Goal: Task Accomplishment & Management: Use online tool/utility

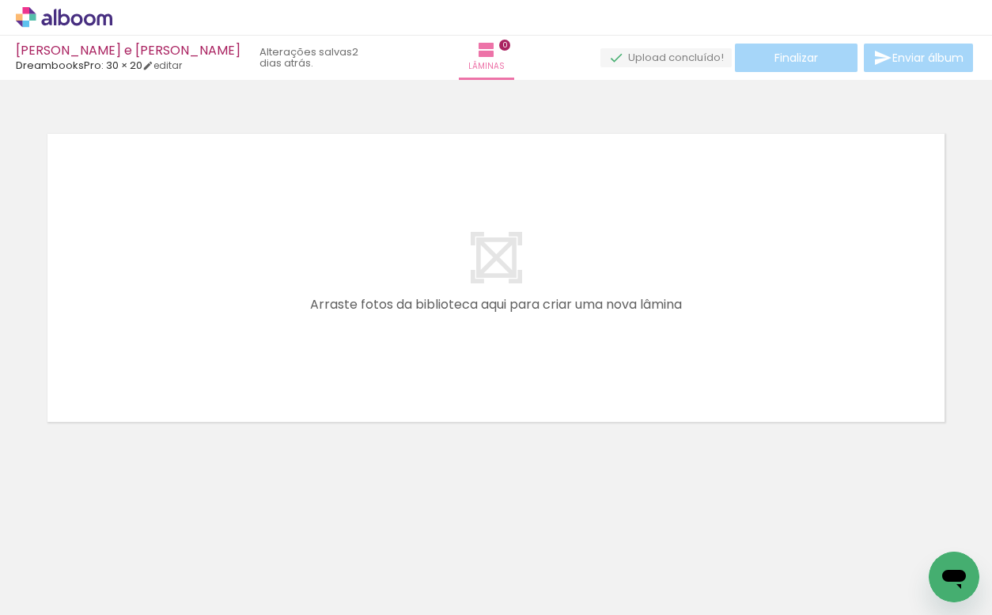
click at [146, 552] on div at bounding box center [158, 561] width 52 height 78
click at [183, 577] on div at bounding box center [158, 561] width 52 height 78
click at [240, 576] on div at bounding box center [247, 562] width 78 height 52
click at [339, 585] on div at bounding box center [335, 561] width 52 height 78
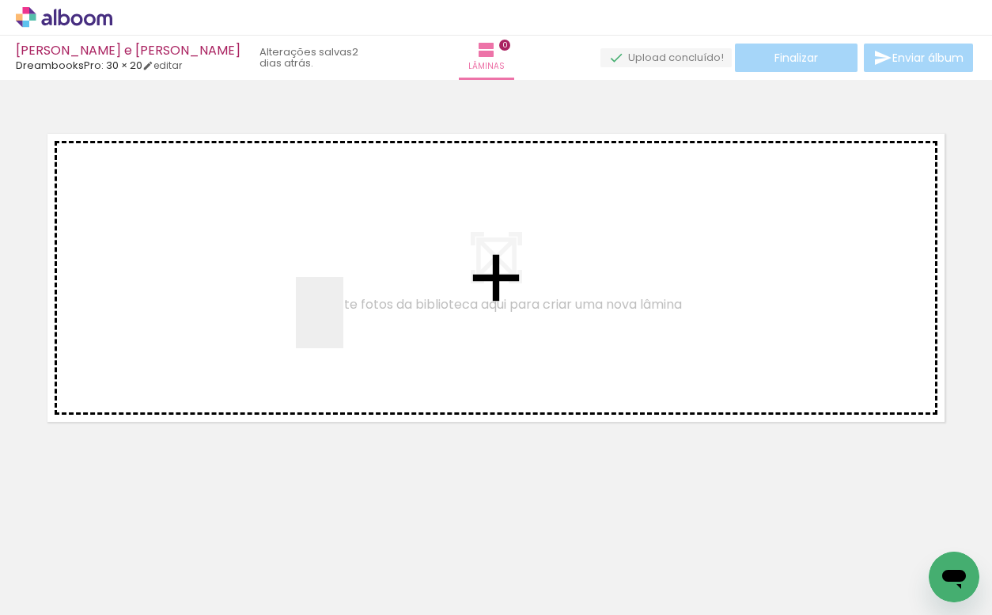
drag, startPoint x: 149, startPoint y: 563, endPoint x: 343, endPoint y: 324, distance: 308.1
click at [343, 324] on quentale-workspace at bounding box center [496, 307] width 992 height 615
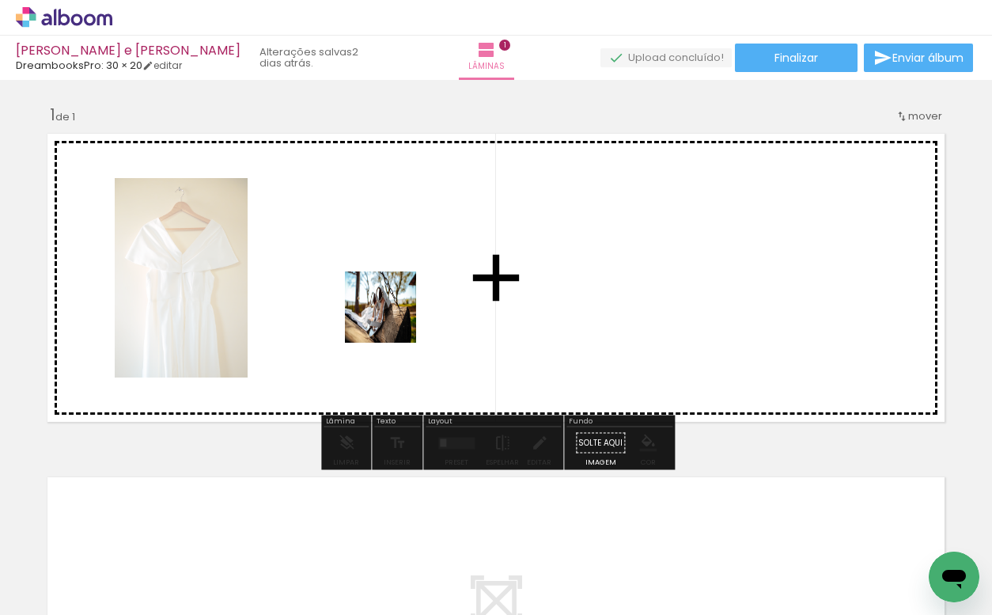
drag, startPoint x: 253, startPoint y: 555, endPoint x: 393, endPoint y: 318, distance: 274.9
click at [393, 318] on quentale-workspace at bounding box center [496, 307] width 992 height 615
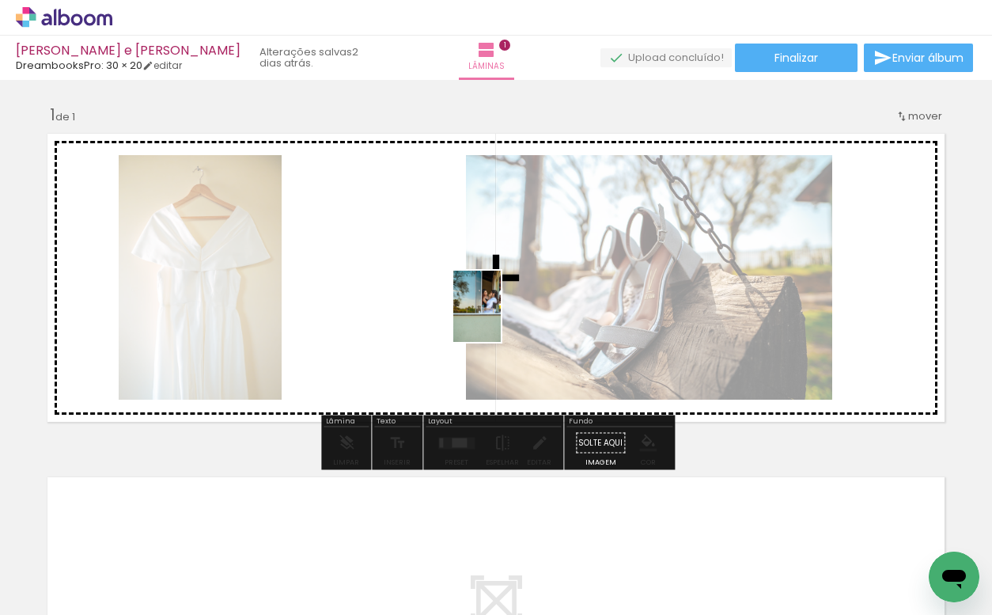
drag, startPoint x: 328, startPoint y: 566, endPoint x: 388, endPoint y: 319, distance: 254.2
click at [388, 319] on quentale-workspace at bounding box center [496, 307] width 992 height 615
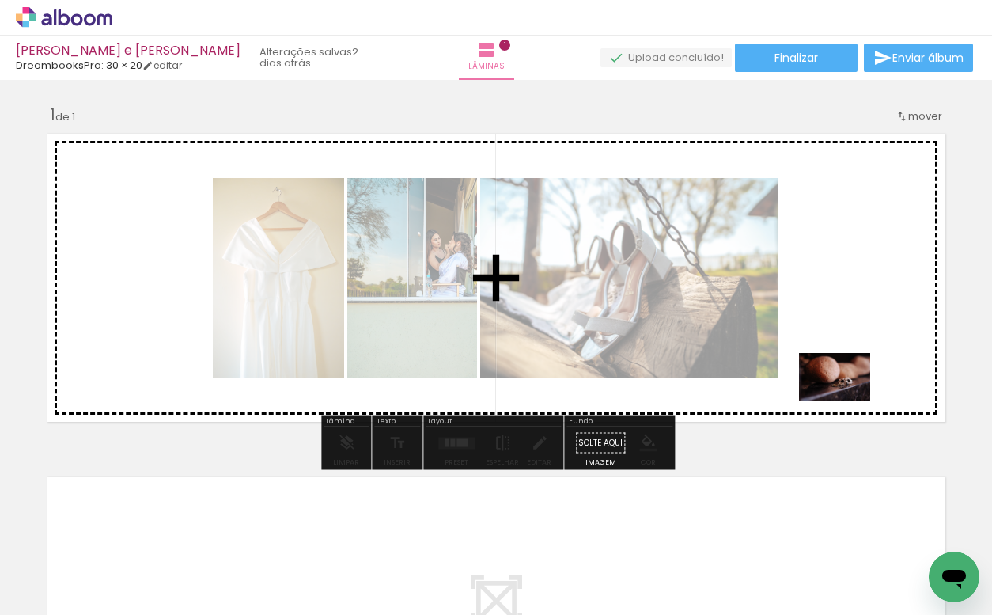
drag, startPoint x: 434, startPoint y: 583, endPoint x: 841, endPoint y: 404, distance: 444.9
click at [846, 399] on quentale-workspace at bounding box center [496, 307] width 992 height 615
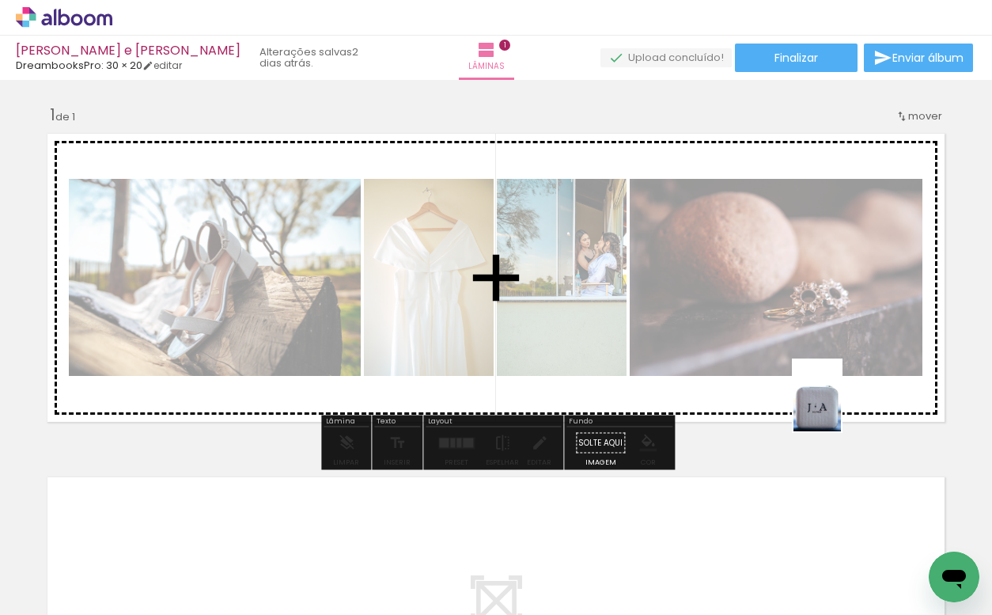
drag, startPoint x: 525, startPoint y: 575, endPoint x: 841, endPoint y: 407, distance: 357.4
click at [841, 407] on quentale-workspace at bounding box center [496, 307] width 992 height 615
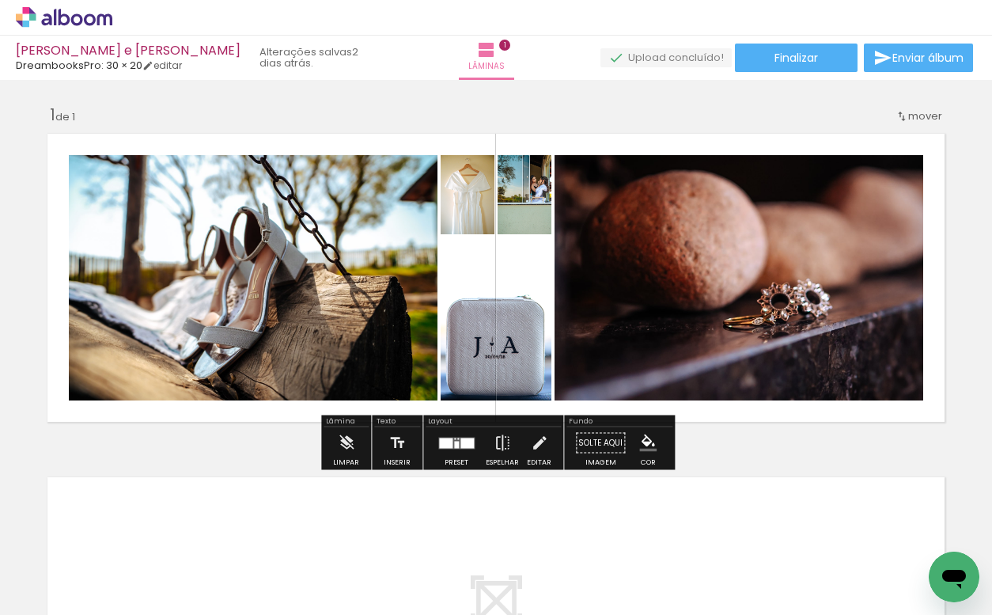
click at [0, 0] on slot "P&B" at bounding box center [0, 0] width 0 height 0
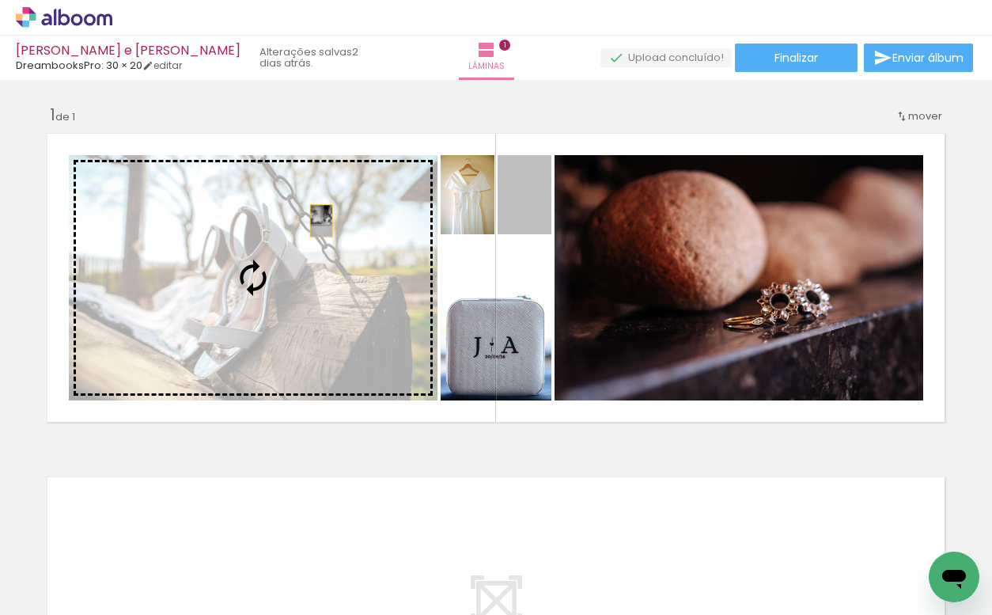
drag, startPoint x: 545, startPoint y: 202, endPoint x: 310, endPoint y: 225, distance: 236.1
click at [0, 0] on slot at bounding box center [0, 0] width 0 height 0
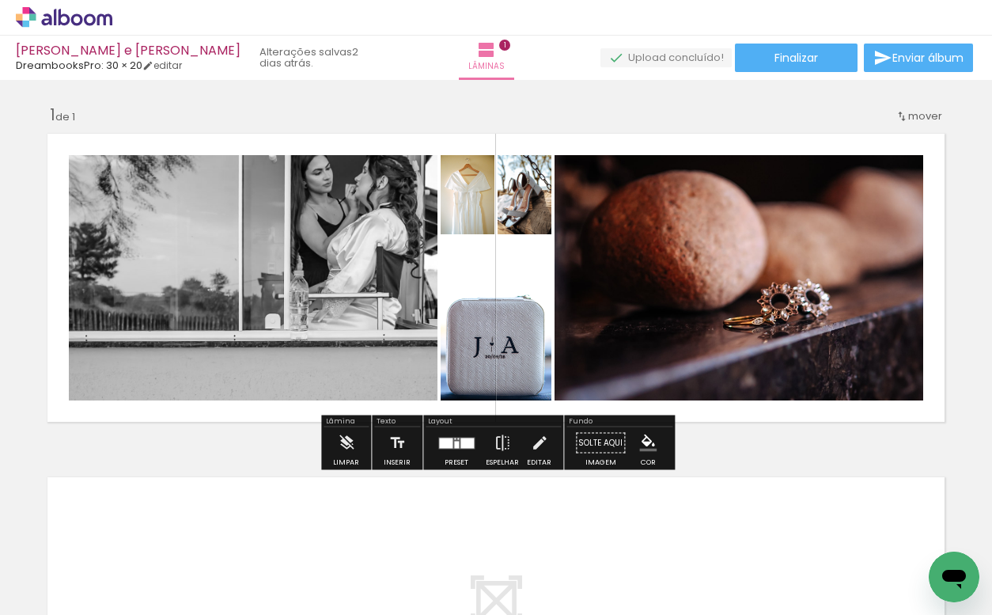
click at [310, 225] on quentale-photo at bounding box center [253, 277] width 369 height 245
click at [0, 0] on slot "P&B" at bounding box center [0, 0] width 0 height 0
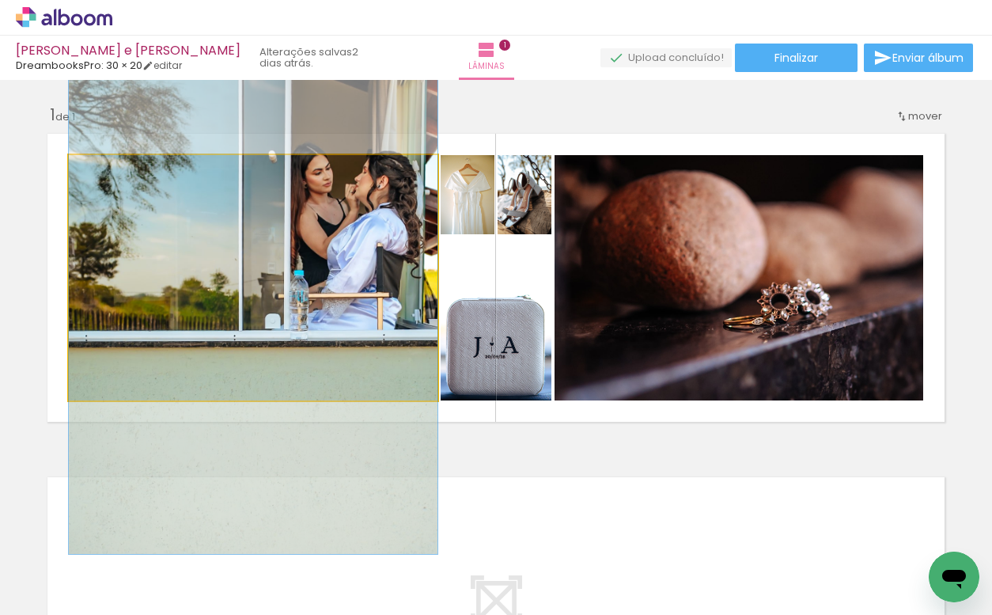
click at [353, 293] on quentale-photo at bounding box center [253, 277] width 369 height 245
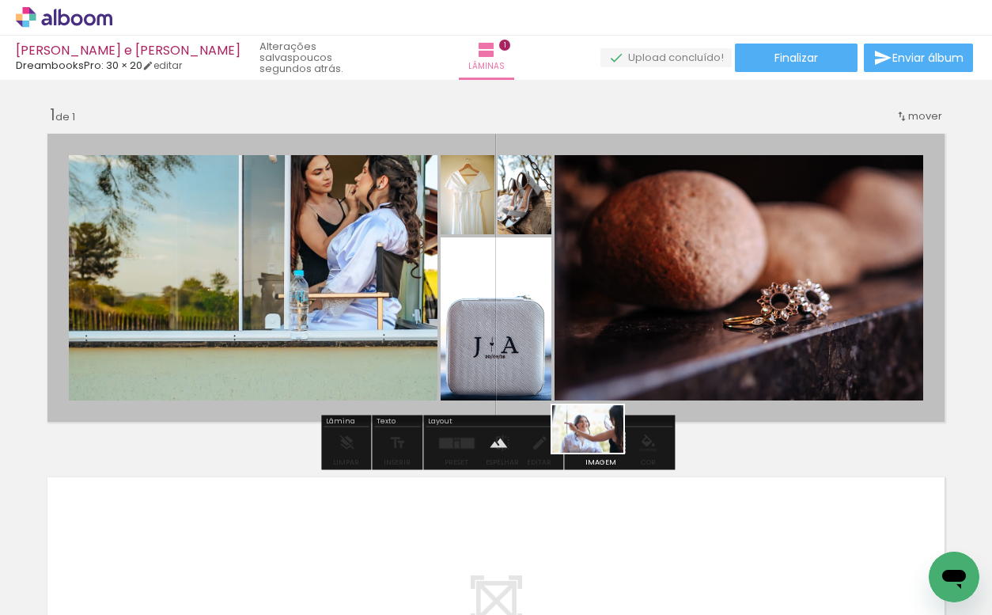
drag, startPoint x: 600, startPoint y: 558, endPoint x: 600, endPoint y: 452, distance: 105.2
click at [600, 452] on quentale-workspace at bounding box center [496, 307] width 992 height 615
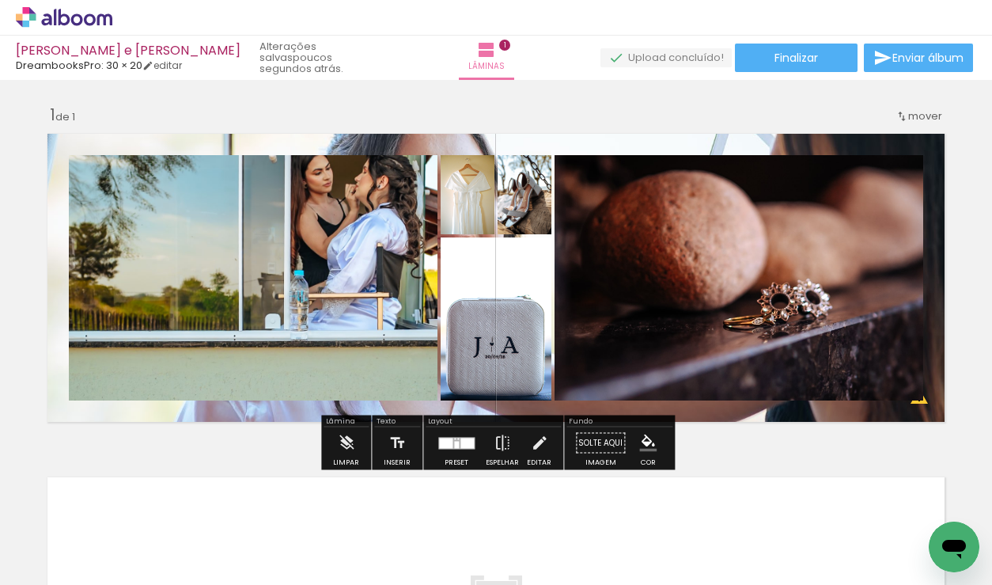
drag, startPoint x: 221, startPoint y: 414, endPoint x: 331, endPoint y: 566, distance: 187.5
click at [329, 566] on quentale-workspace at bounding box center [496, 292] width 992 height 585
click at [252, 400] on quentale-layouter at bounding box center [496, 278] width 913 height 304
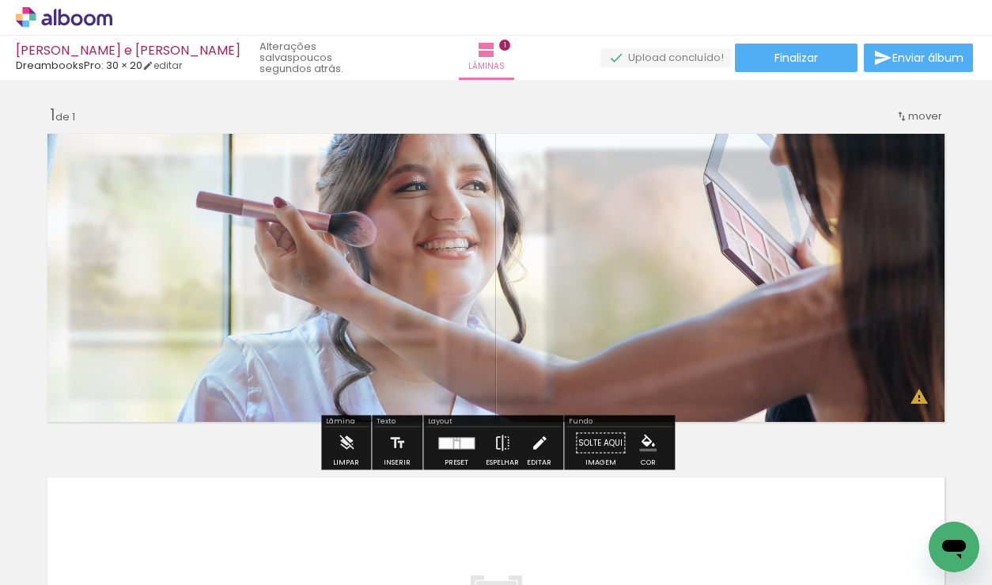
click at [524, 446] on paper-button "Editar" at bounding box center [539, 447] width 32 height 40
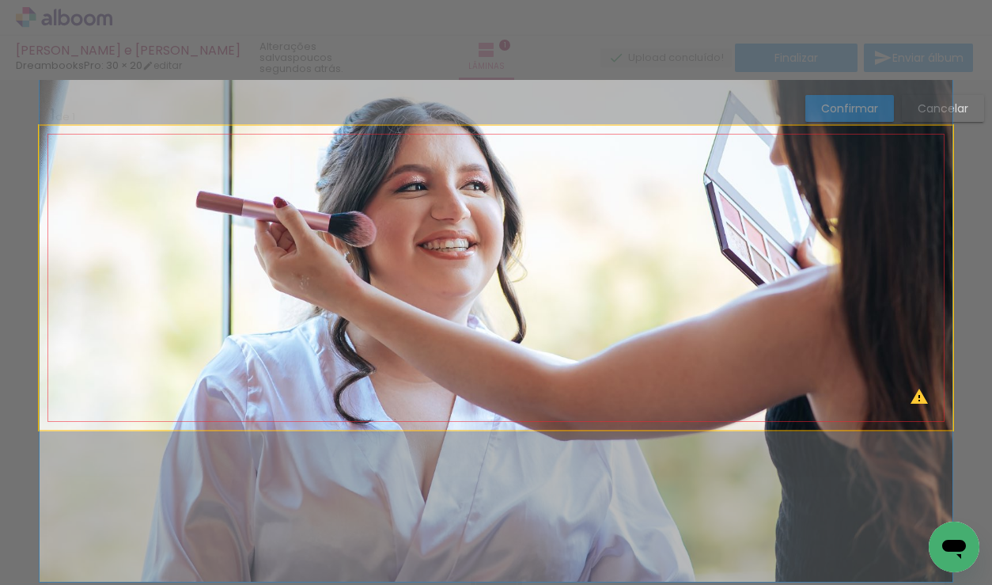
click at [574, 302] on quentale-photo at bounding box center [496, 278] width 913 height 304
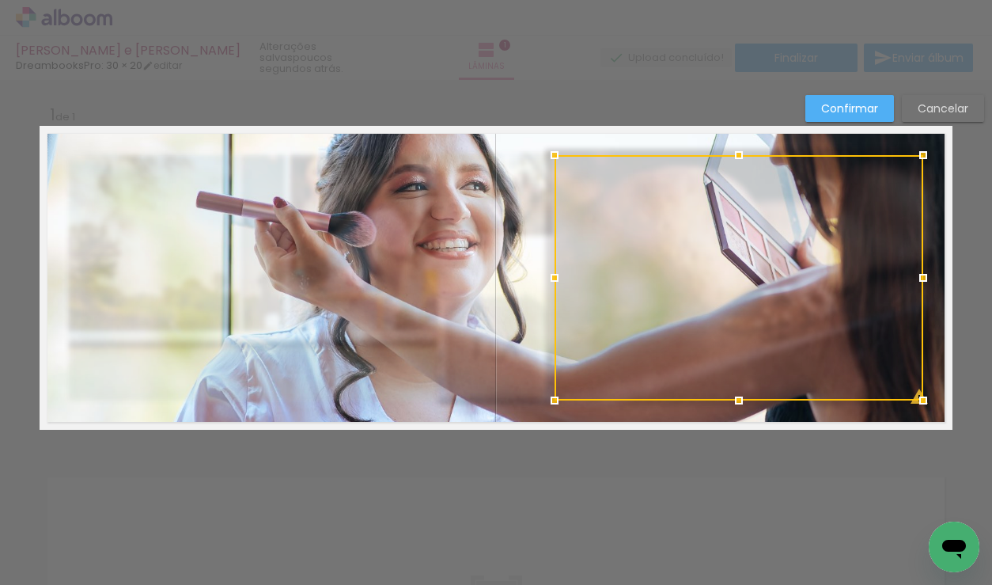
click at [503, 137] on quentale-photo at bounding box center [496, 278] width 913 height 304
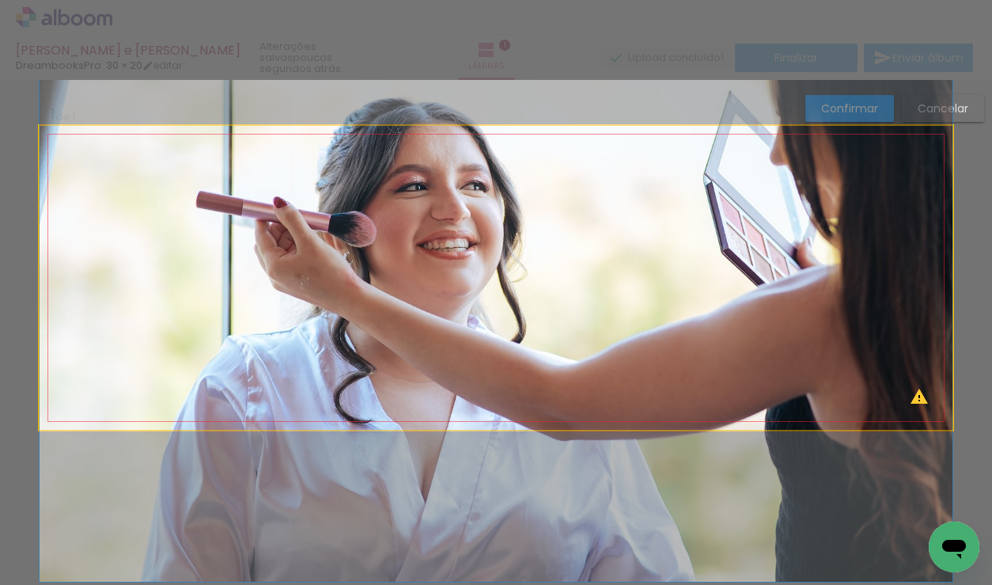
click at [503, 137] on quentale-photo at bounding box center [496, 278] width 913 height 304
click at [359, 407] on quentale-photo at bounding box center [496, 278] width 913 height 304
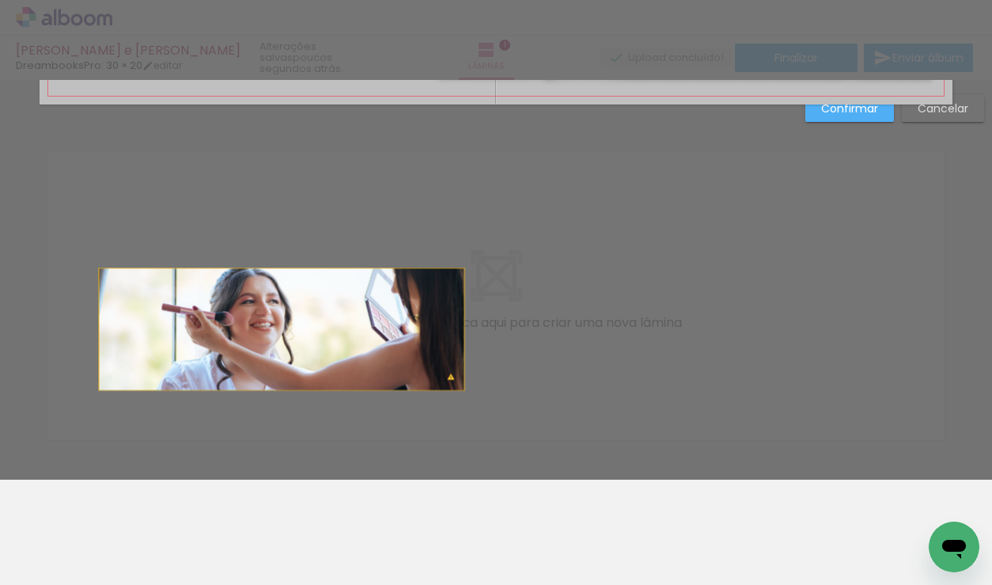
scroll to position [343, 0]
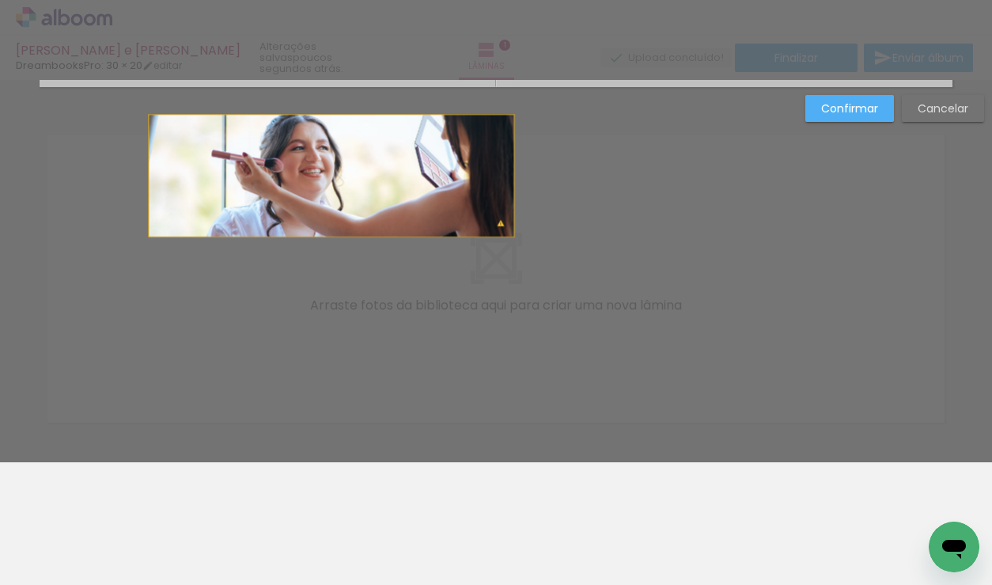
drag, startPoint x: 359, startPoint y: 407, endPoint x: 376, endPoint y: 654, distance: 247.4
click at [376, 585] on html "link( href="../../bower_components/polymer/polymer.html" rel="import" ) picture…" at bounding box center [496, 292] width 992 height 585
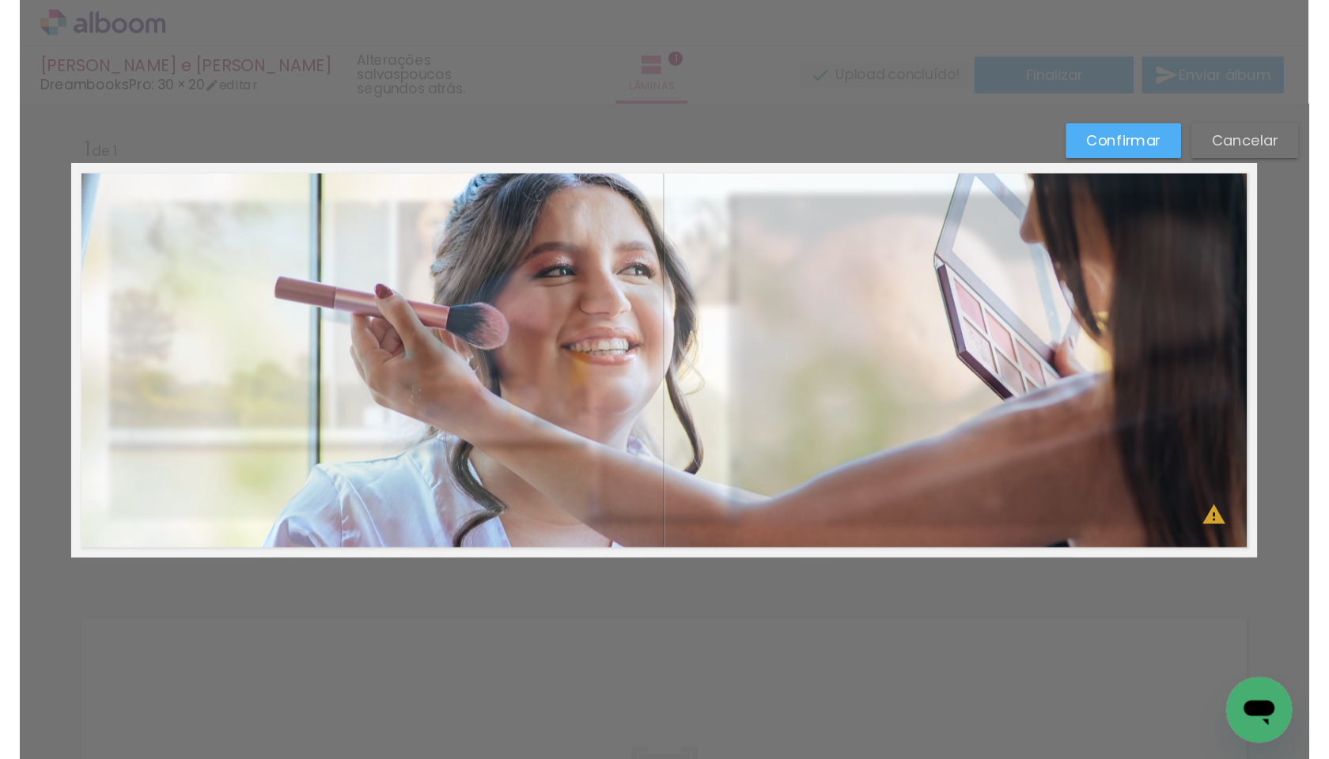
scroll to position [0, 0]
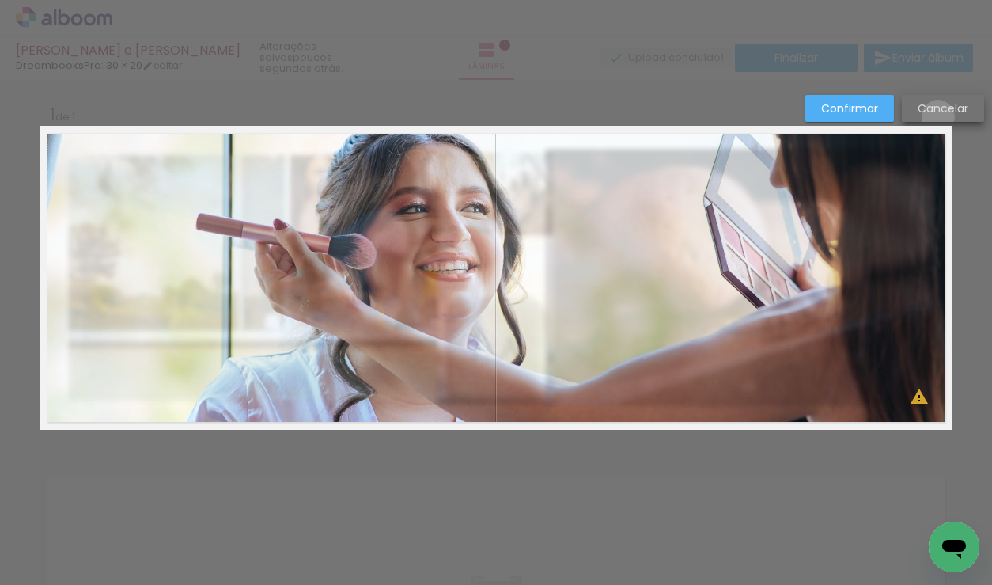
click at [937, 116] on paper-button "Cancelar" at bounding box center [943, 108] width 82 height 27
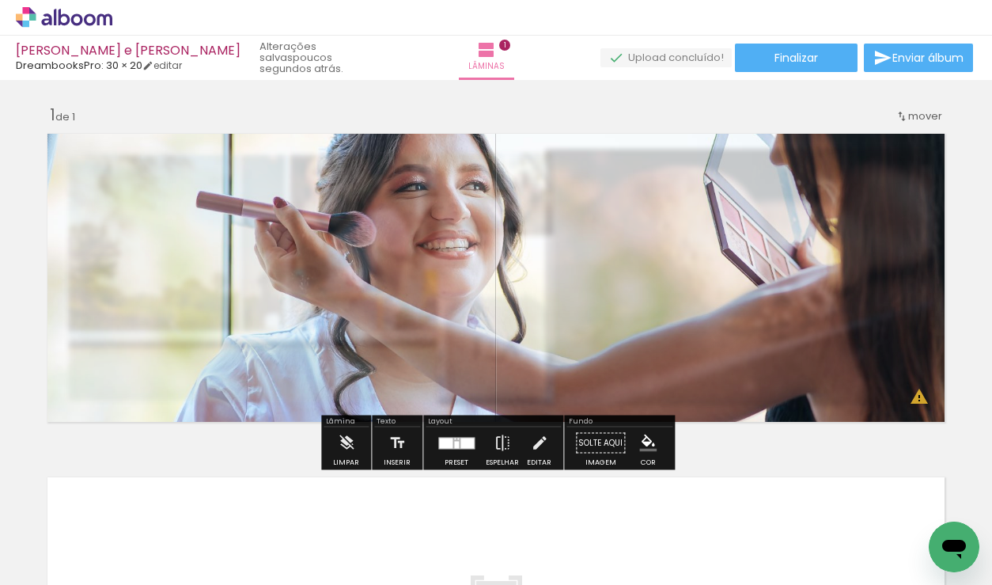
click at [748, 452] on div "Inserir lâmina 1 de 1 O Designbox precisará aumentar a sua imagem em 205% para …" at bounding box center [496, 428] width 992 height 687
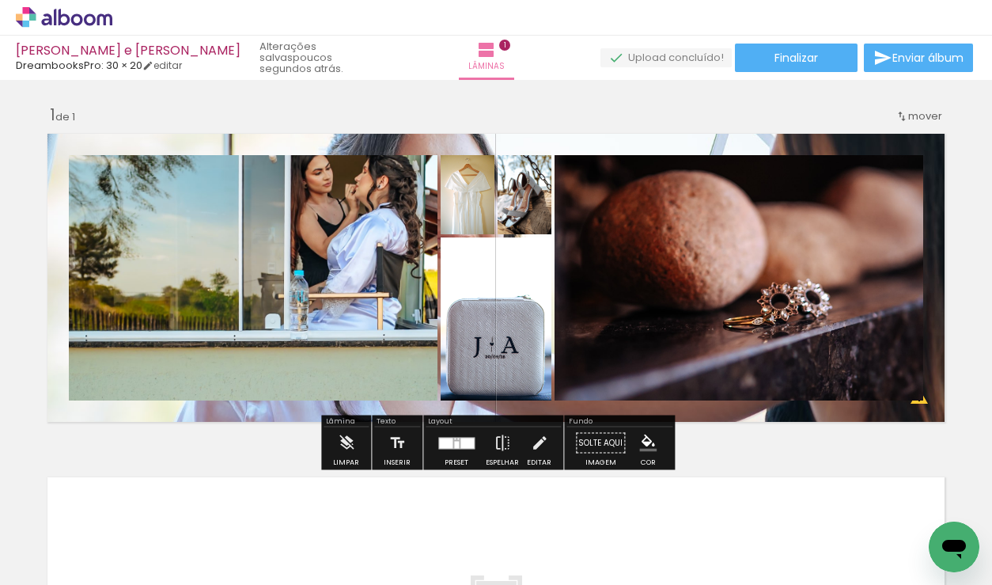
click at [598, 441] on paper-button "Solte aqui Imagem" at bounding box center [600, 447] width 57 height 40
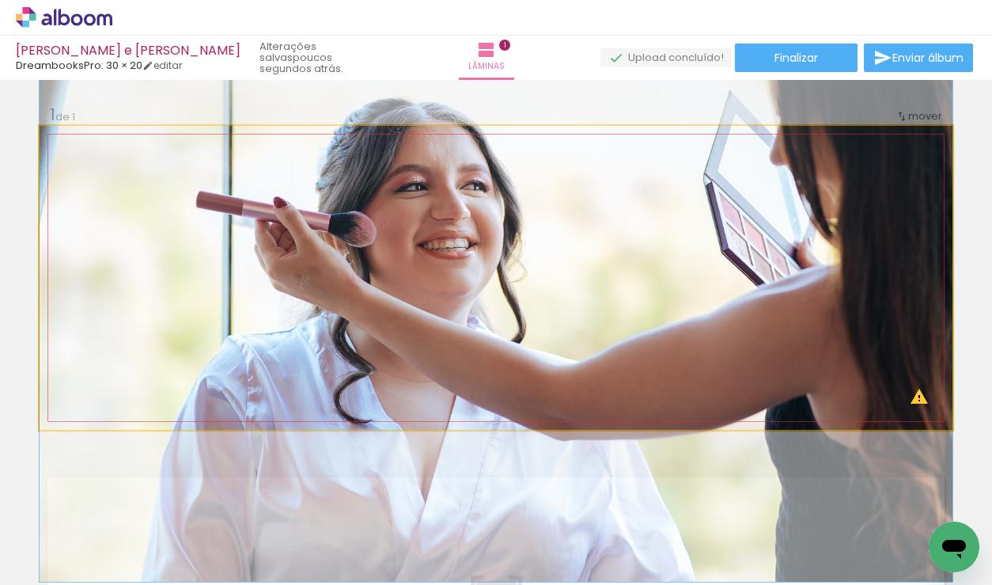
click at [646, 365] on quentale-photo at bounding box center [496, 278] width 913 height 304
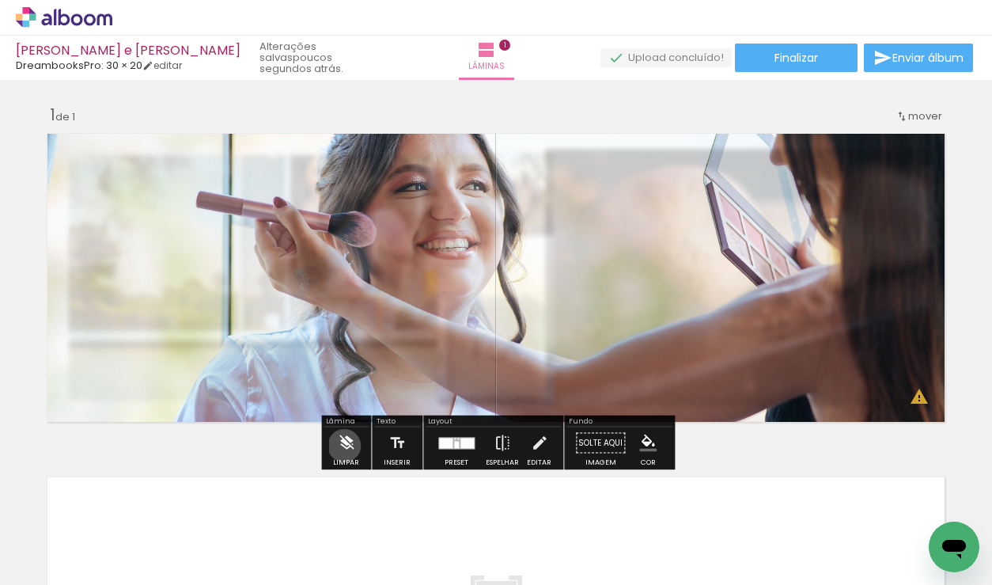
click at [344, 445] on iron-icon at bounding box center [346, 443] width 17 height 32
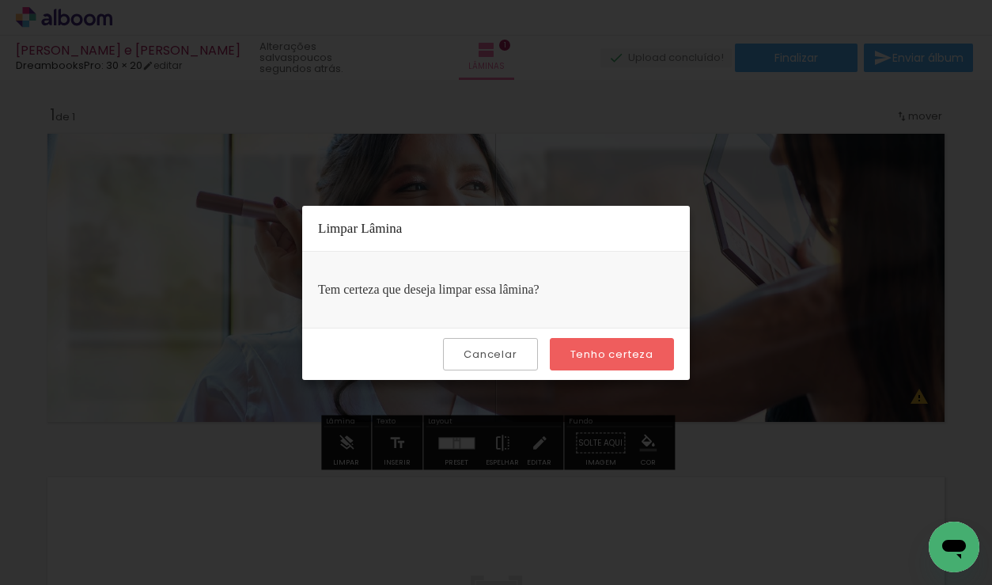
click at [0, 0] on slot "Tenho certeza" at bounding box center [0, 0] width 0 height 0
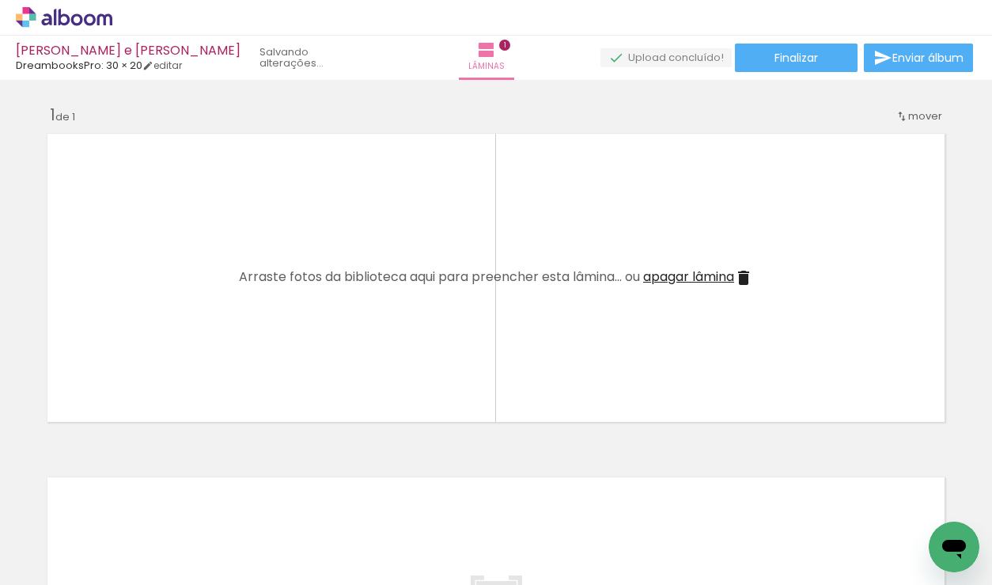
click at [139, 533] on div at bounding box center [158, 531] width 52 height 78
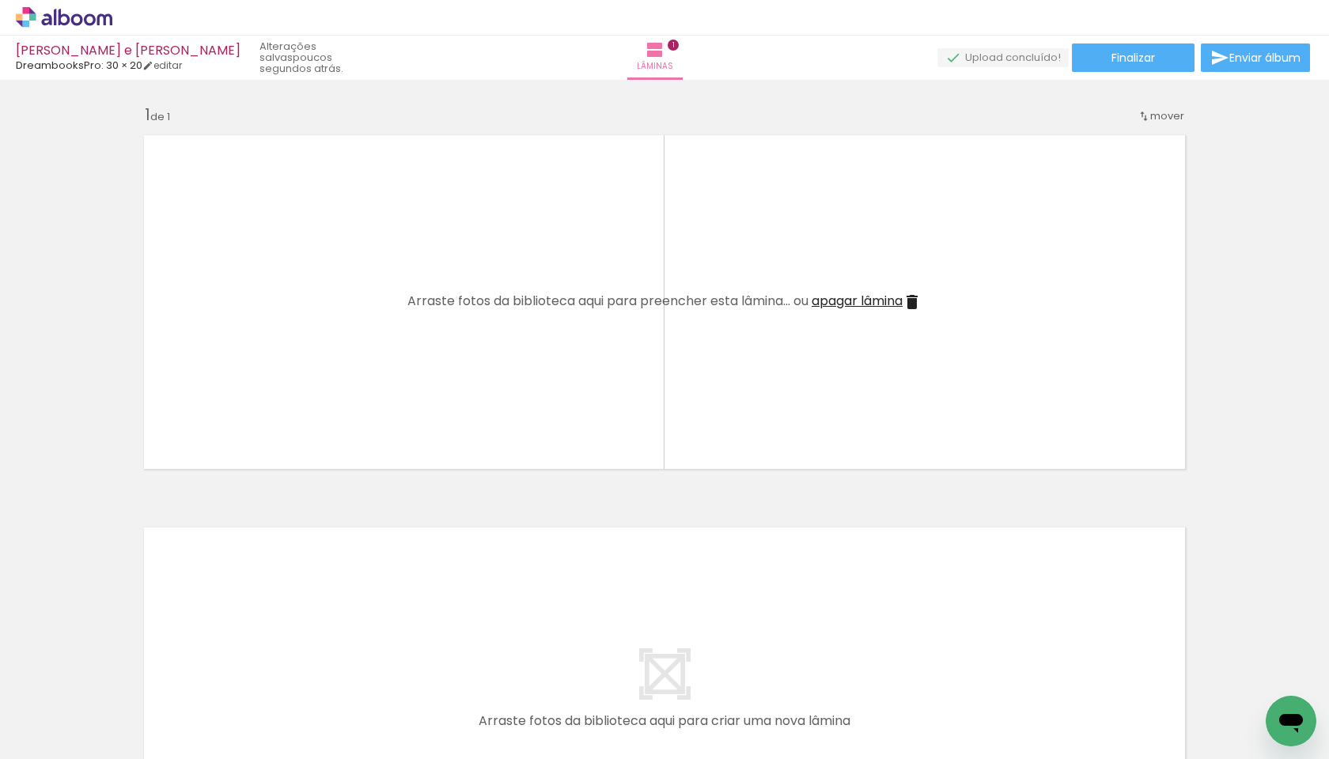
click at [74, 614] on input "Todas as fotos" at bounding box center [44, 711] width 60 height 13
click at [157, 614] on div at bounding box center [158, 706] width 52 height 78
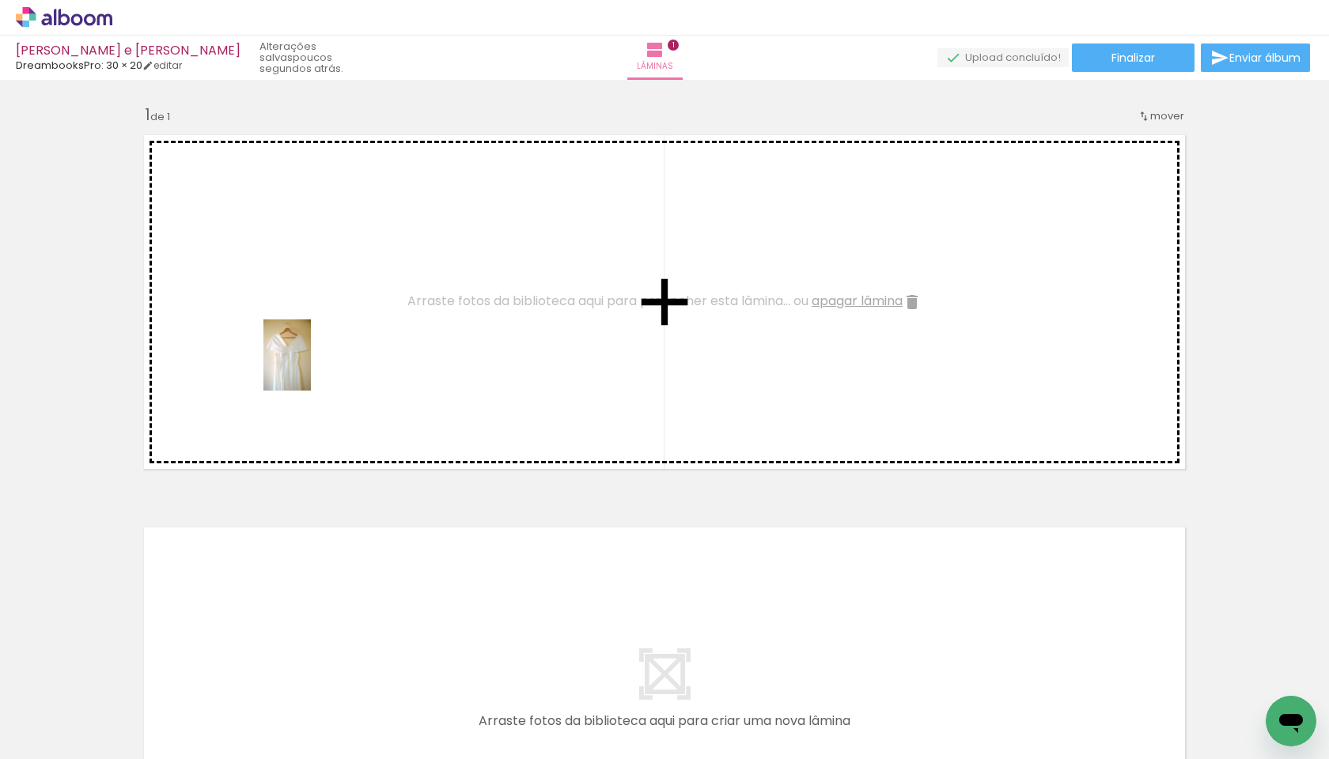
drag, startPoint x: 119, startPoint y: 721, endPoint x: 311, endPoint y: 367, distance: 402.1
click at [311, 367] on quentale-workspace at bounding box center [664, 379] width 1329 height 759
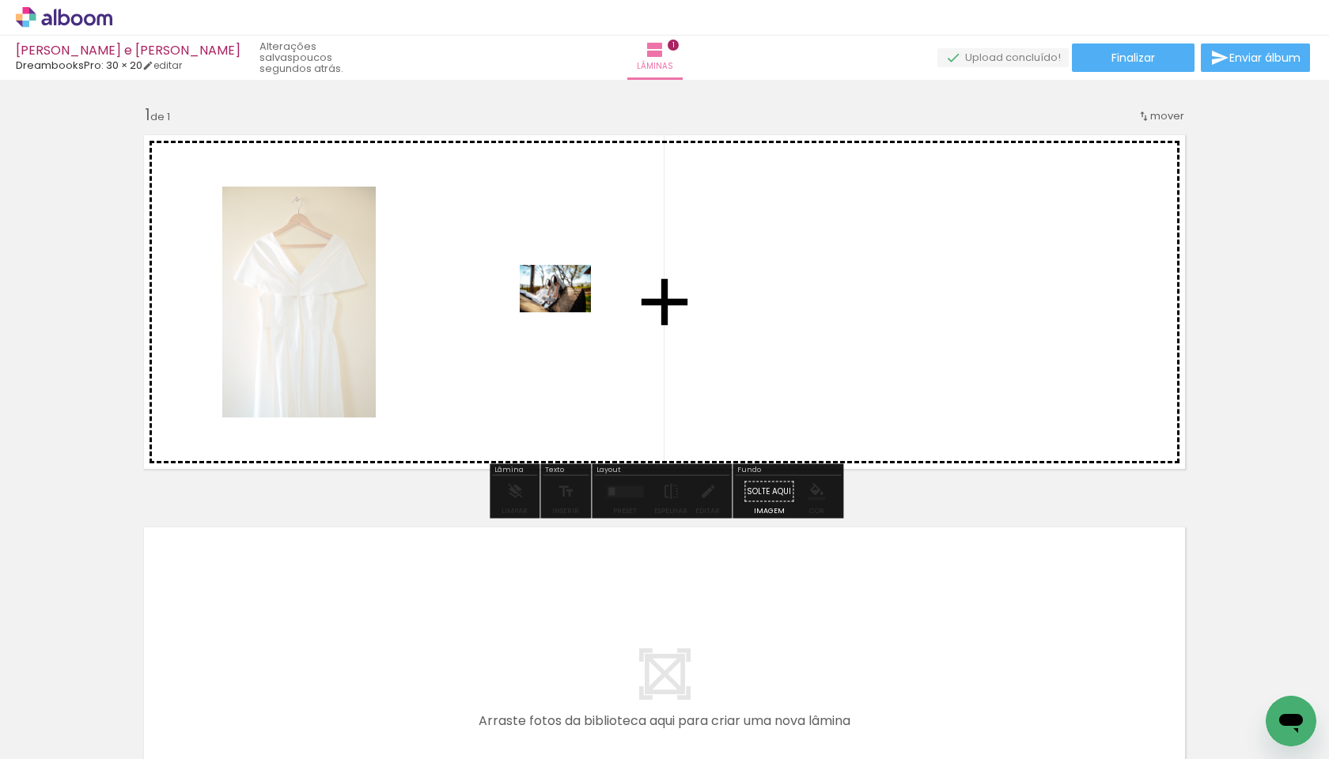
drag, startPoint x: 253, startPoint y: 695, endPoint x: 570, endPoint y: 310, distance: 499.0
click at [570, 310] on quentale-workspace at bounding box center [664, 379] width 1329 height 759
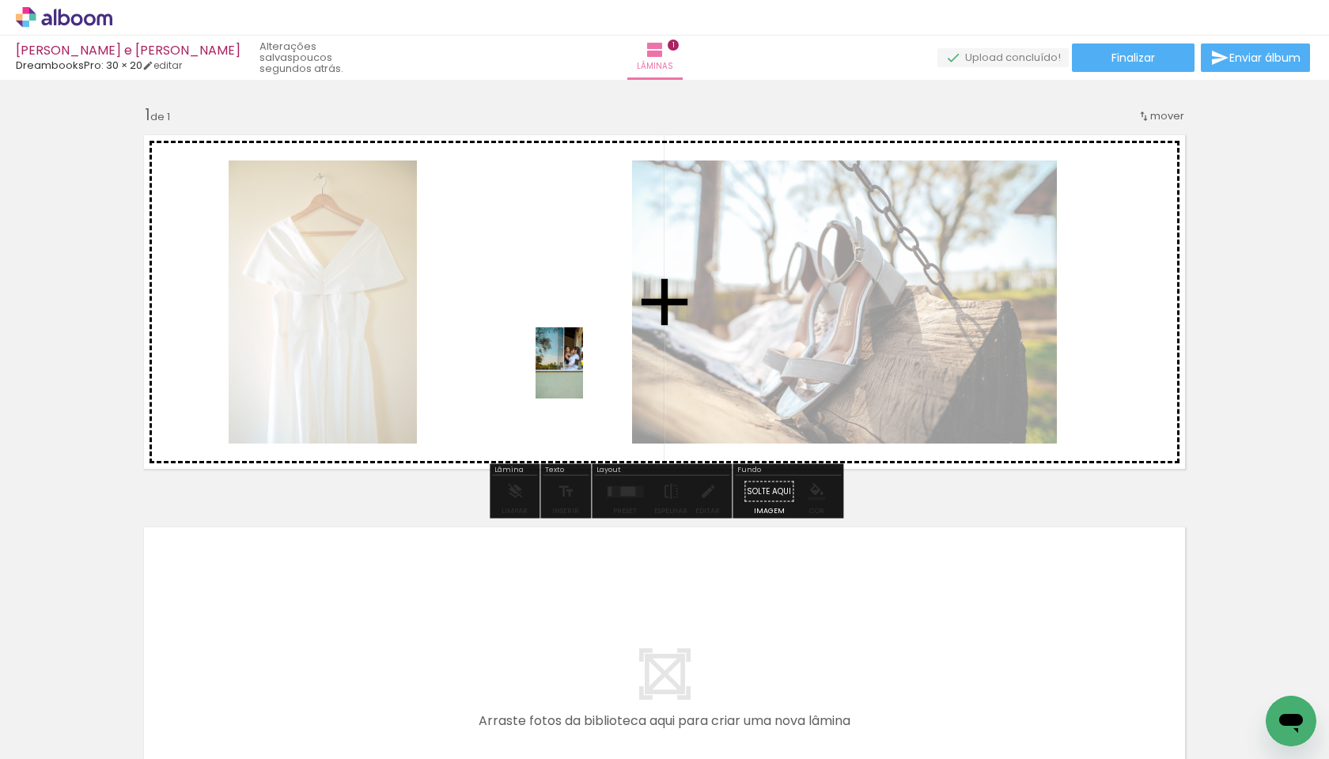
drag, startPoint x: 345, startPoint y: 702, endPoint x: 583, endPoint y: 375, distance: 404.9
click at [583, 375] on quentale-workspace at bounding box center [664, 379] width 1329 height 759
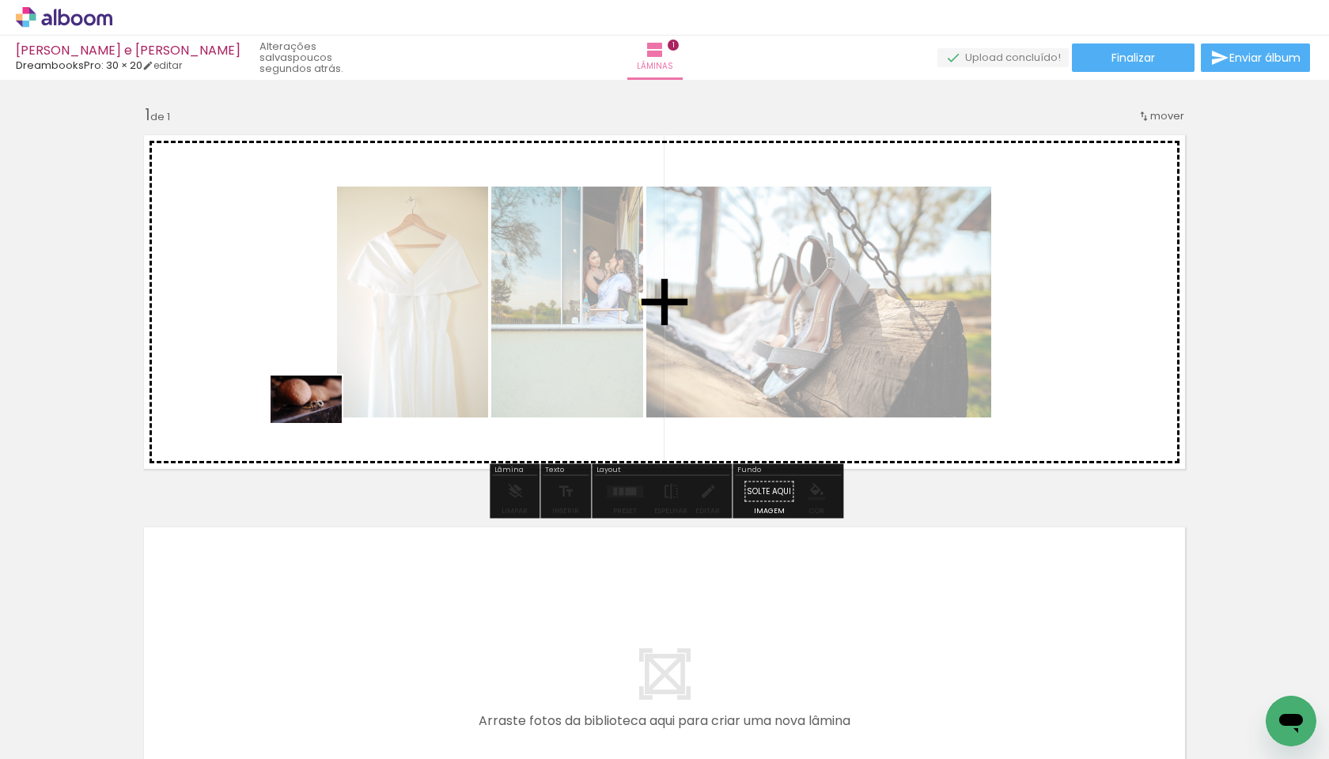
drag, startPoint x: 439, startPoint y: 715, endPoint x: 312, endPoint y: 418, distance: 322.8
click at [312, 418] on quentale-workspace at bounding box center [664, 379] width 1329 height 759
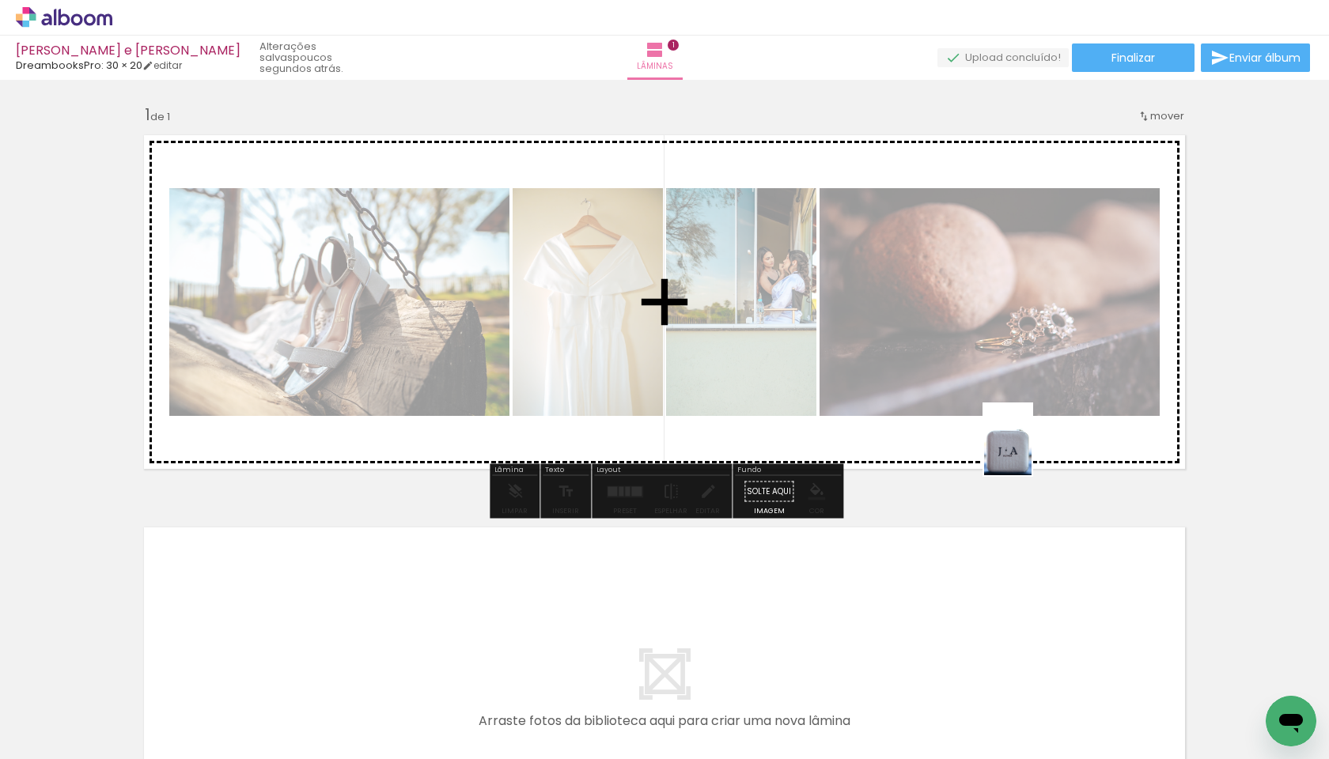
drag, startPoint x: 514, startPoint y: 717, endPoint x: 1032, endPoint y: 452, distance: 581.3
click at [991, 452] on quentale-workspace at bounding box center [664, 379] width 1329 height 759
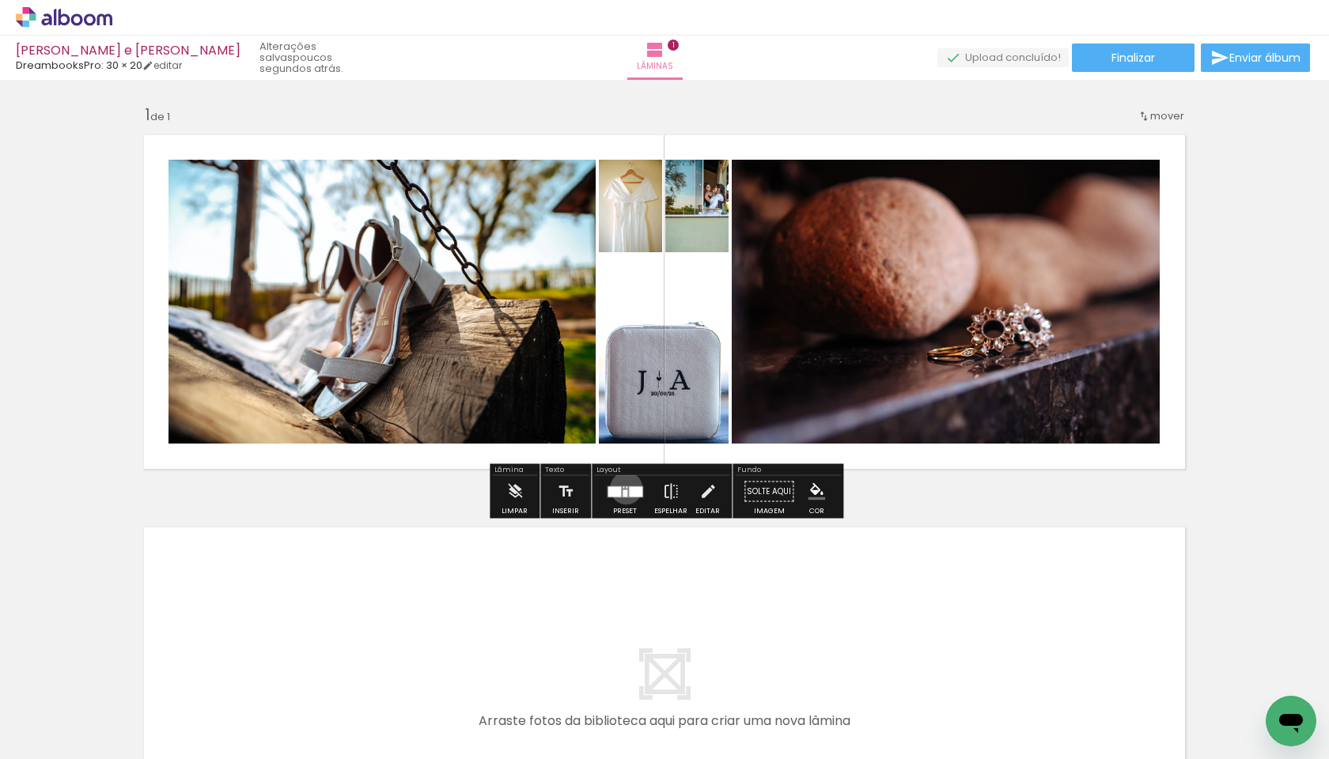
click at [626, 488] on div at bounding box center [627, 488] width 2 height 2
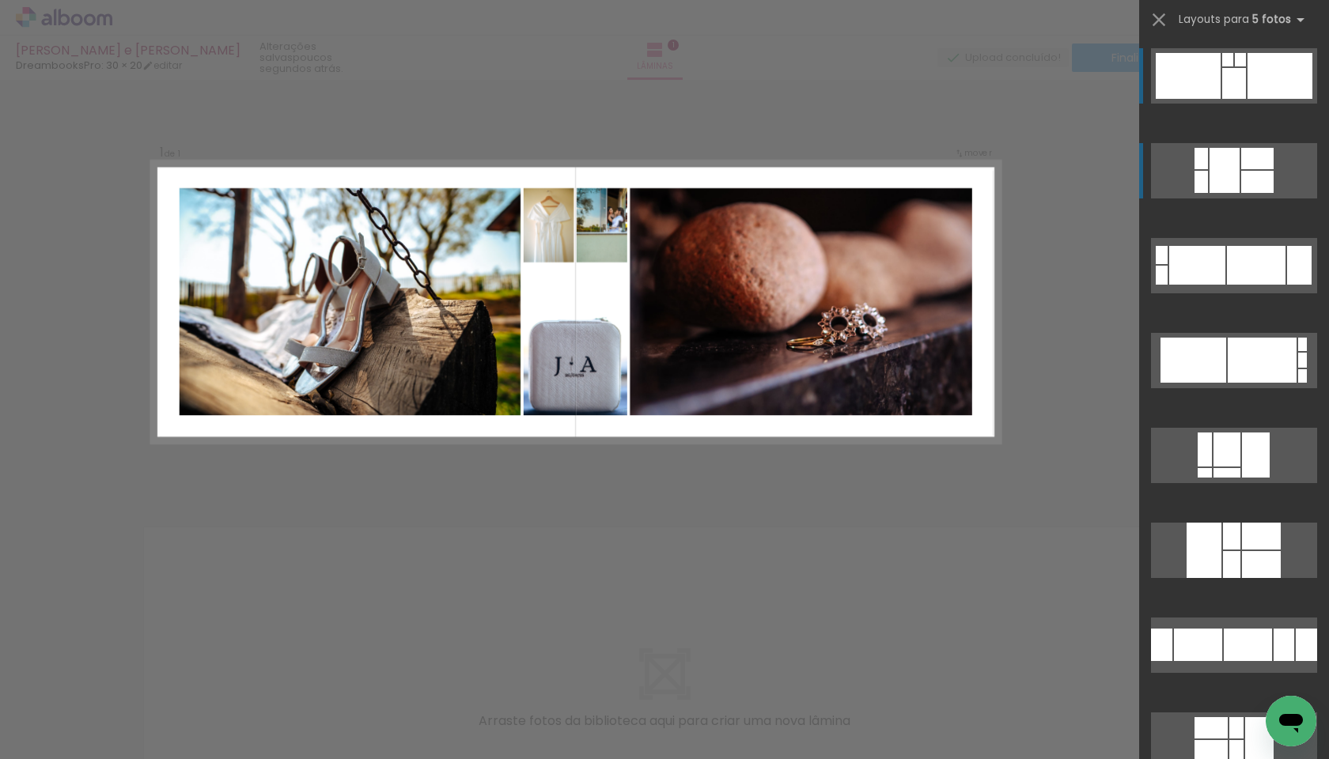
click at [991, 158] on div at bounding box center [1257, 158] width 32 height 21
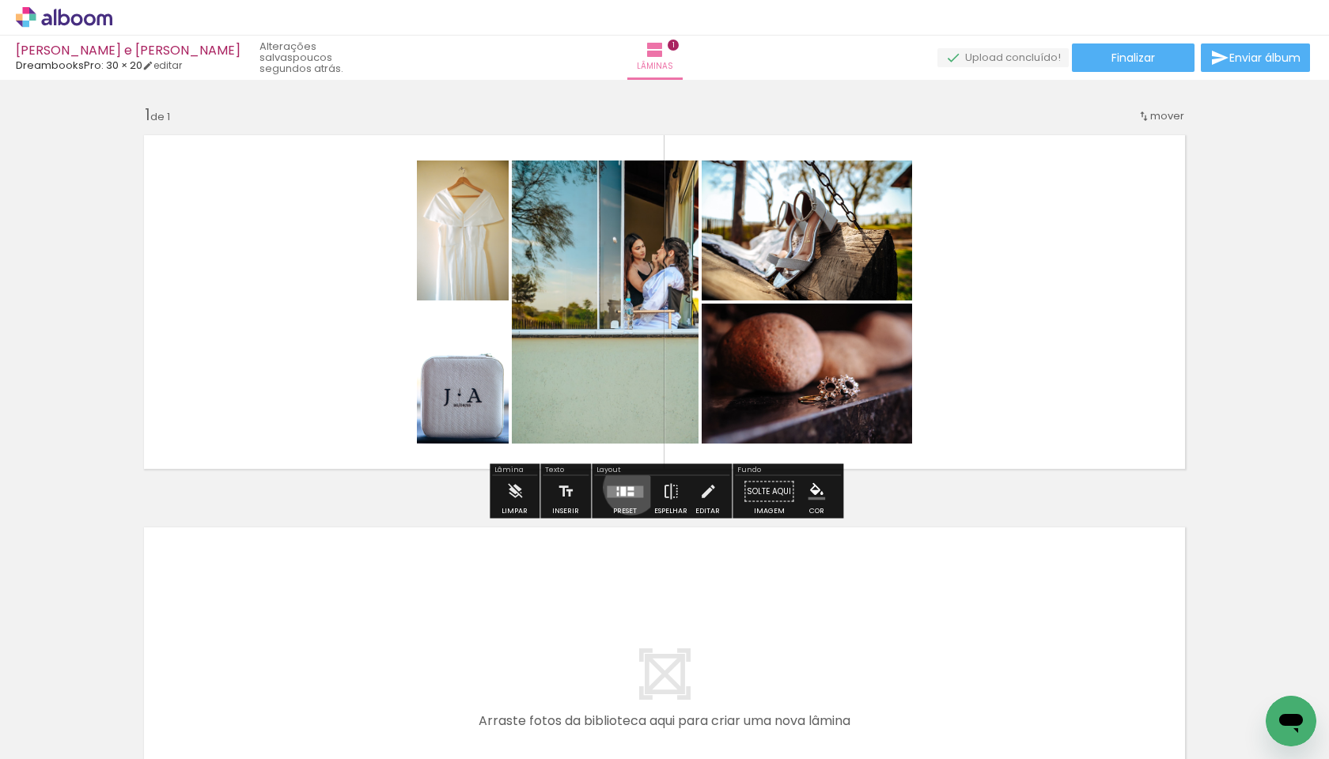
click at [627, 487] on div at bounding box center [630, 489] width 6 height 4
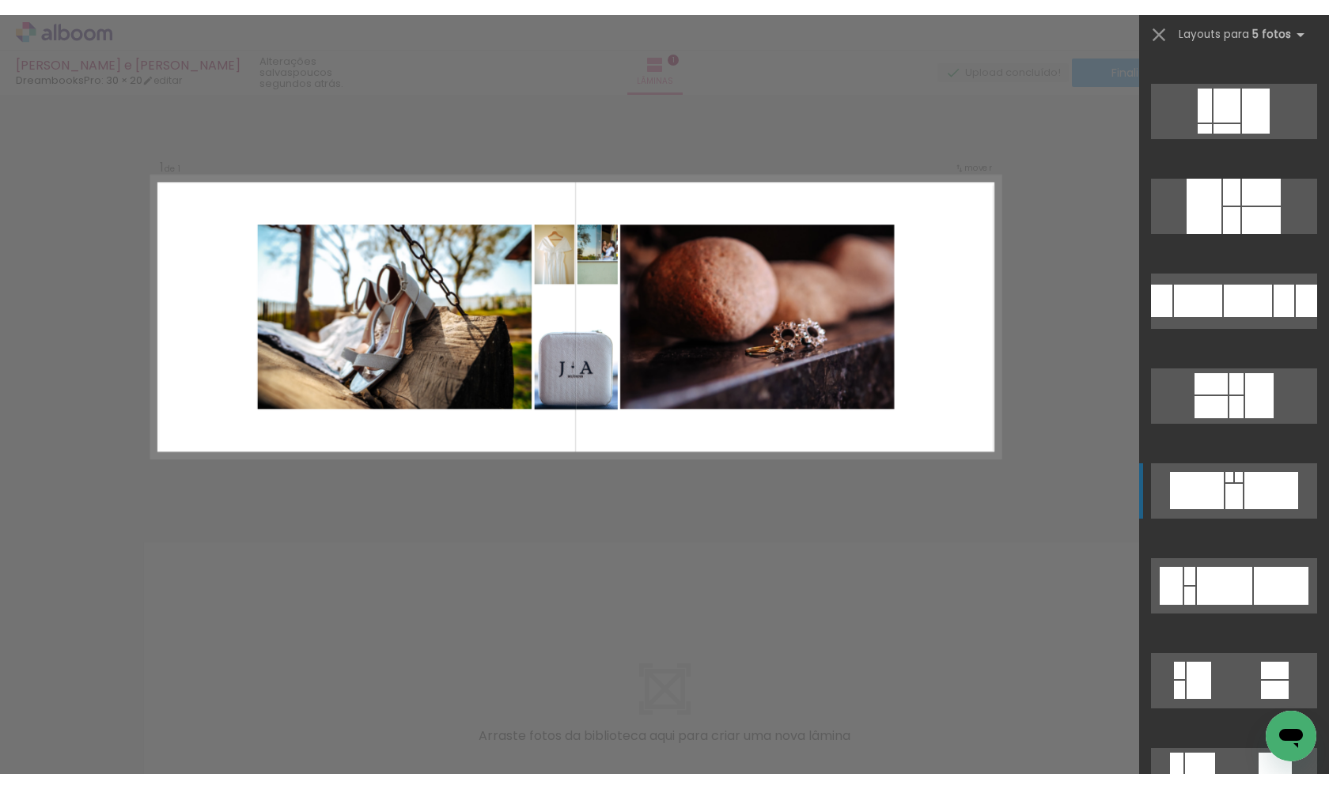
scroll to position [393, 0]
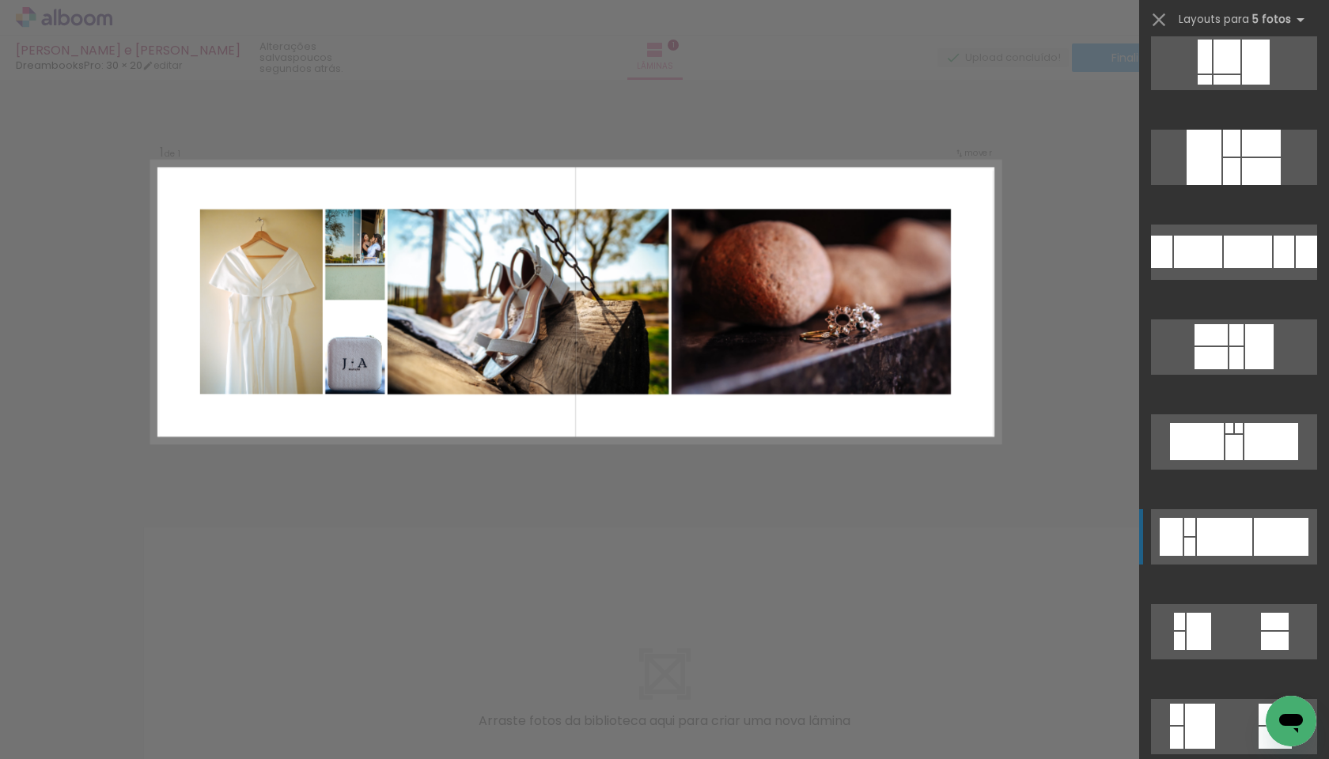
click at [991, 529] on div at bounding box center [1224, 537] width 55 height 38
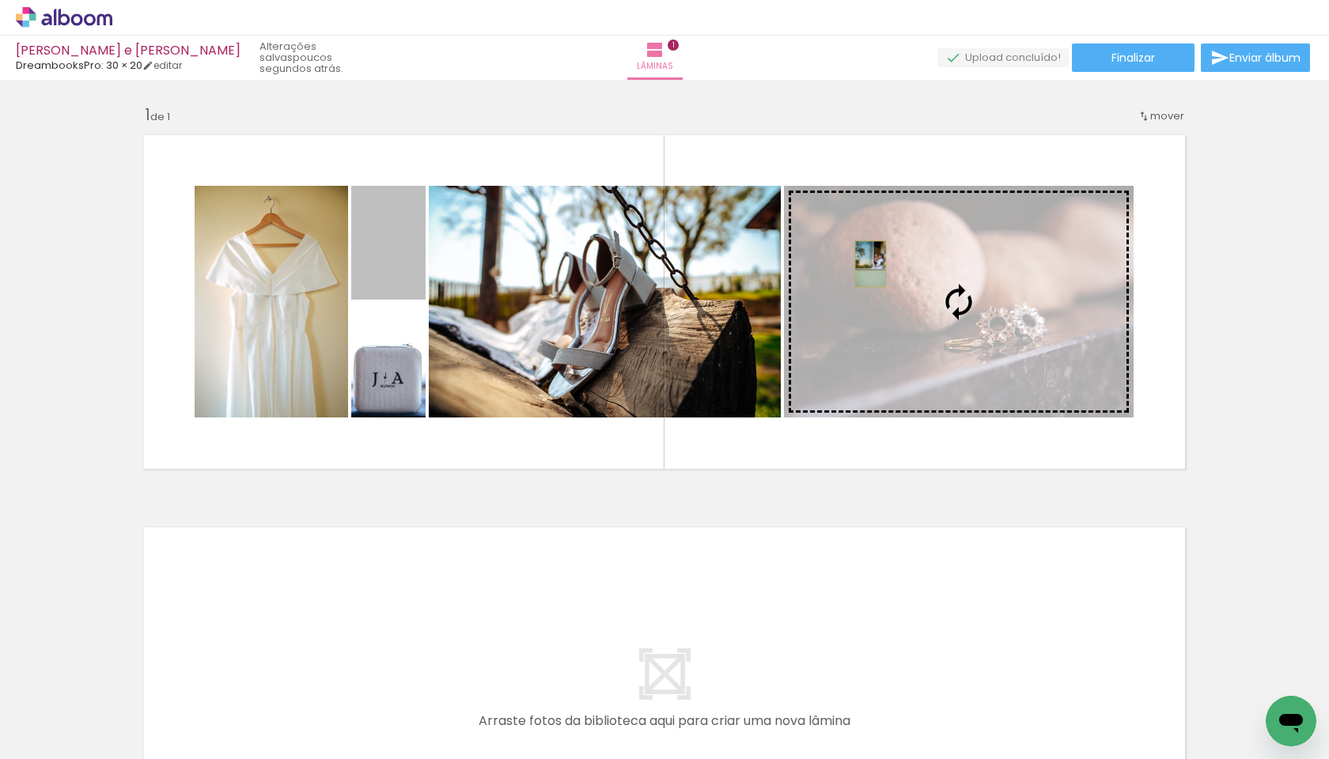
drag, startPoint x: 380, startPoint y: 262, endPoint x: 870, endPoint y: 265, distance: 490.5
click at [0, 0] on slot at bounding box center [0, 0] width 0 height 0
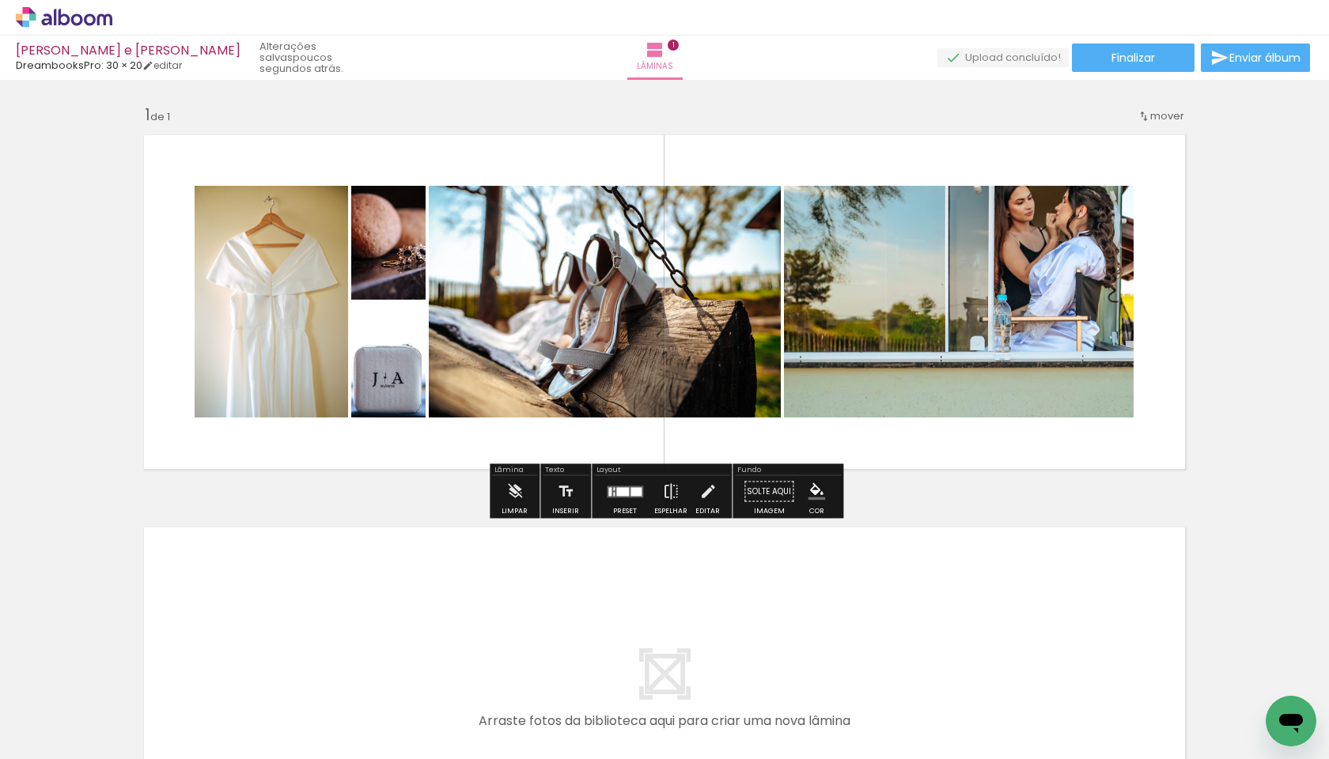
click at [986, 340] on quentale-photo at bounding box center [959, 302] width 350 height 232
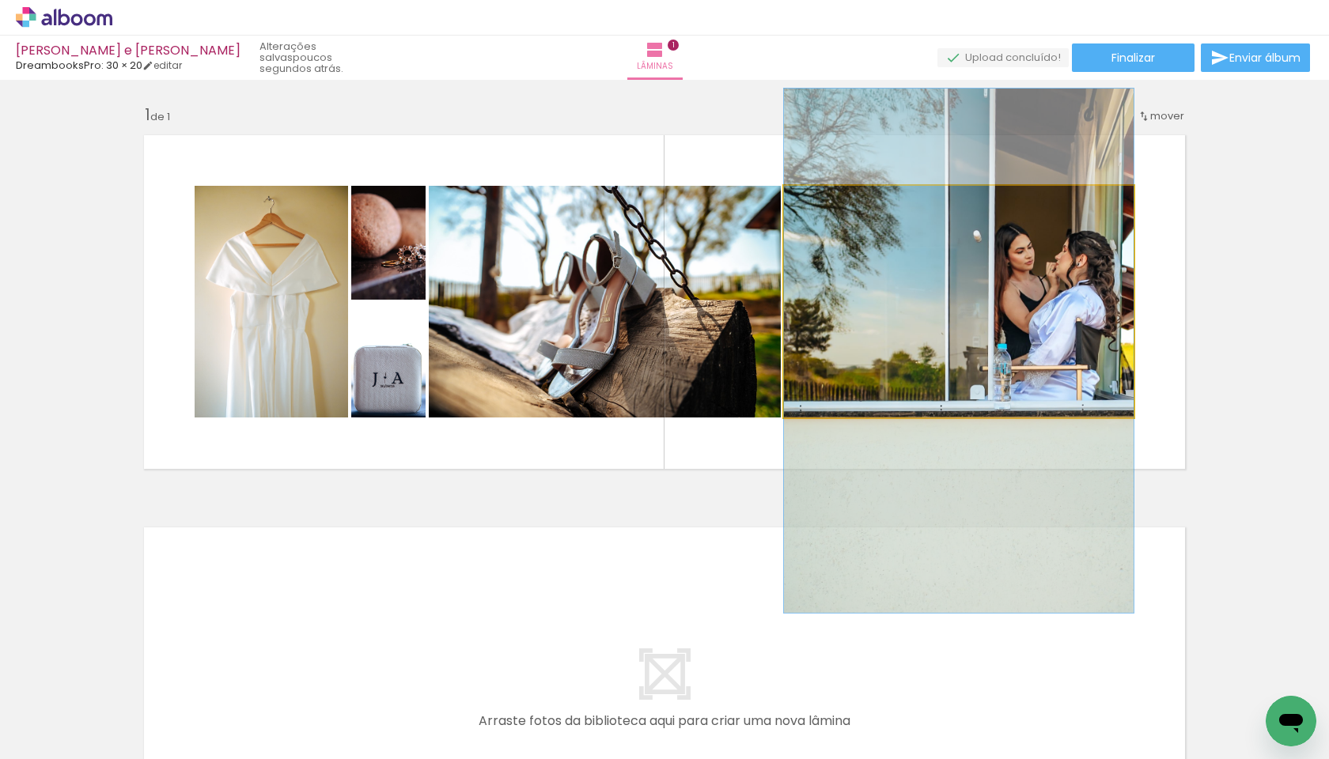
drag, startPoint x: 986, startPoint y: 340, endPoint x: 985, endPoint y: 389, distance: 49.1
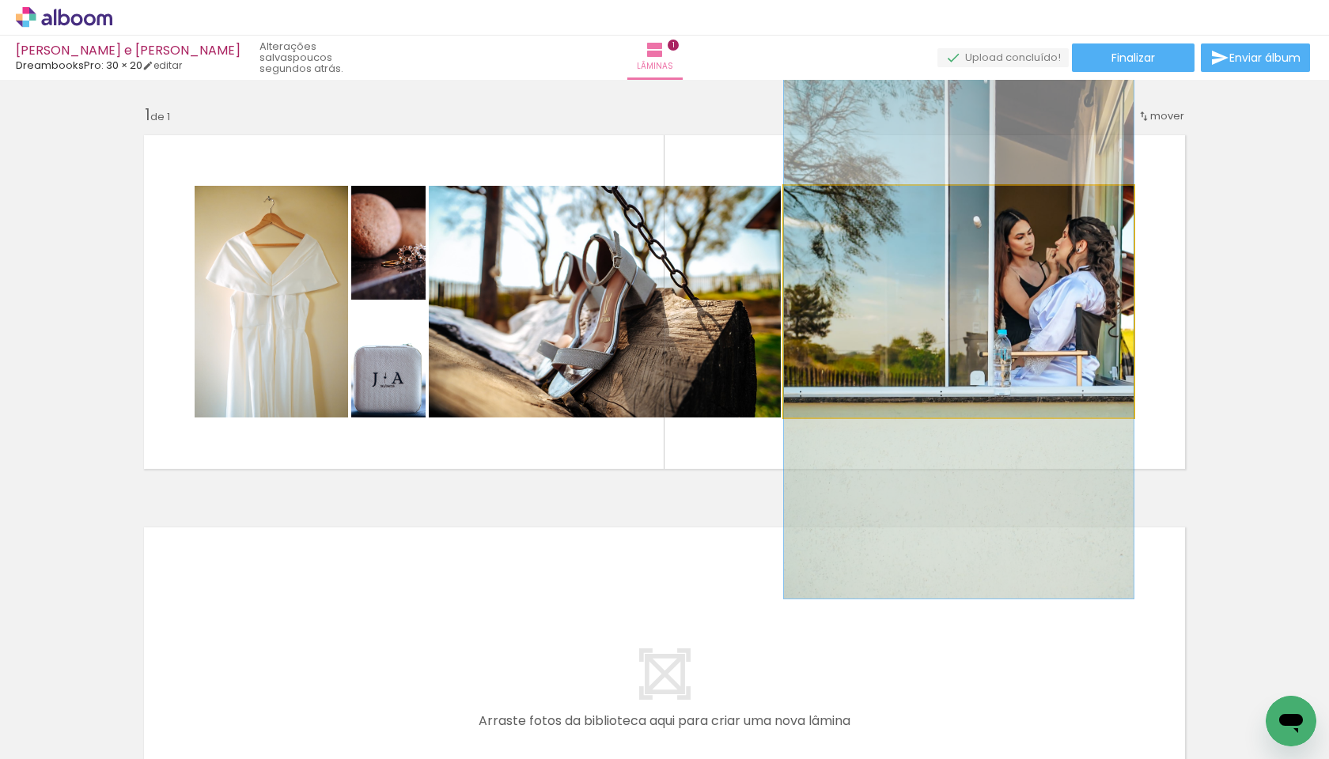
drag, startPoint x: 985, startPoint y: 389, endPoint x: 984, endPoint y: 375, distance: 14.3
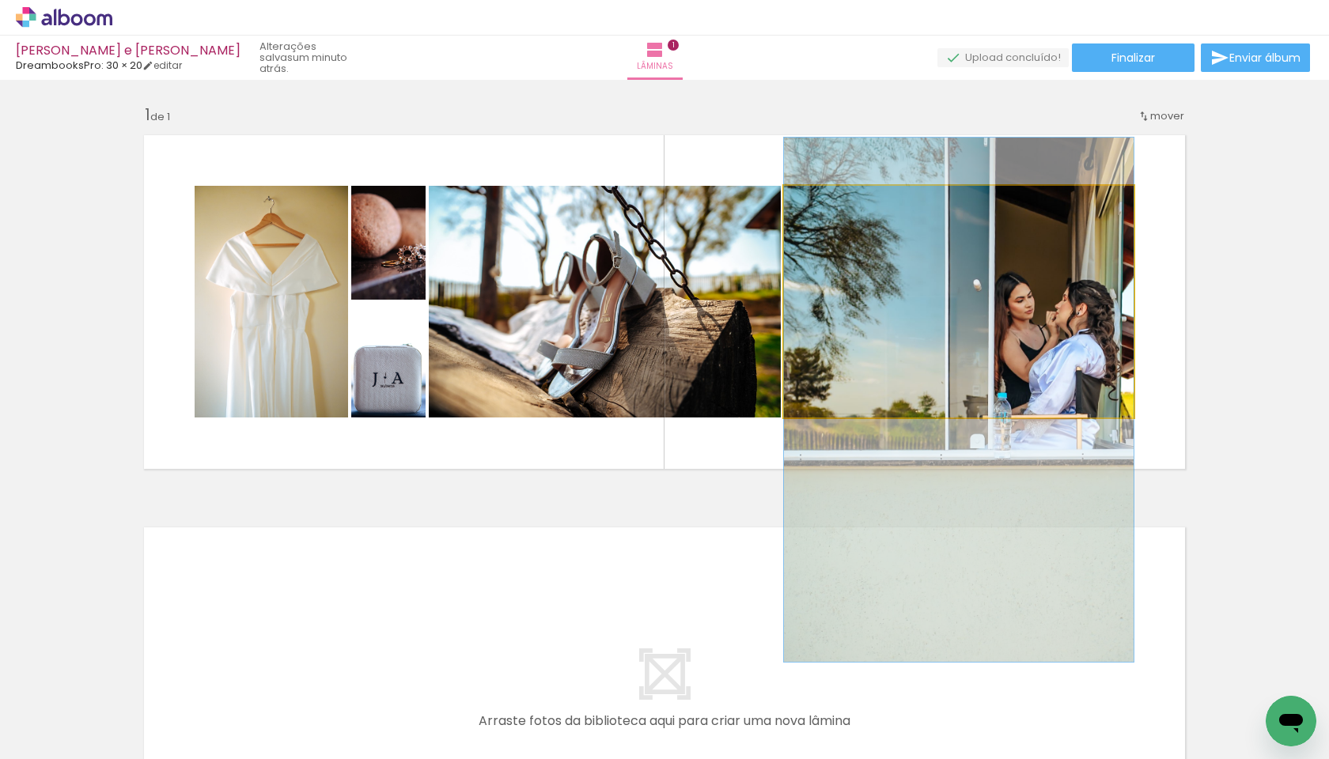
drag, startPoint x: 1041, startPoint y: 291, endPoint x: 1036, endPoint y: 354, distance: 63.5
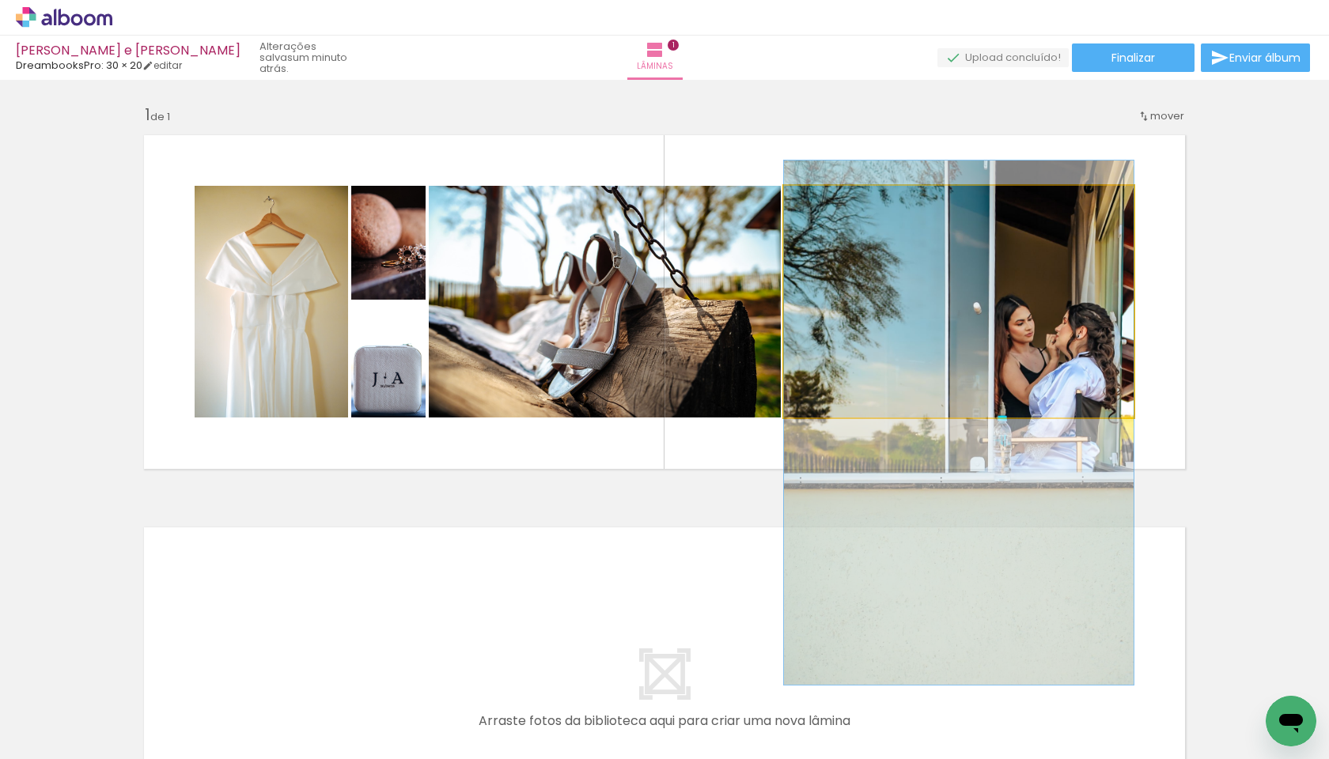
drag, startPoint x: 1068, startPoint y: 286, endPoint x: 1066, endPoint y: 309, distance: 23.0
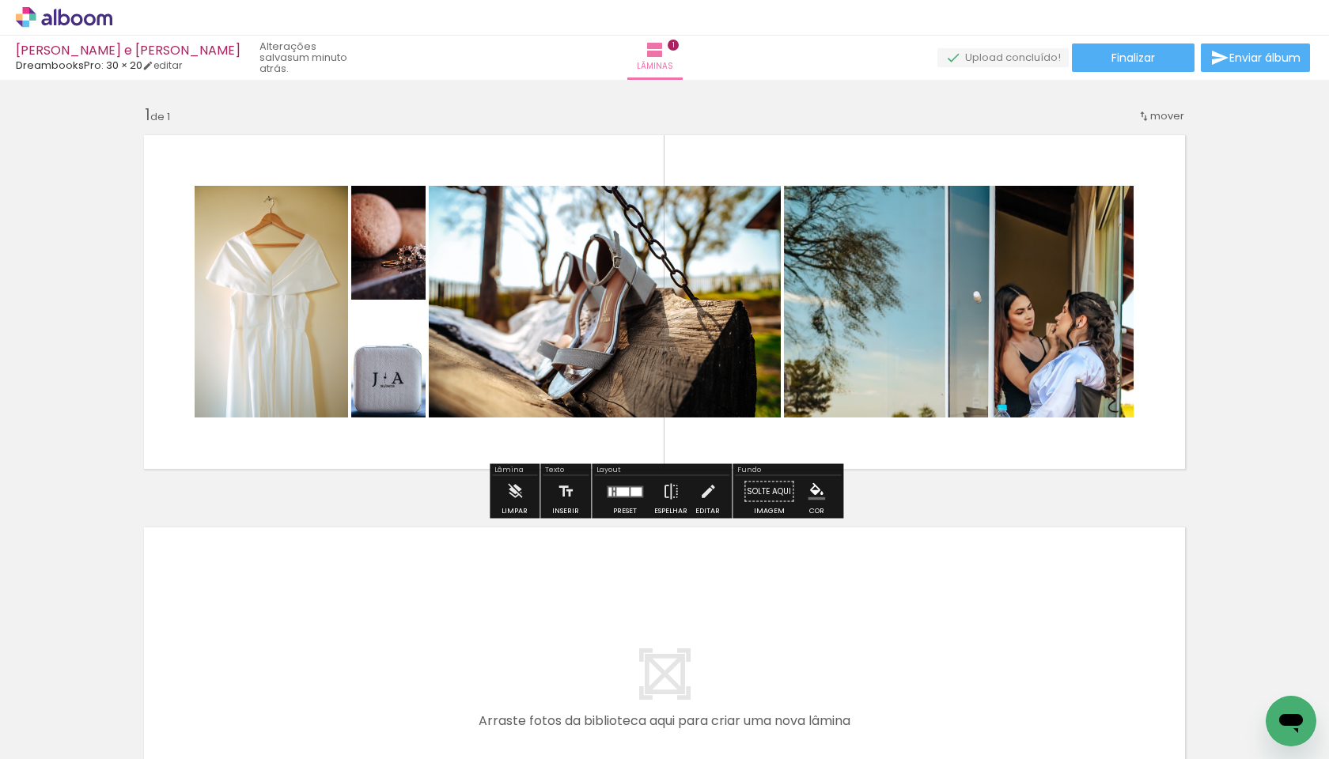
click at [405, 270] on quentale-photo at bounding box center [388, 243] width 74 height 114
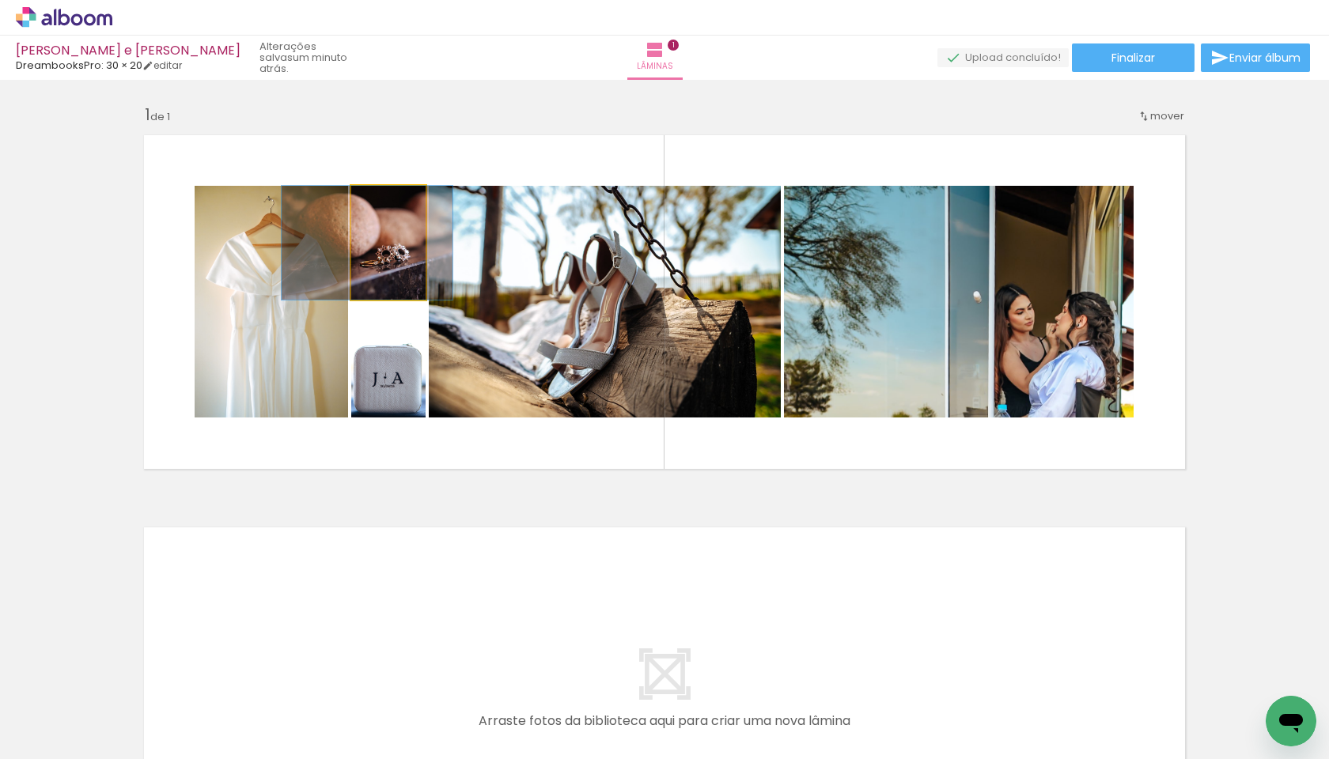
drag, startPoint x: 405, startPoint y: 270, endPoint x: 384, endPoint y: 272, distance: 21.5
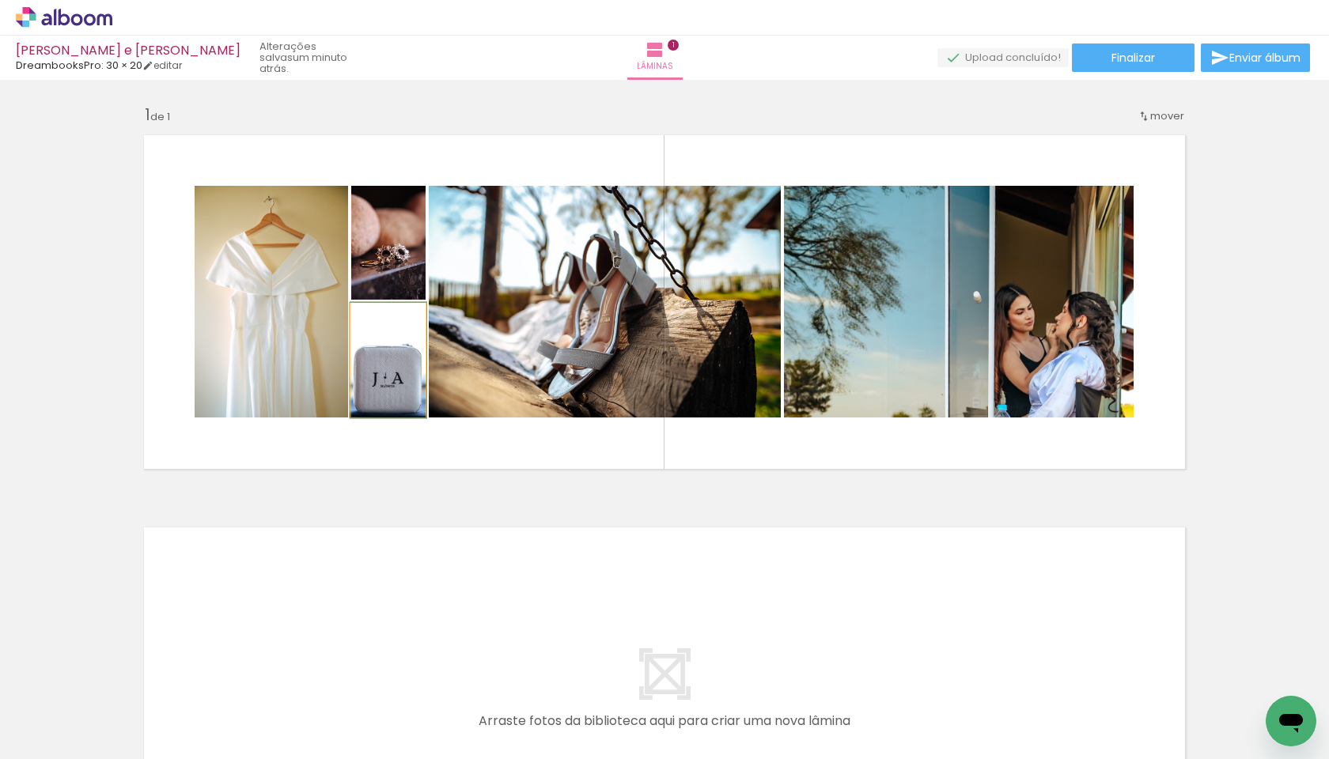
click at [379, 317] on div at bounding box center [382, 319] width 14 height 14
drag, startPoint x: 379, startPoint y: 317, endPoint x: 378, endPoint y: 325, distance: 8.0
type paper-slider "100"
click at [378, 325] on div at bounding box center [382, 319] width 14 height 14
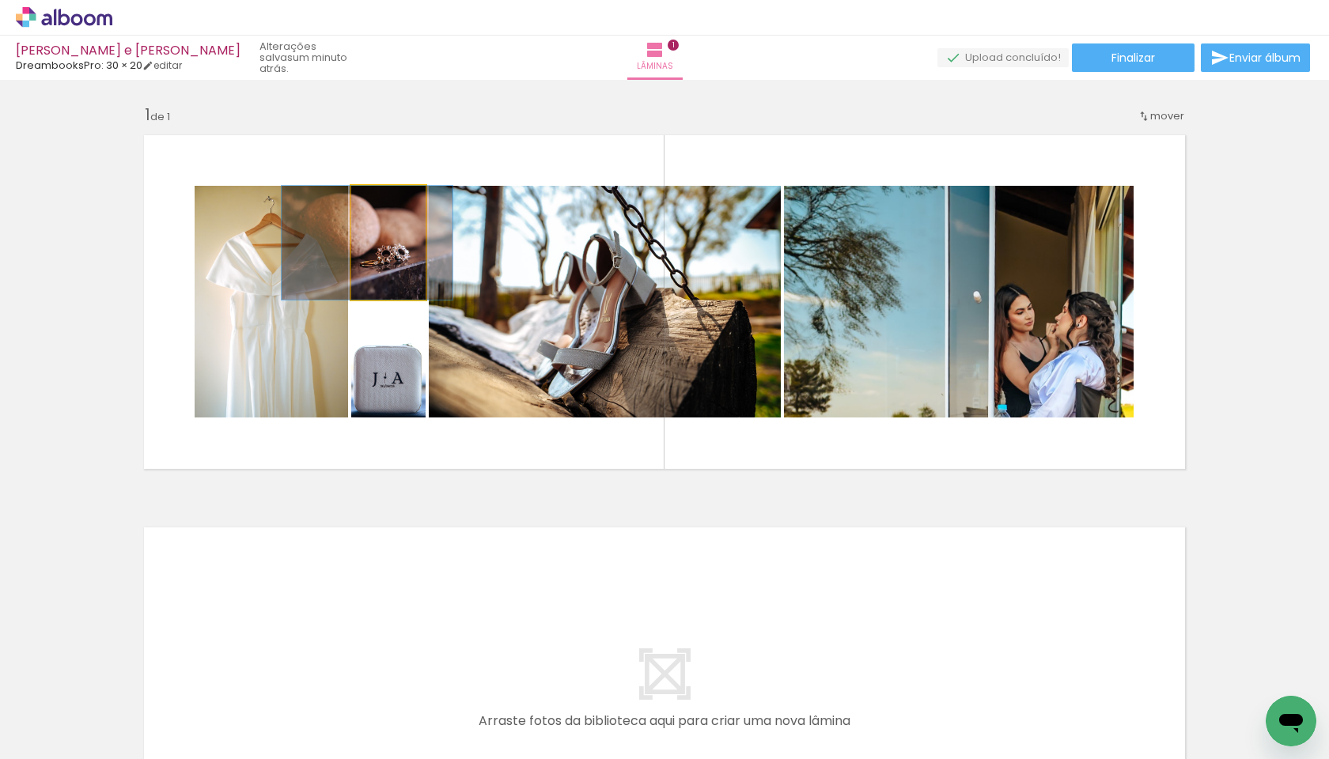
click at [392, 253] on quentale-photo at bounding box center [388, 243] width 74 height 114
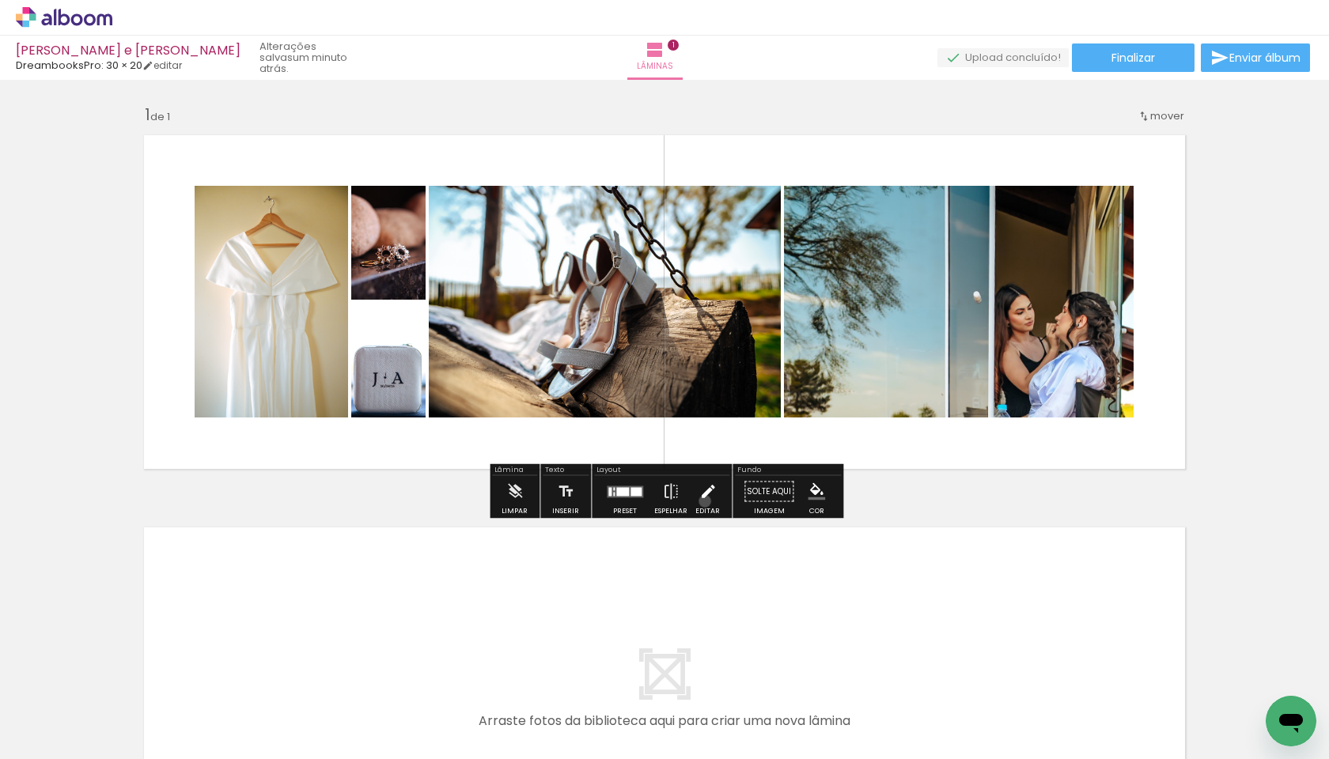
click at [701, 502] on iron-icon at bounding box center [707, 492] width 17 height 32
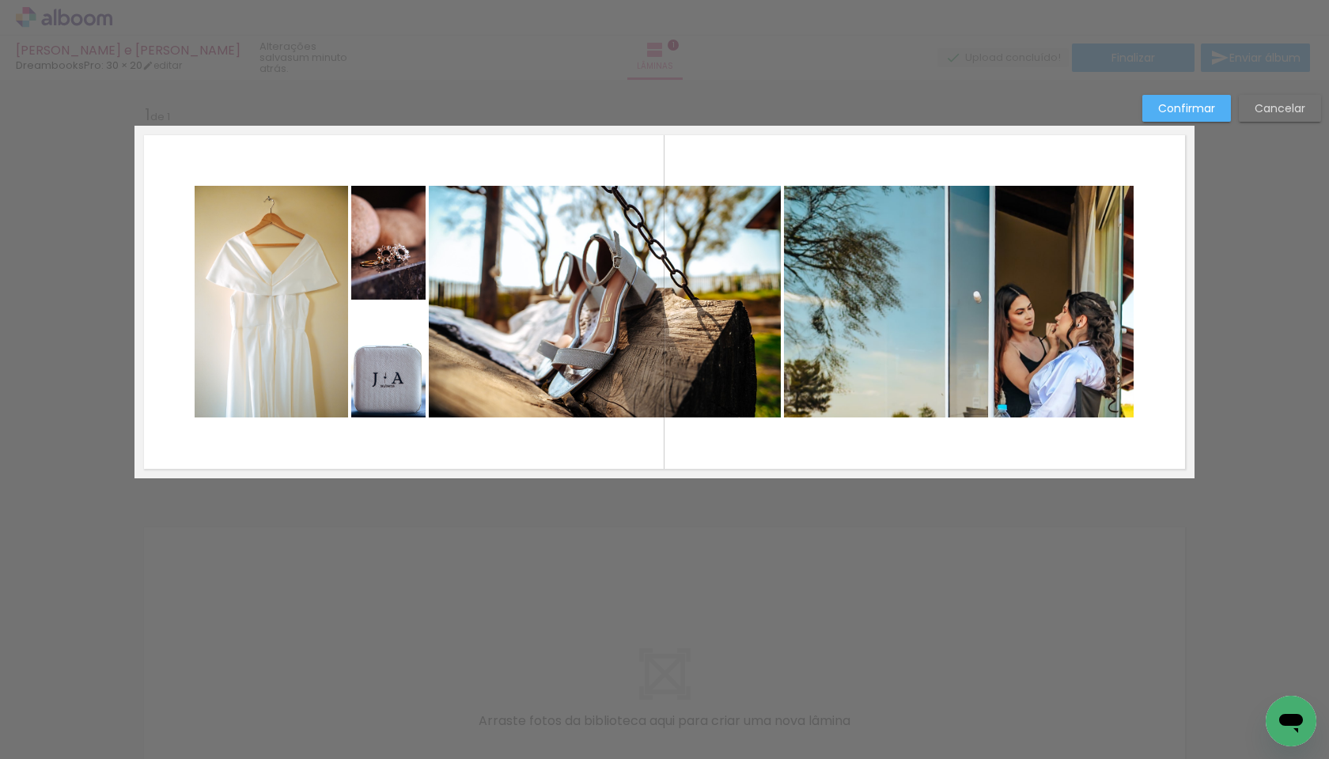
click at [397, 288] on quentale-photo at bounding box center [388, 243] width 74 height 114
click at [391, 299] on div at bounding box center [389, 300] width 32 height 32
click at [389, 318] on quentale-photo at bounding box center [388, 360] width 74 height 115
drag, startPoint x: 388, startPoint y: 304, endPoint x: 387, endPoint y: 342, distance: 38.0
click at [387, 342] on div at bounding box center [389, 342] width 32 height 32
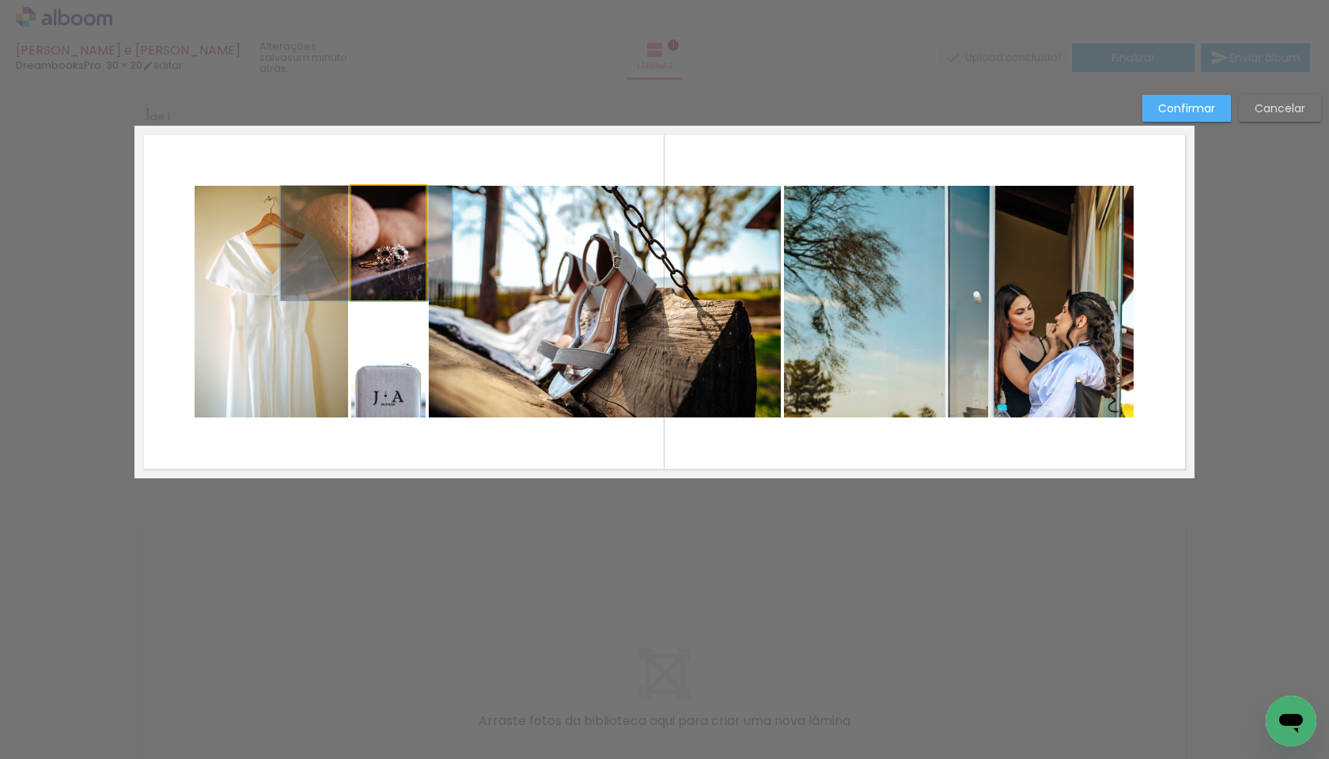
click at [396, 288] on quentale-photo at bounding box center [388, 243] width 74 height 115
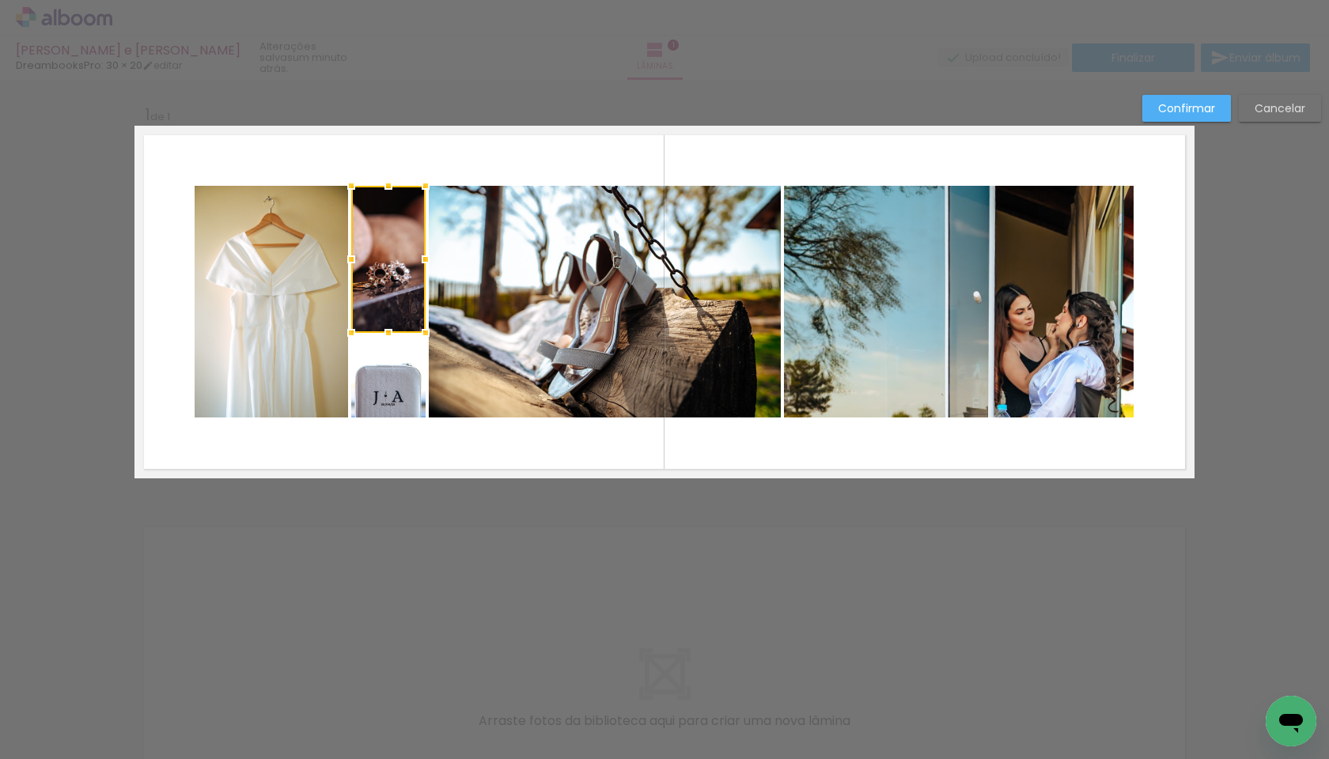
drag, startPoint x: 390, startPoint y: 297, endPoint x: 390, endPoint y: 330, distance: 32.4
click at [390, 330] on div at bounding box center [389, 333] width 32 height 32
click at [390, 368] on quentale-photo at bounding box center [388, 380] width 74 height 76
click at [0, 0] on slot "Confirmar" at bounding box center [0, 0] width 0 height 0
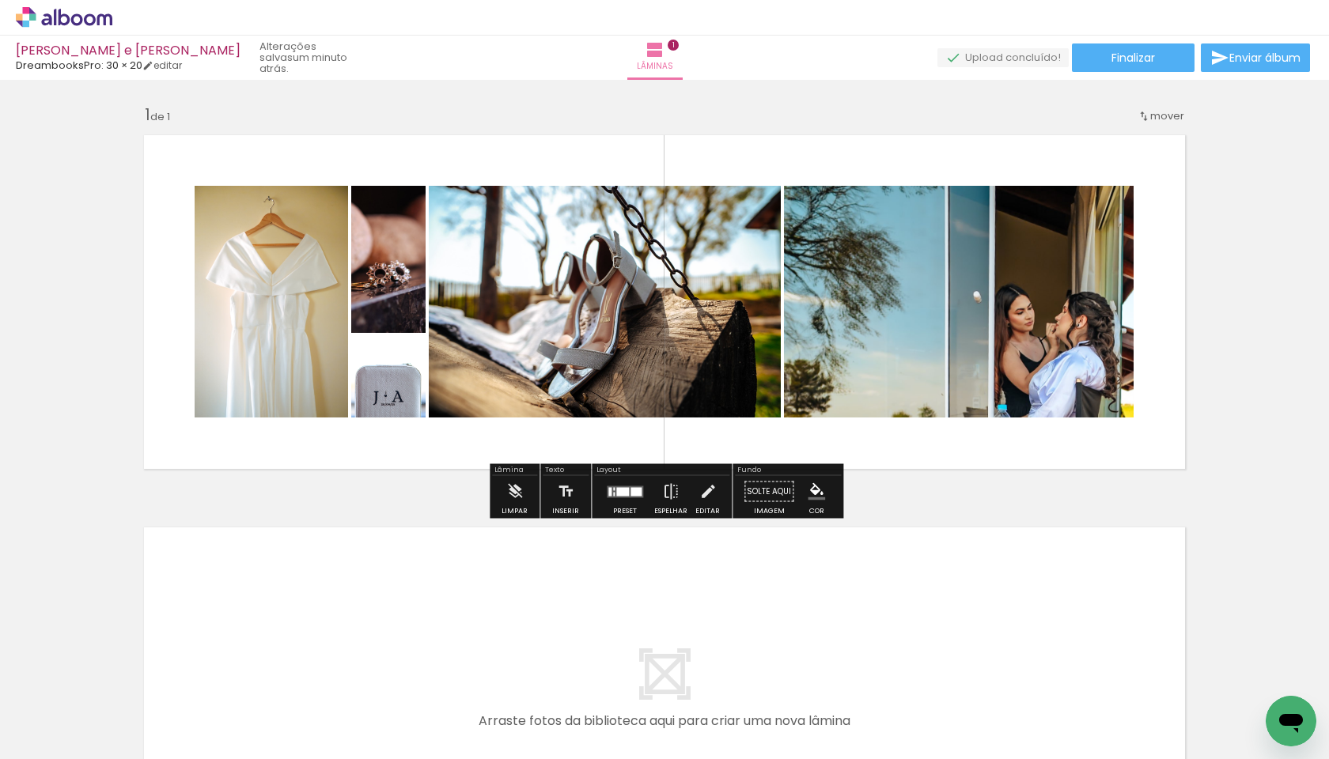
click at [383, 378] on paper-button "P&B" at bounding box center [371, 383] width 24 height 24
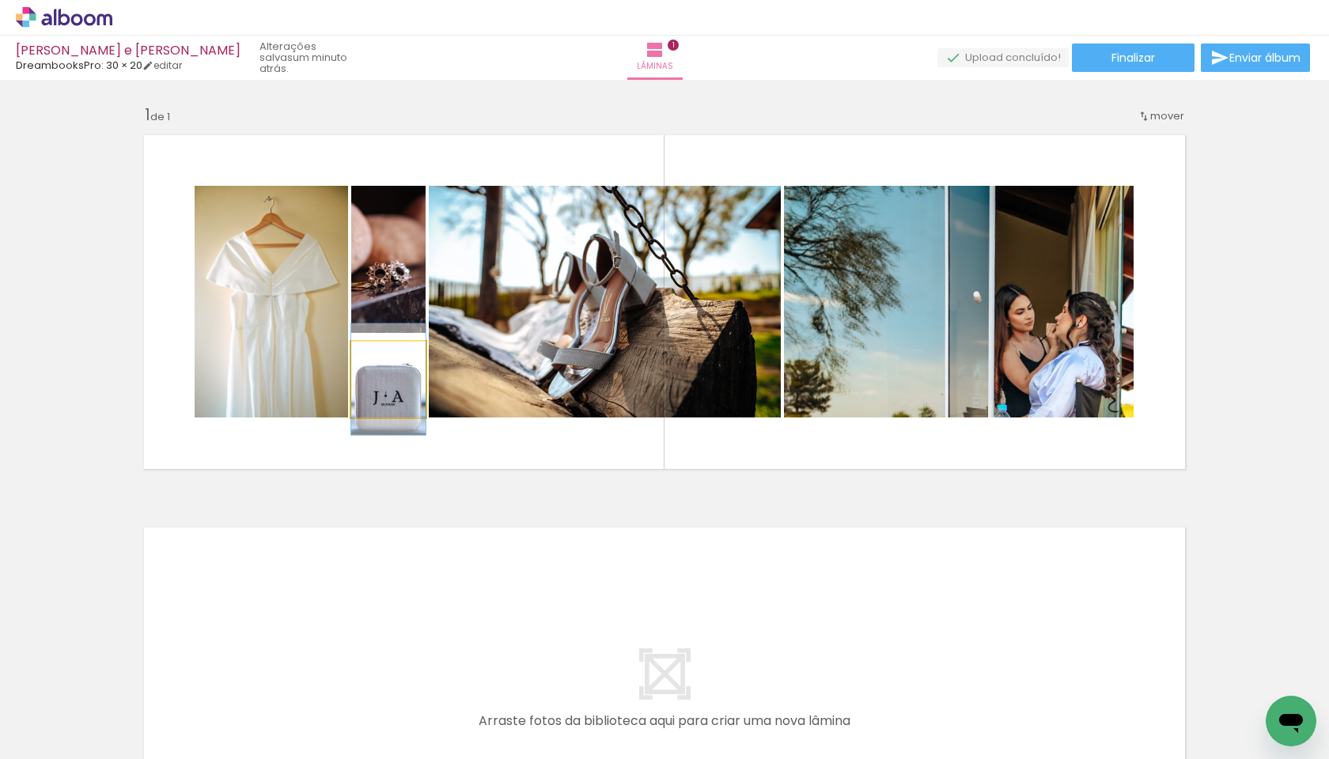
click at [424, 403] on quentale-photo at bounding box center [388, 380] width 74 height 76
drag, startPoint x: 424, startPoint y: 403, endPoint x: 424, endPoint y: 385, distance: 18.2
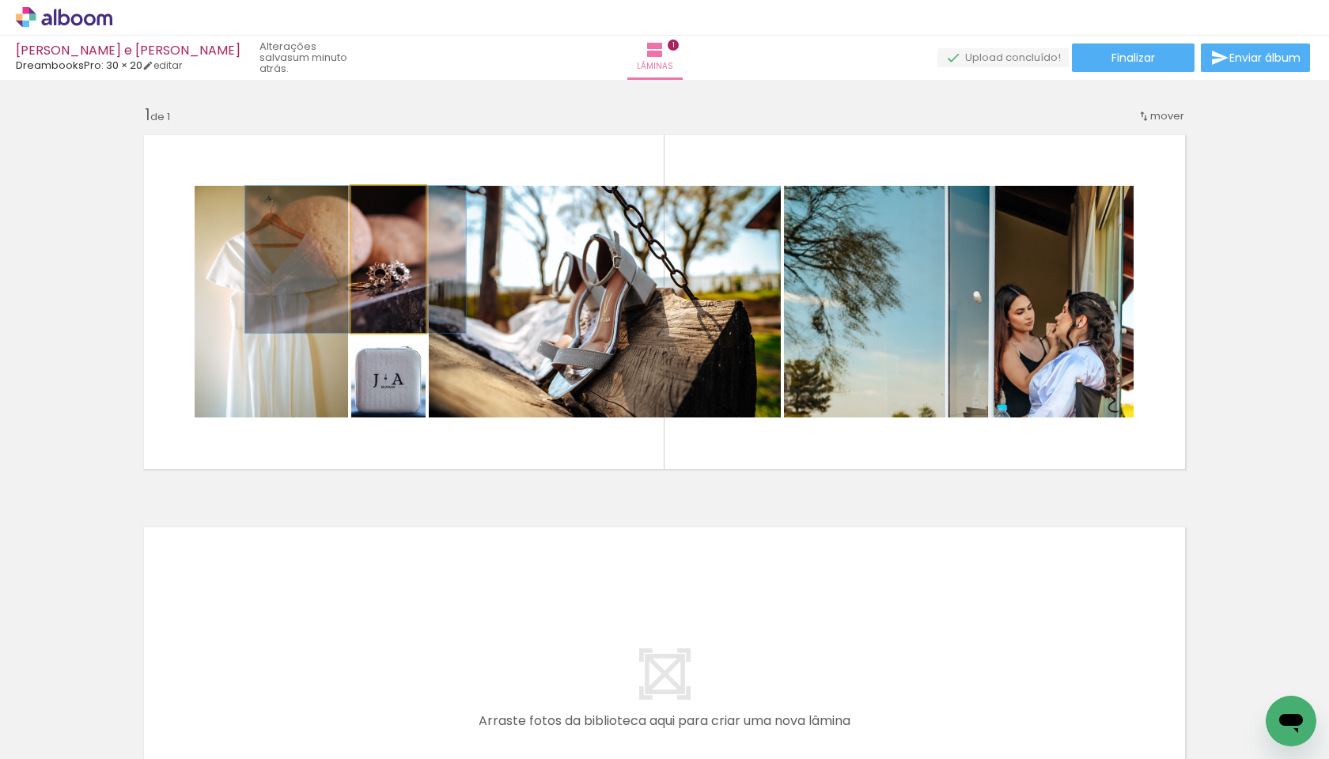
click at [413, 289] on quentale-photo at bounding box center [388, 259] width 74 height 147
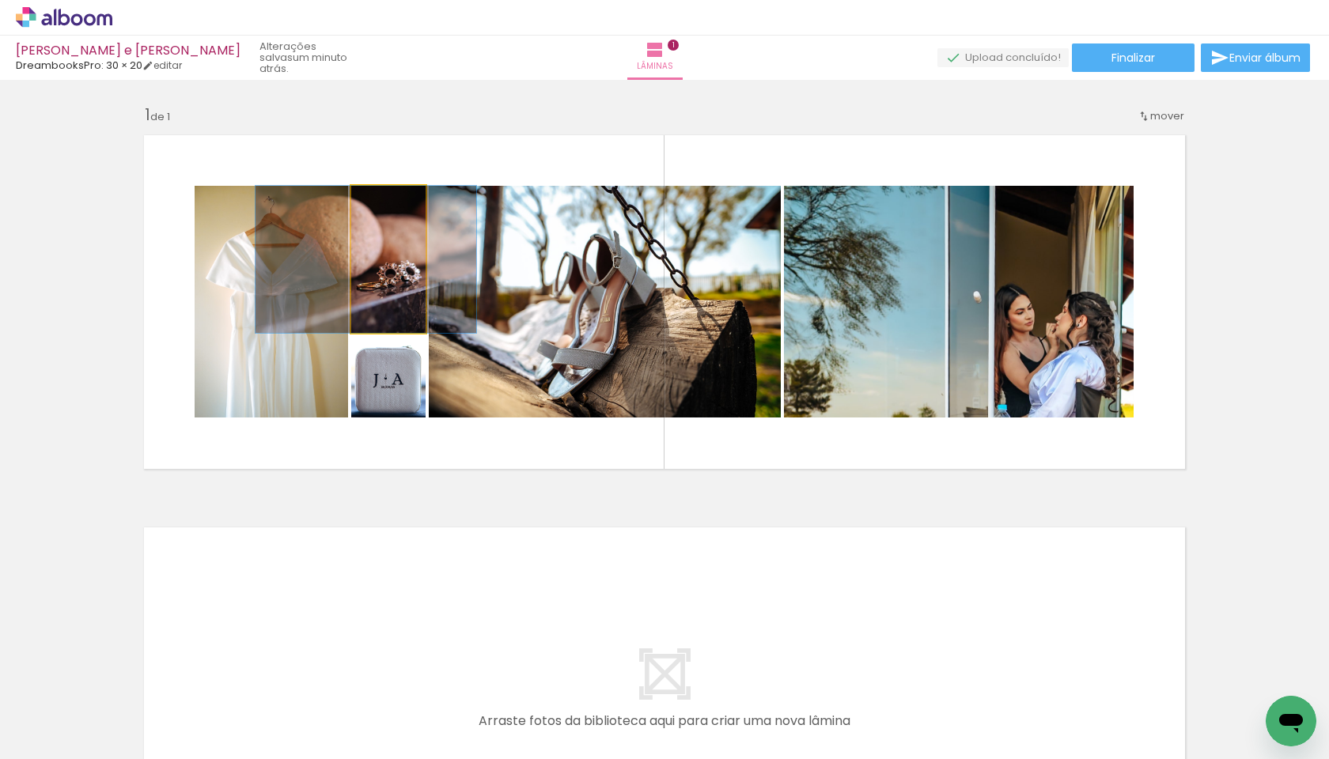
drag, startPoint x: 413, startPoint y: 289, endPoint x: 423, endPoint y: 290, distance: 10.3
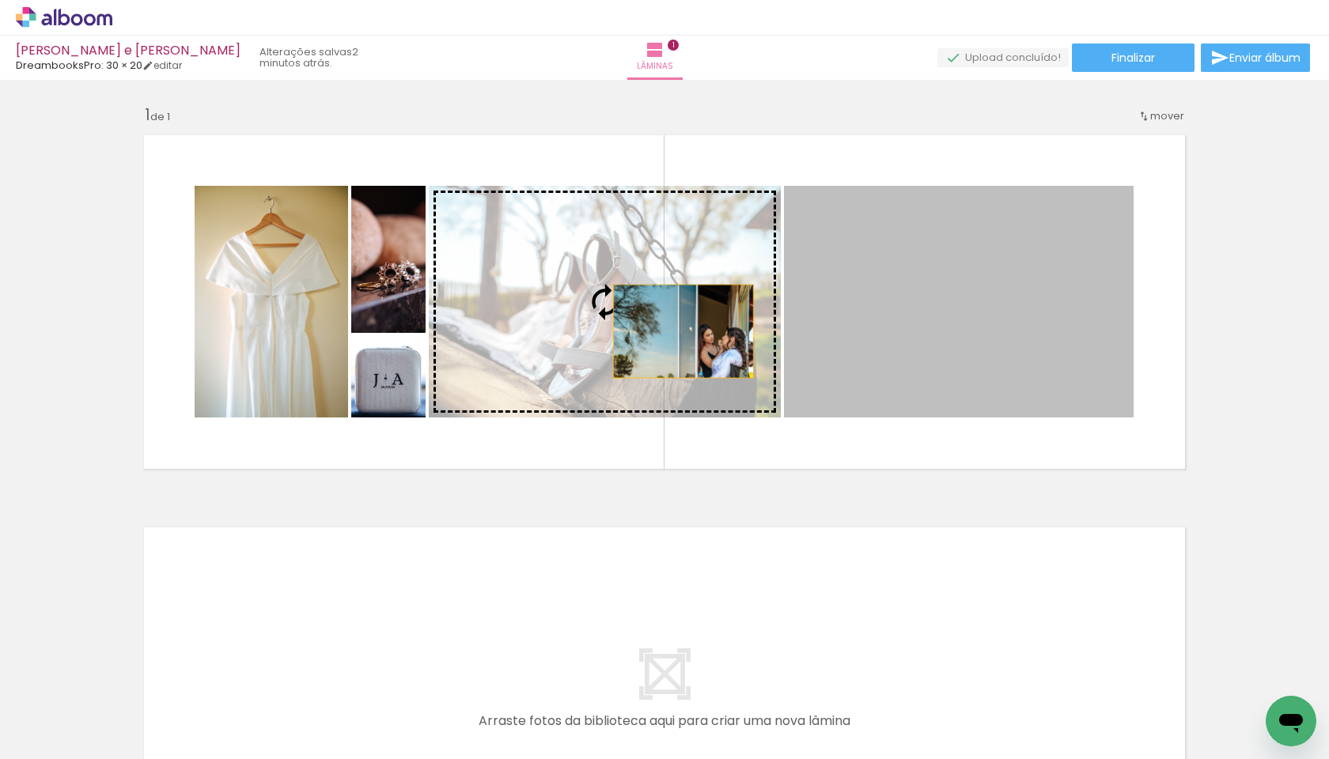
drag, startPoint x: 834, startPoint y: 334, endPoint x: 683, endPoint y: 331, distance: 150.3
click at [0, 0] on slot at bounding box center [0, 0] width 0 height 0
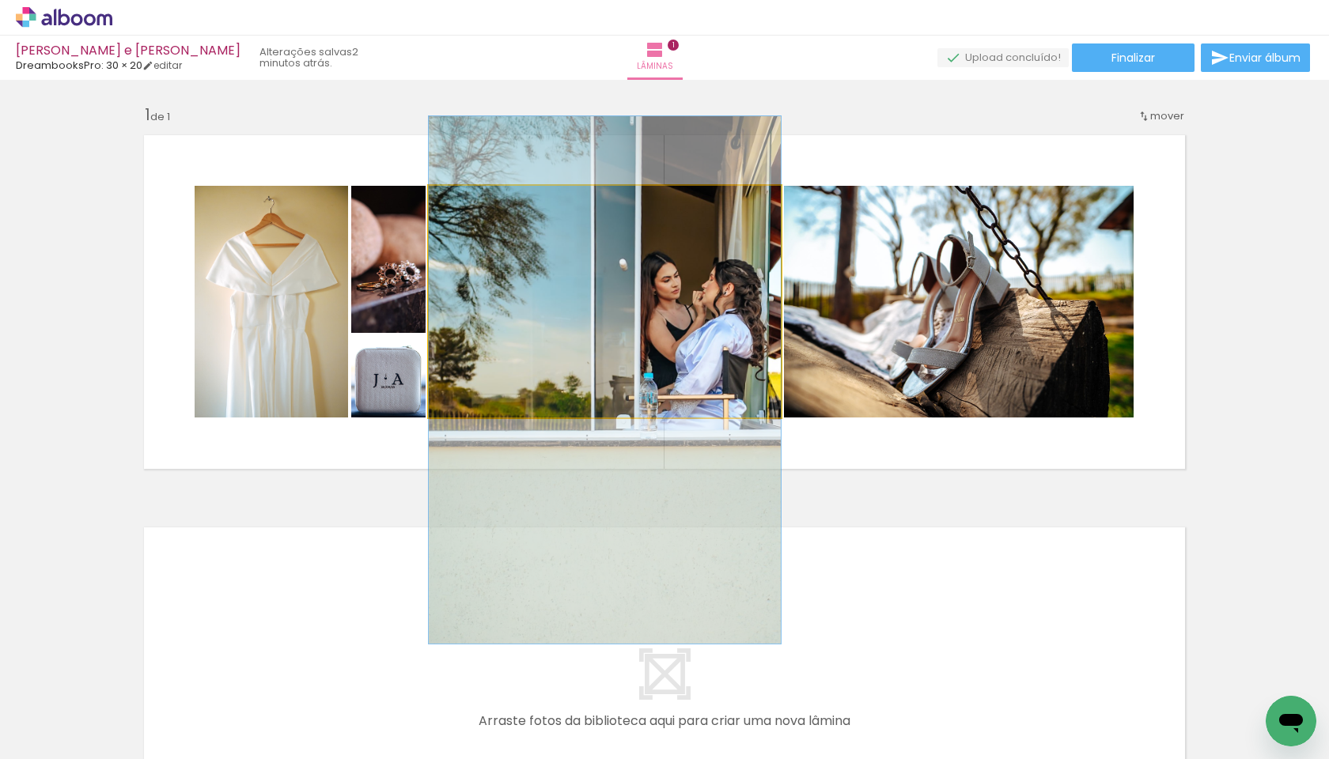
drag, startPoint x: 705, startPoint y: 303, endPoint x: 700, endPoint y: 381, distance: 78.5
click at [725, 373] on quentale-photo at bounding box center [605, 302] width 352 height 232
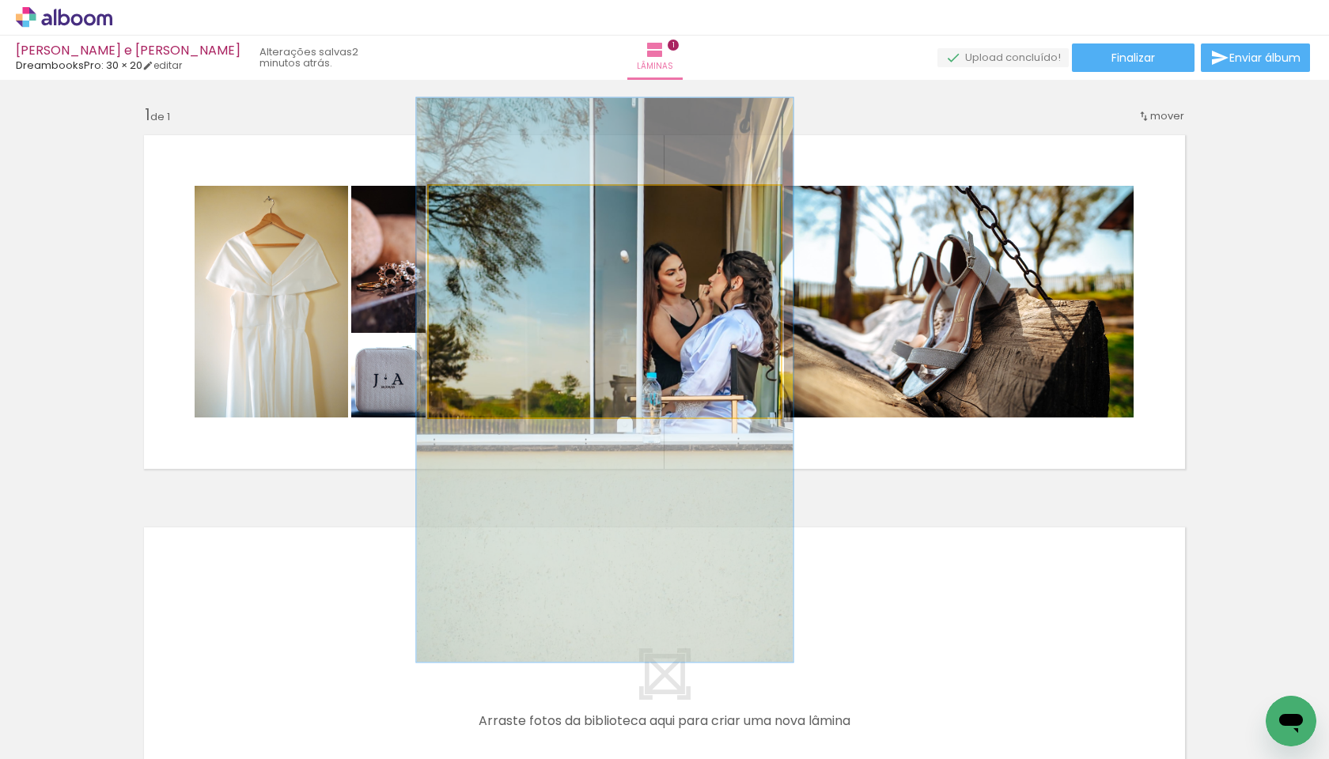
type paper-slider "107"
click at [471, 205] on div at bounding box center [470, 202] width 14 height 14
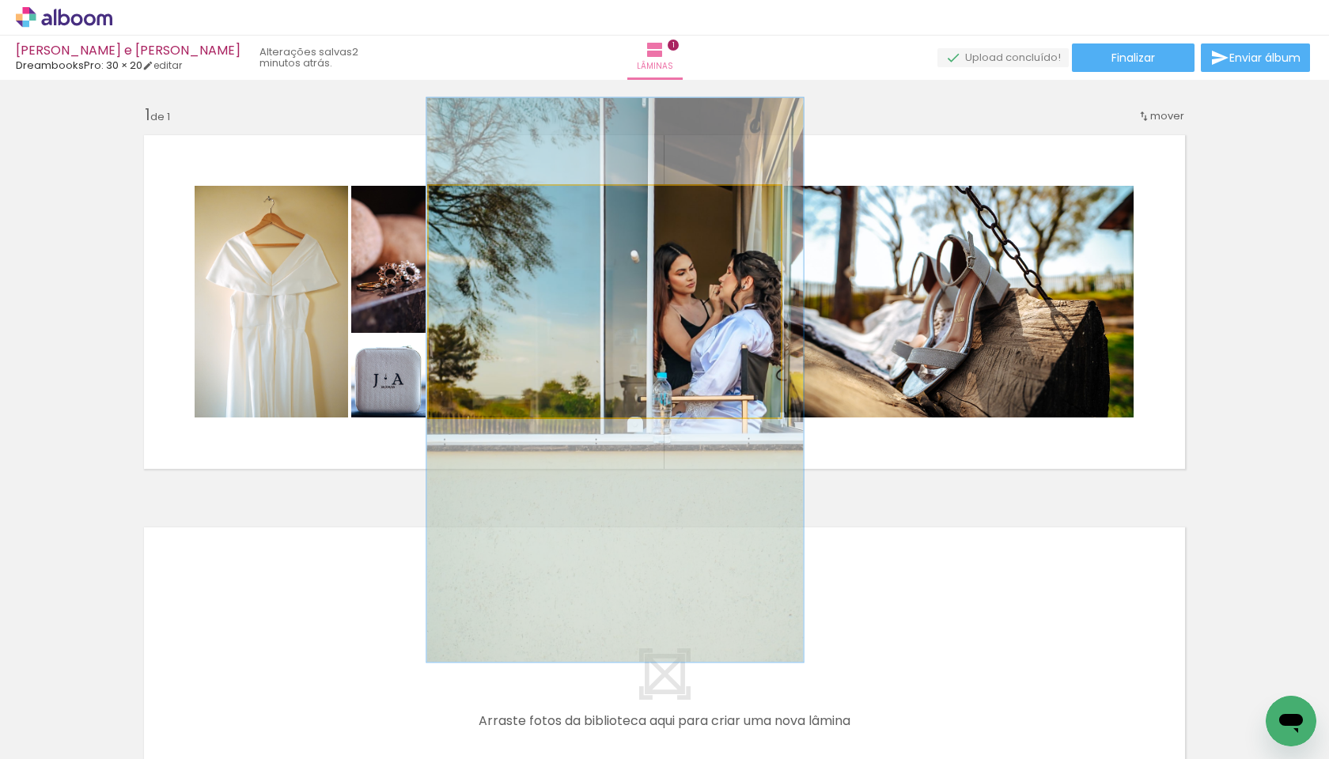
drag, startPoint x: 683, startPoint y: 305, endPoint x: 694, endPoint y: 305, distance: 10.3
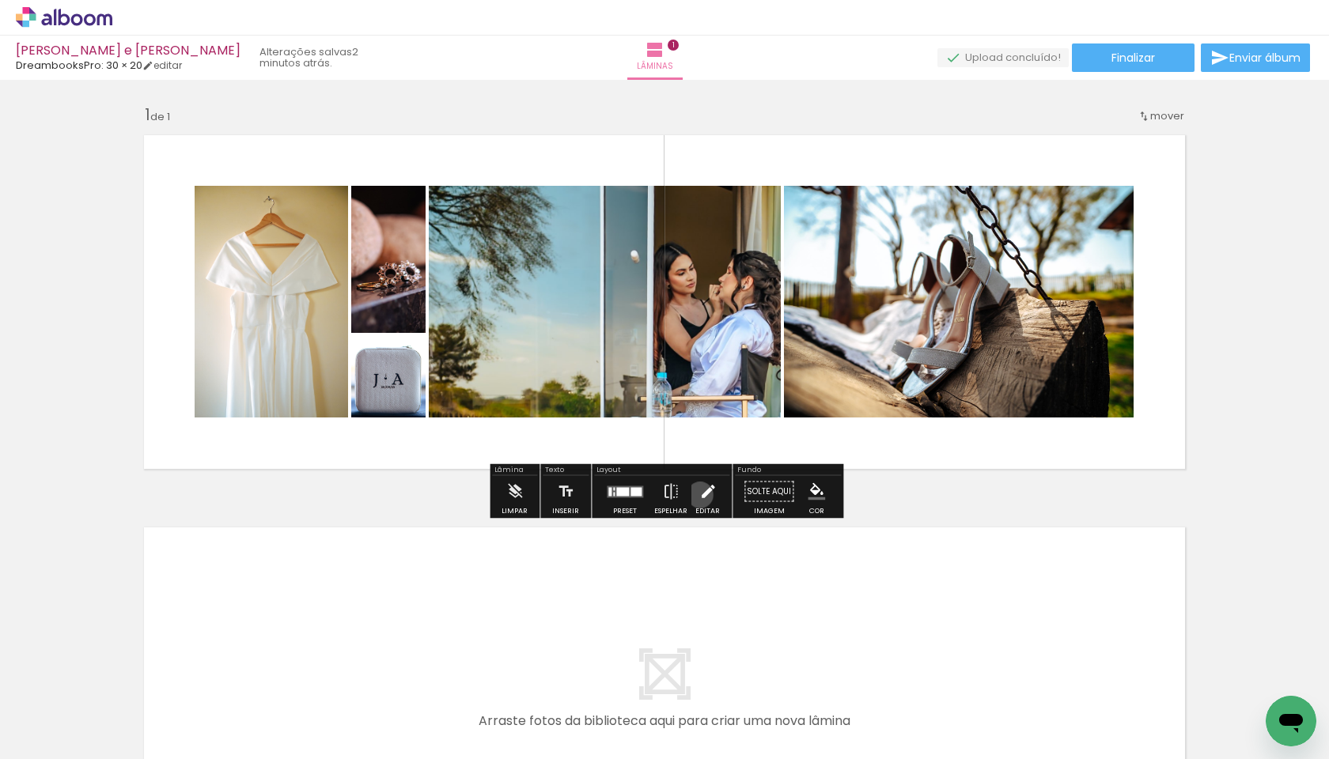
click at [699, 495] on iron-icon at bounding box center [707, 492] width 17 height 32
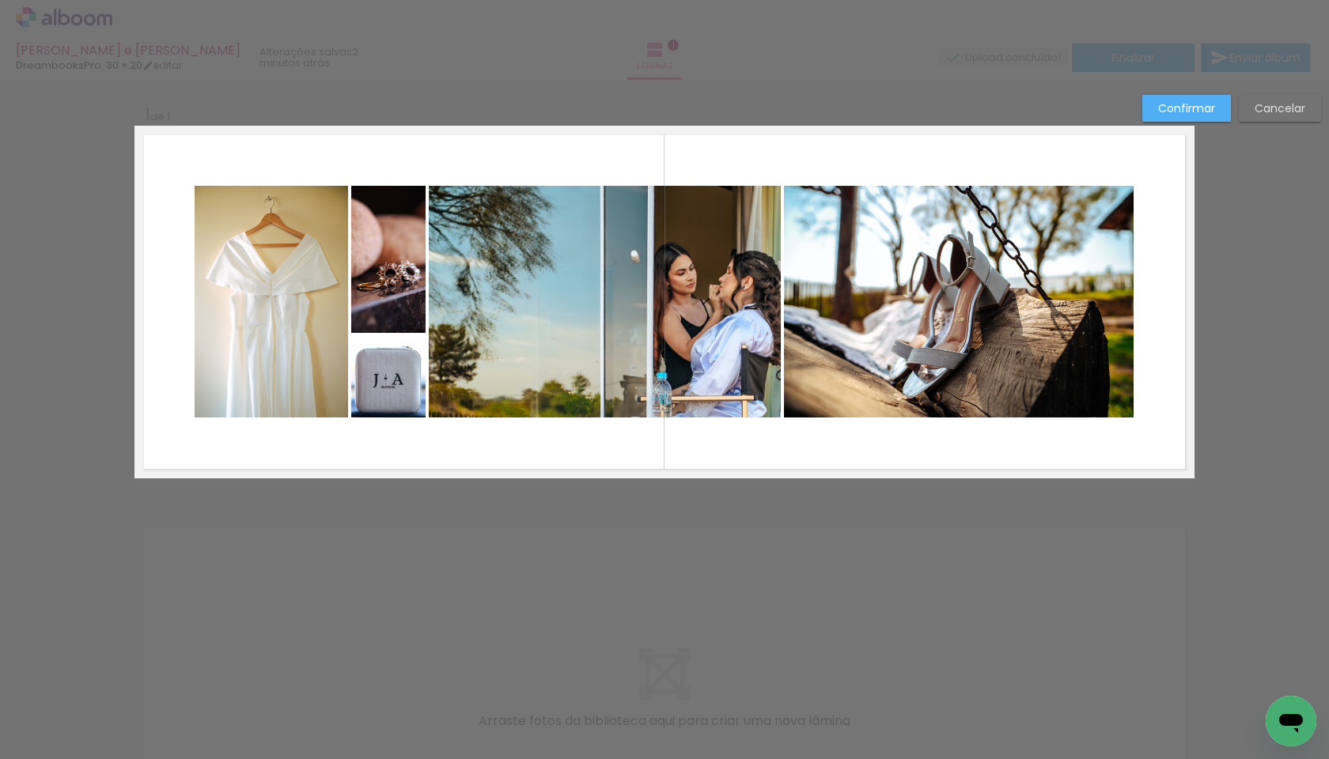
drag, startPoint x: 174, startPoint y: 161, endPoint x: 933, endPoint y: 401, distance: 795.8
click at [933, 401] on quentale-layouter at bounding box center [664, 302] width 1060 height 353
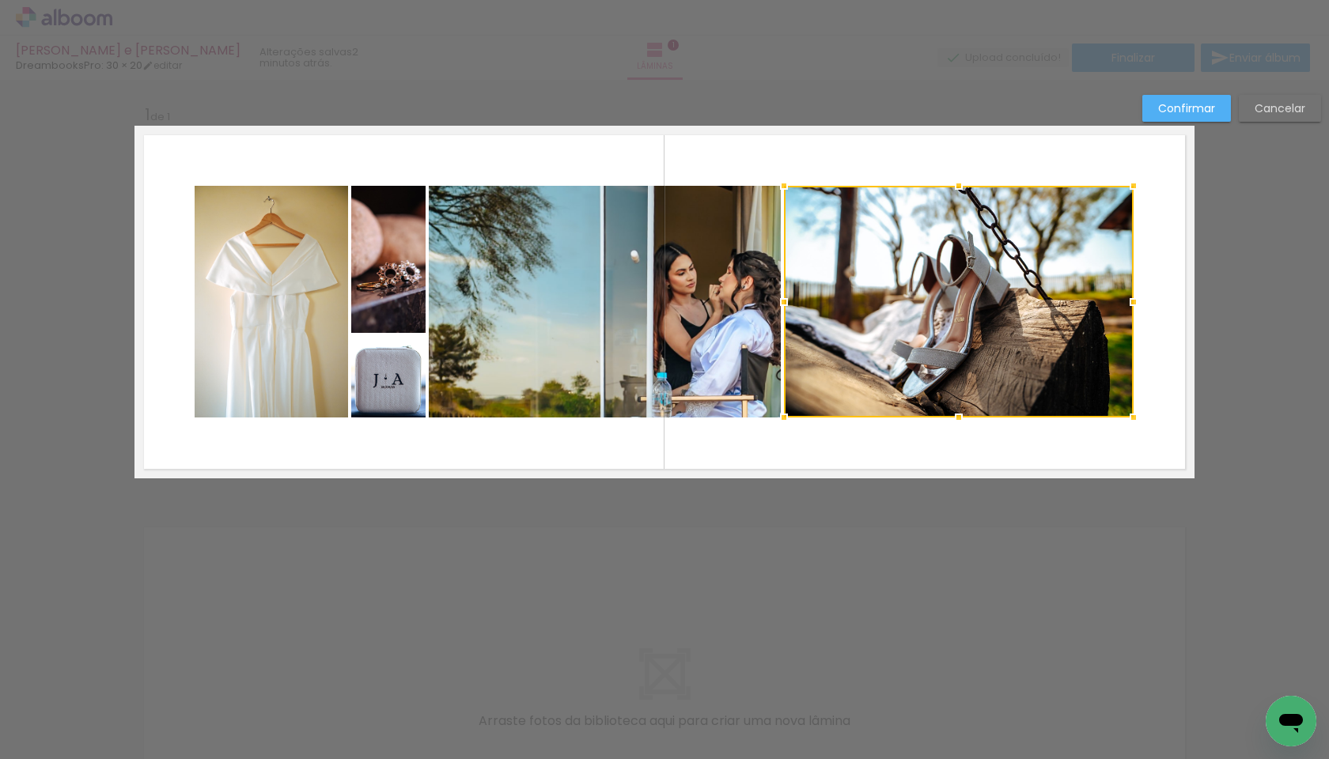
click at [898, 346] on div at bounding box center [959, 302] width 350 height 232
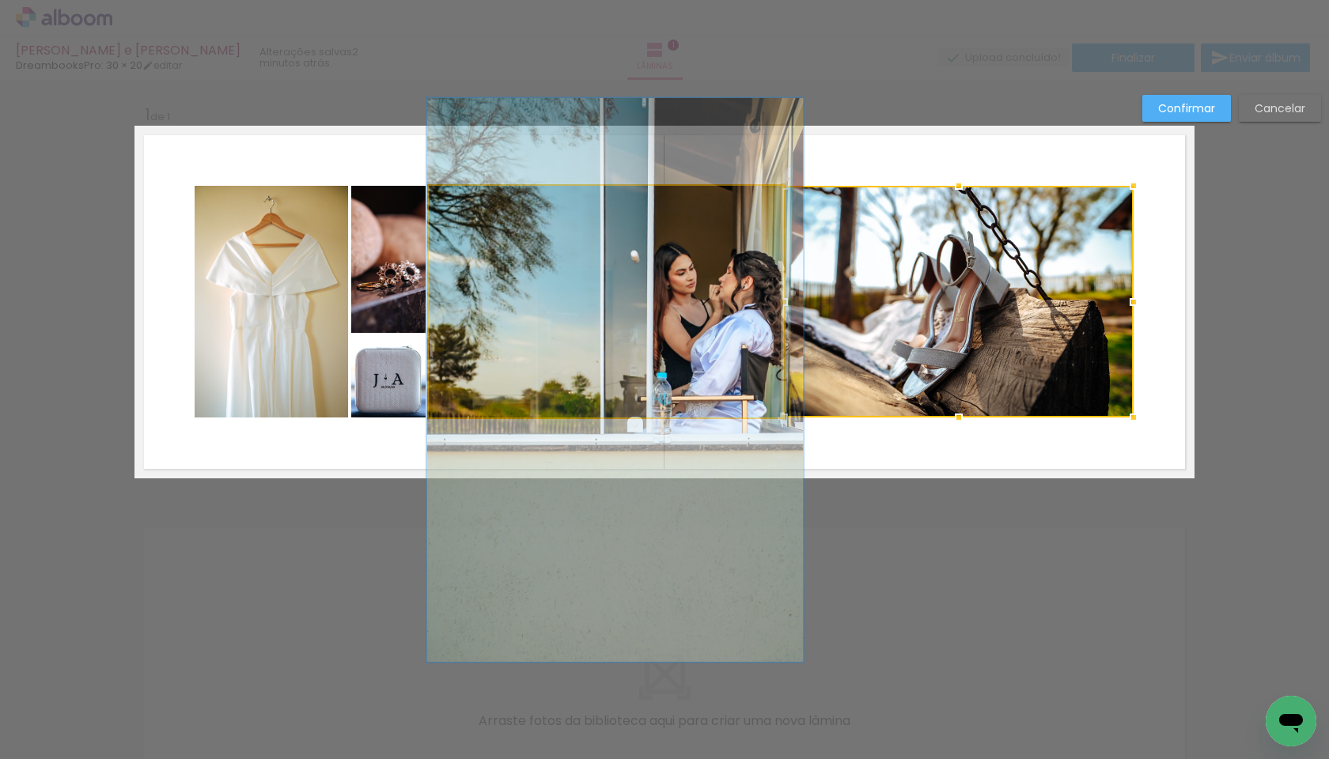
click at [706, 303] on quentale-photo at bounding box center [605, 302] width 352 height 232
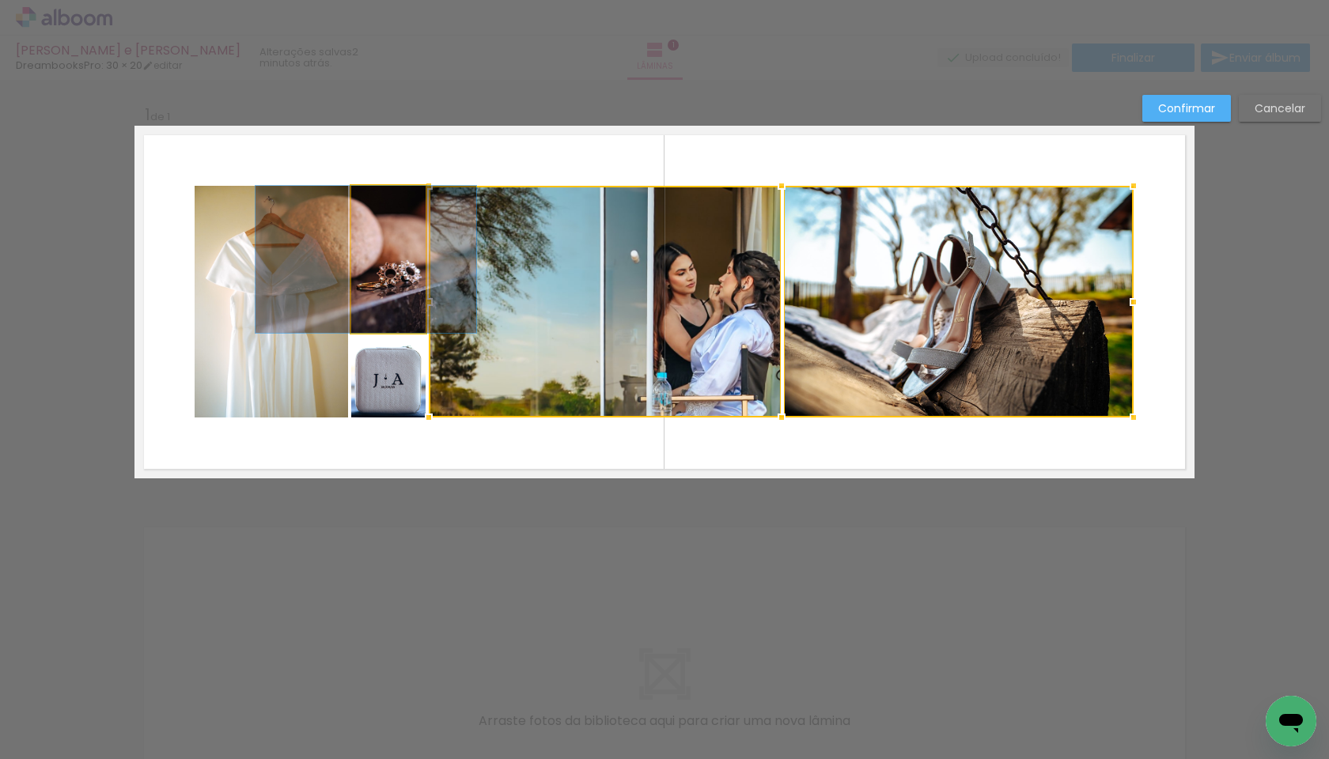
click at [412, 259] on quentale-photo at bounding box center [388, 259] width 74 height 147
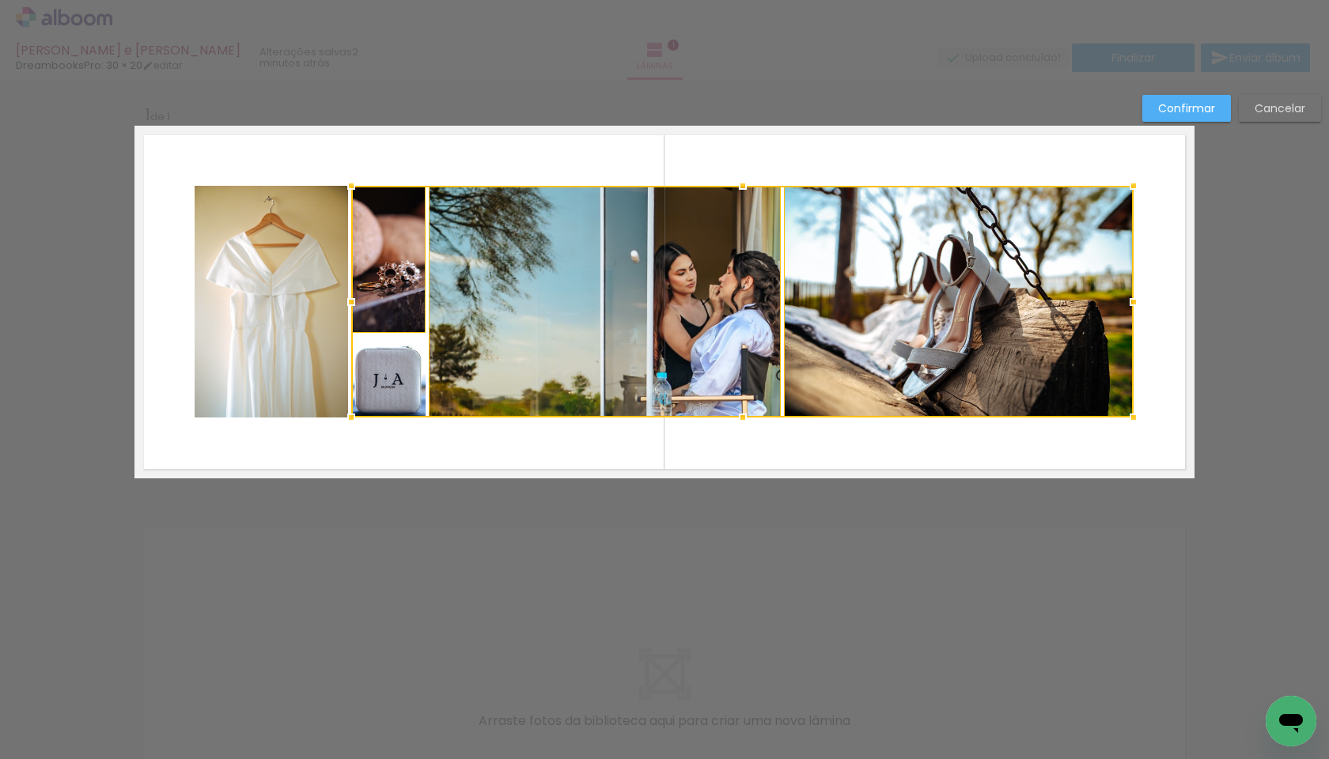
click at [391, 355] on div at bounding box center [742, 302] width 782 height 232
click at [255, 309] on quentale-photo at bounding box center [271, 302] width 153 height 232
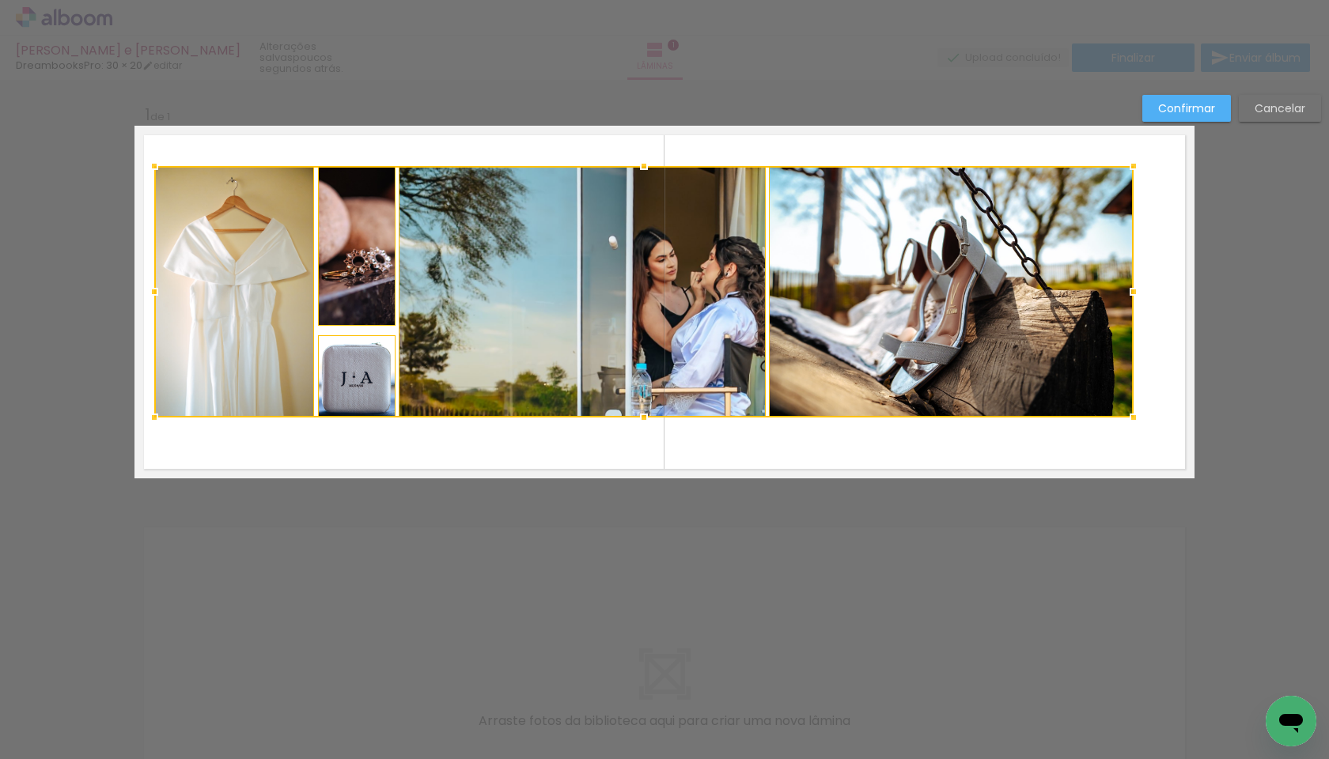
drag, startPoint x: 194, startPoint y: 183, endPoint x: 153, endPoint y: 163, distance: 44.9
click at [153, 163] on div at bounding box center [154, 166] width 32 height 32
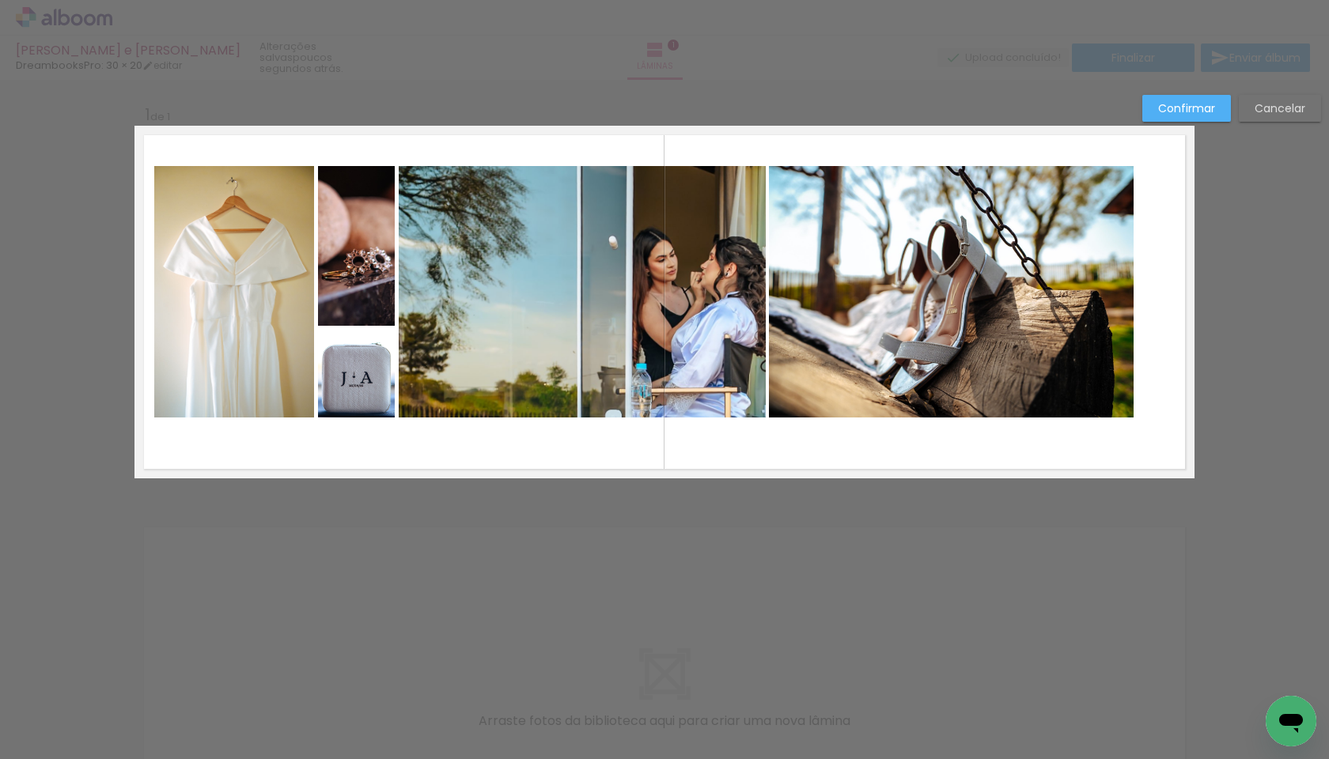
click at [899, 330] on quentale-photo at bounding box center [951, 292] width 365 height 252
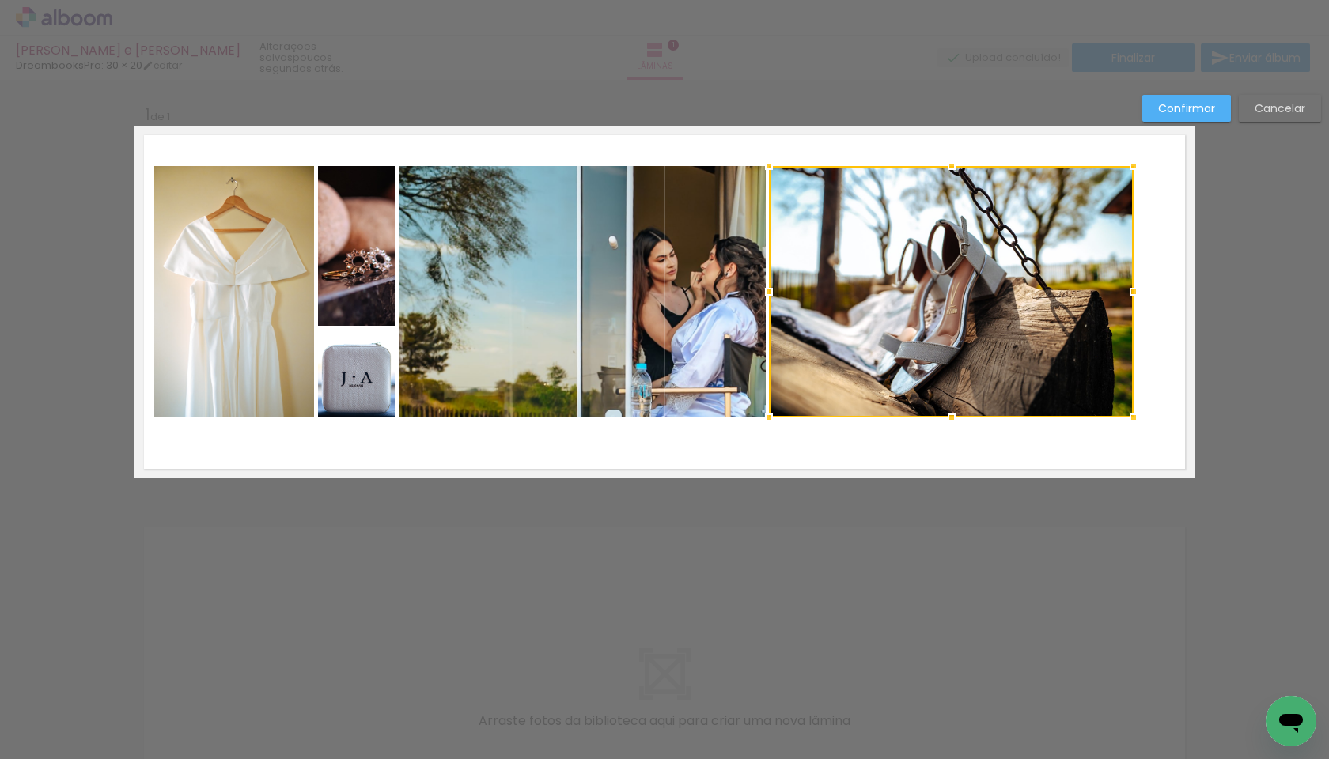
click at [677, 263] on quentale-photo at bounding box center [582, 292] width 367 height 252
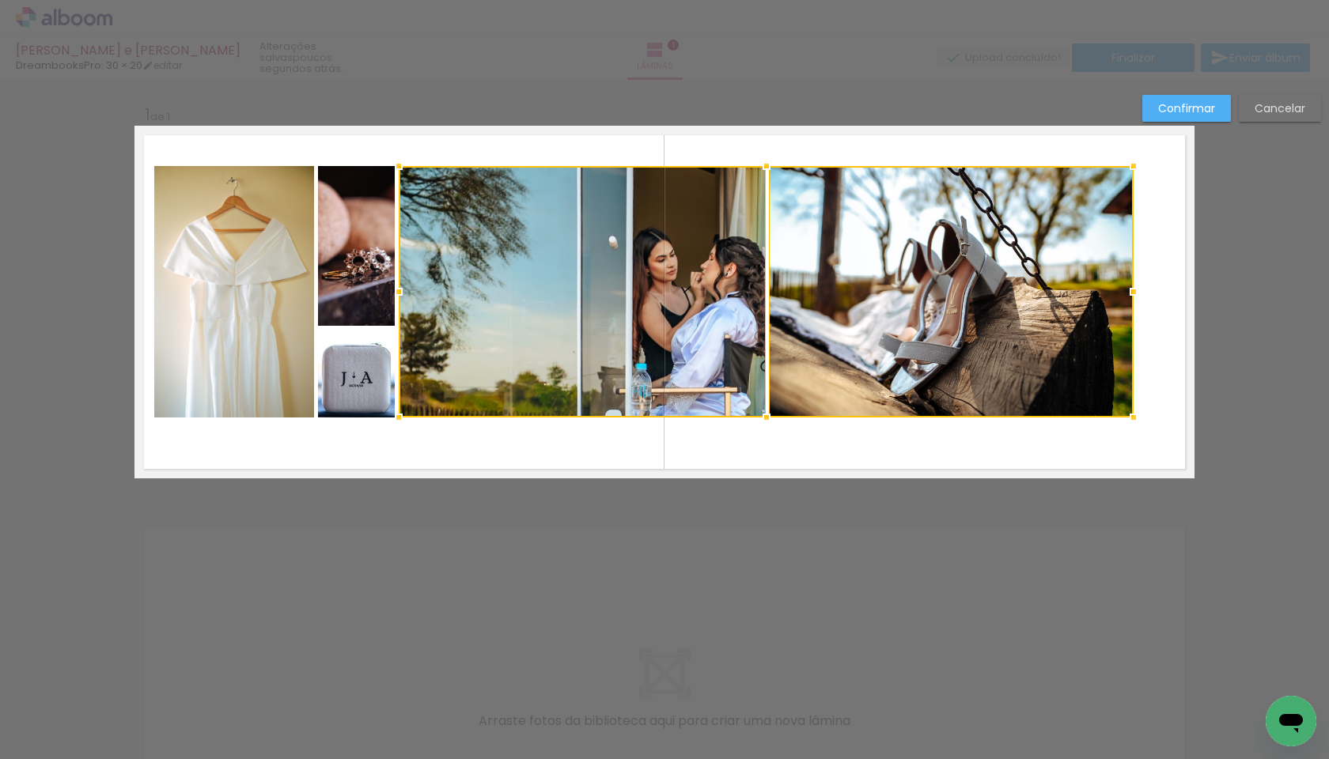
click at [359, 273] on quentale-photo at bounding box center [357, 246] width 78 height 160
click at [357, 391] on div at bounding box center [726, 292] width 816 height 252
click at [192, 309] on quentale-photo at bounding box center [234, 292] width 160 height 252
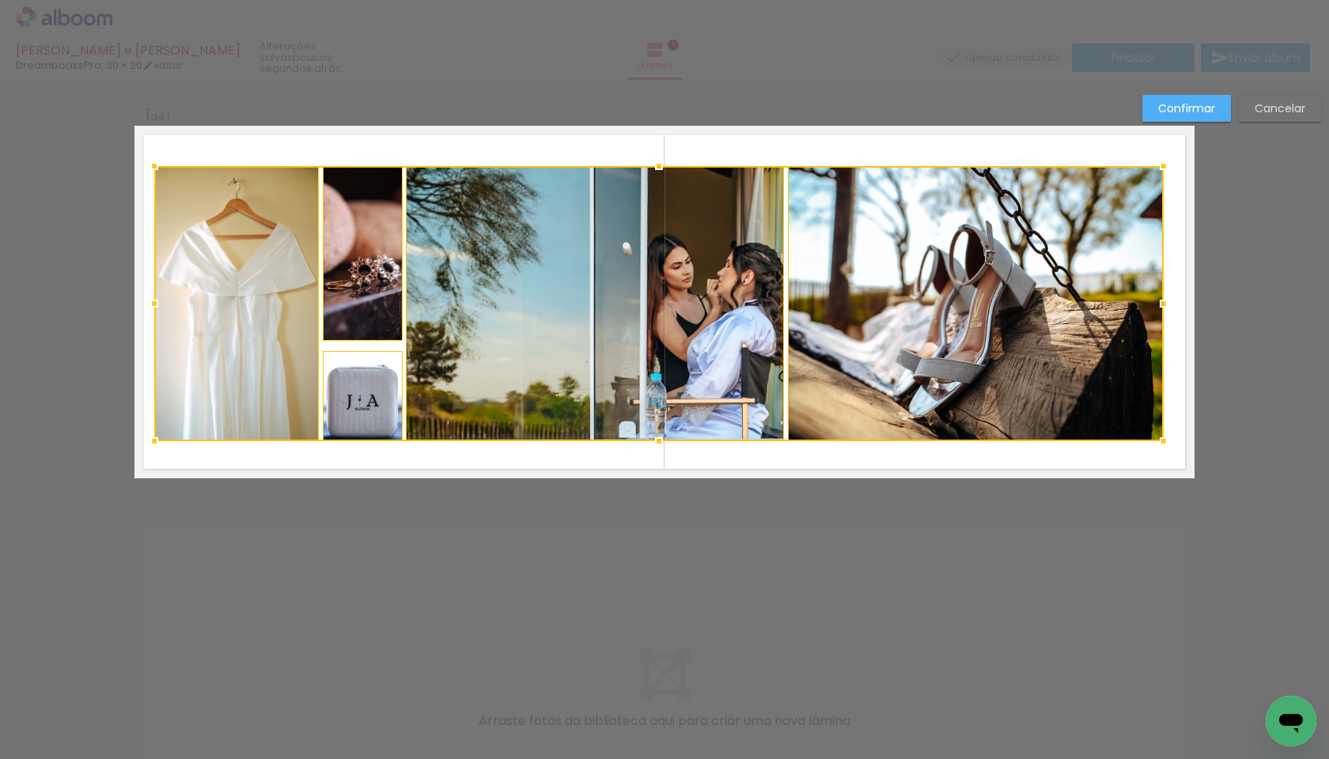
drag, startPoint x: 1131, startPoint y: 417, endPoint x: 1161, endPoint y: 441, distance: 38.3
click at [991, 441] on div at bounding box center [1164, 442] width 32 height 32
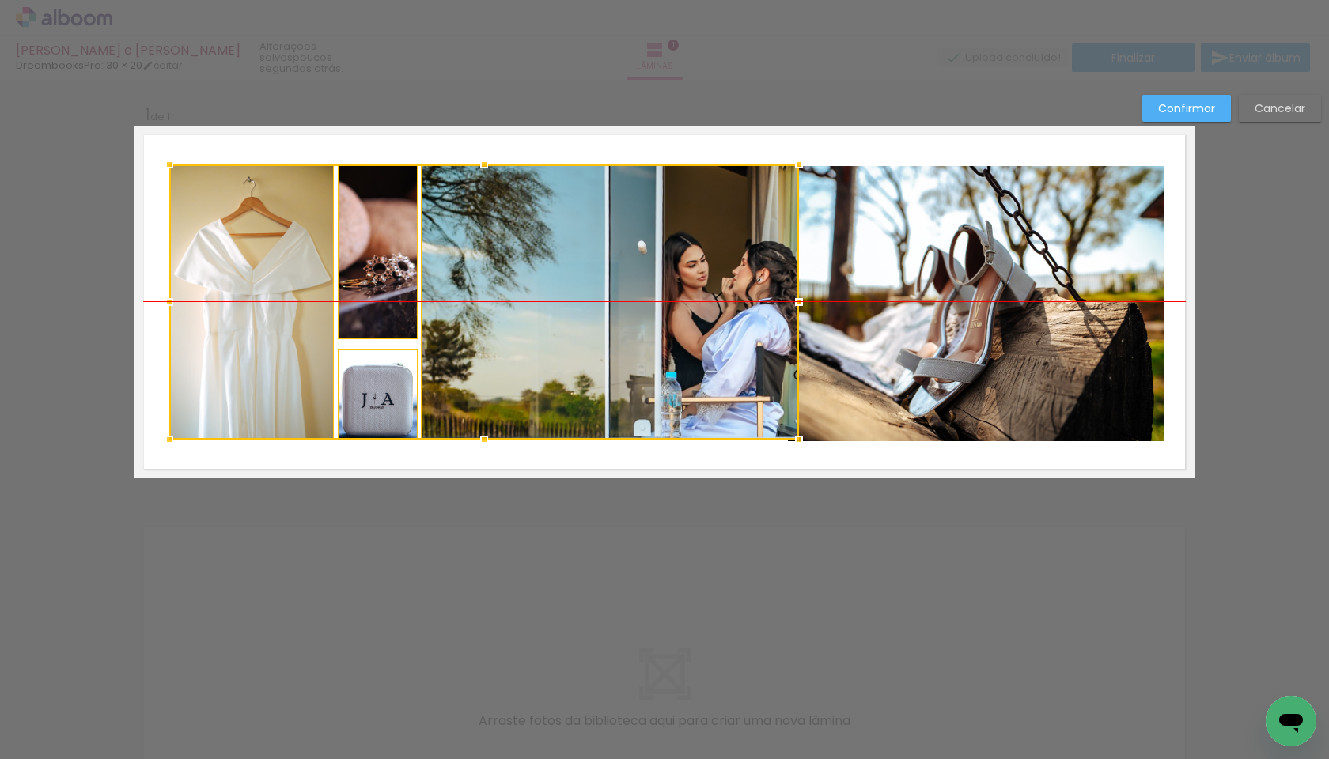
drag, startPoint x: 722, startPoint y: 227, endPoint x: 737, endPoint y: 229, distance: 15.1
click at [737, 229] on div at bounding box center [484, 302] width 630 height 275
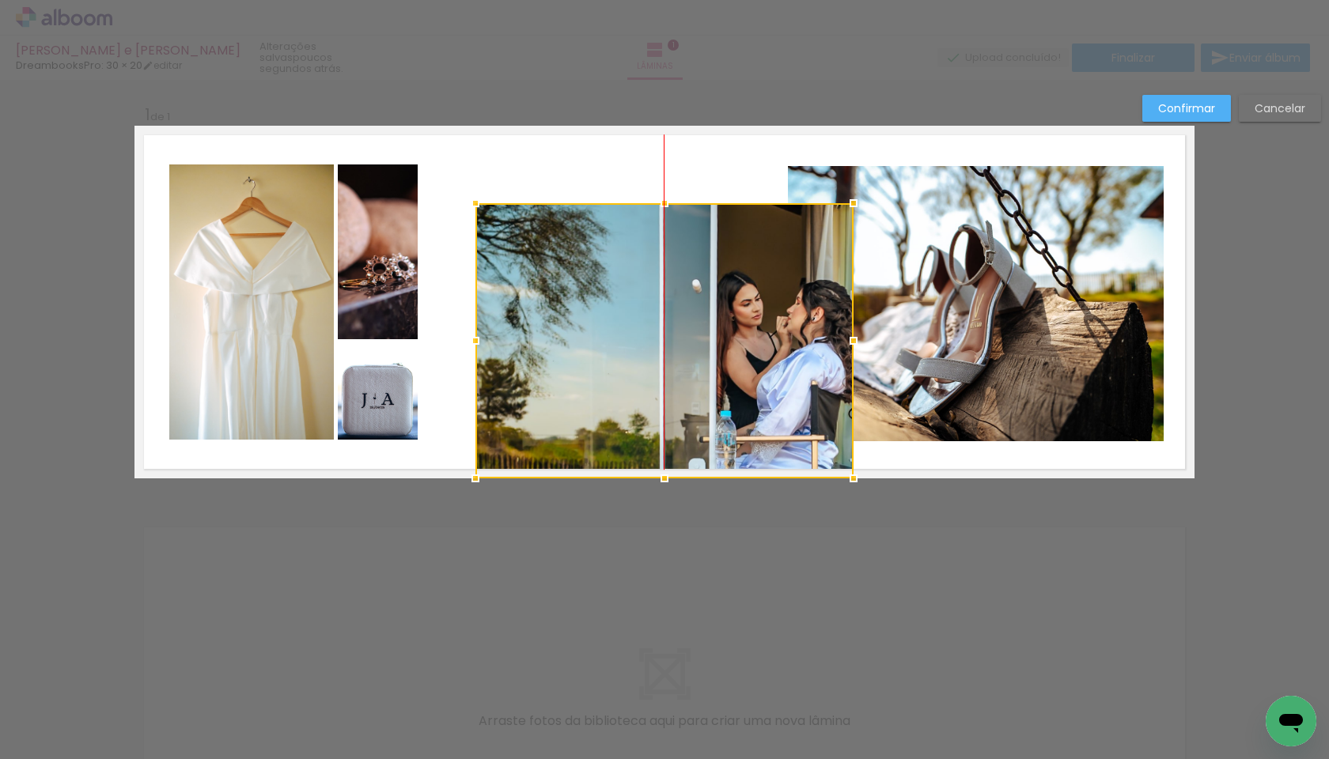
drag, startPoint x: 683, startPoint y: 232, endPoint x: 736, endPoint y: 295, distance: 82.5
click at [735, 295] on div at bounding box center [664, 340] width 378 height 275
click at [0, 0] on slot "Cancelar" at bounding box center [0, 0] width 0 height 0
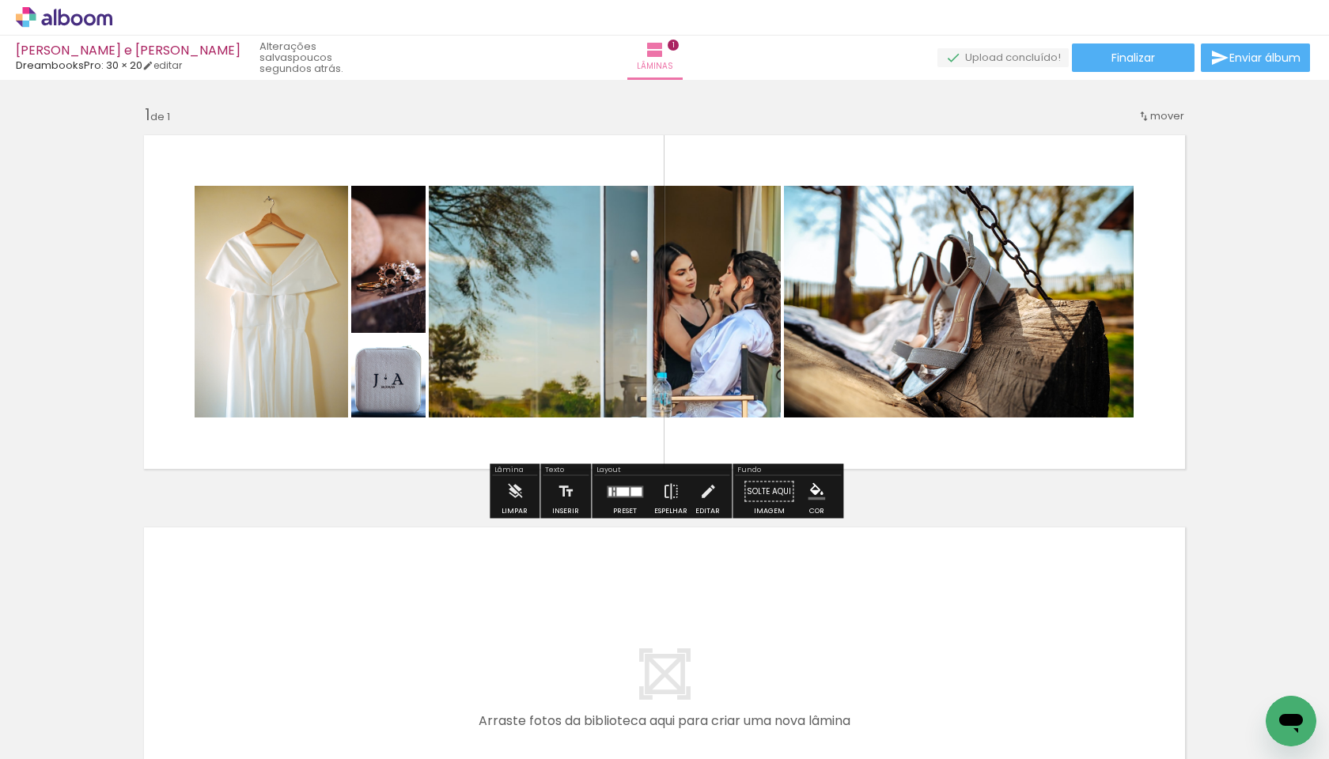
click at [810, 494] on iron-icon "color picker" at bounding box center [816, 491] width 17 height 17
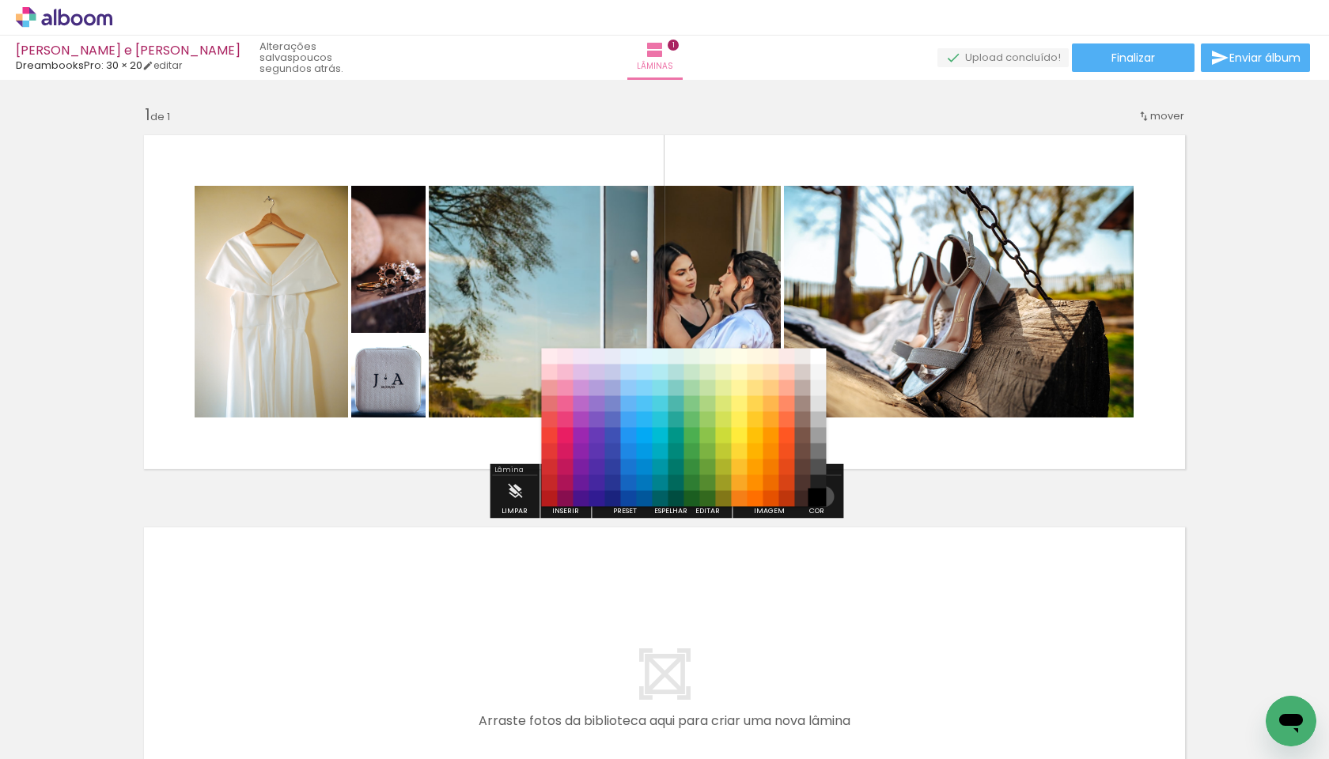
click at [818, 497] on paper-item "#000000" at bounding box center [819, 499] width 16 height 16
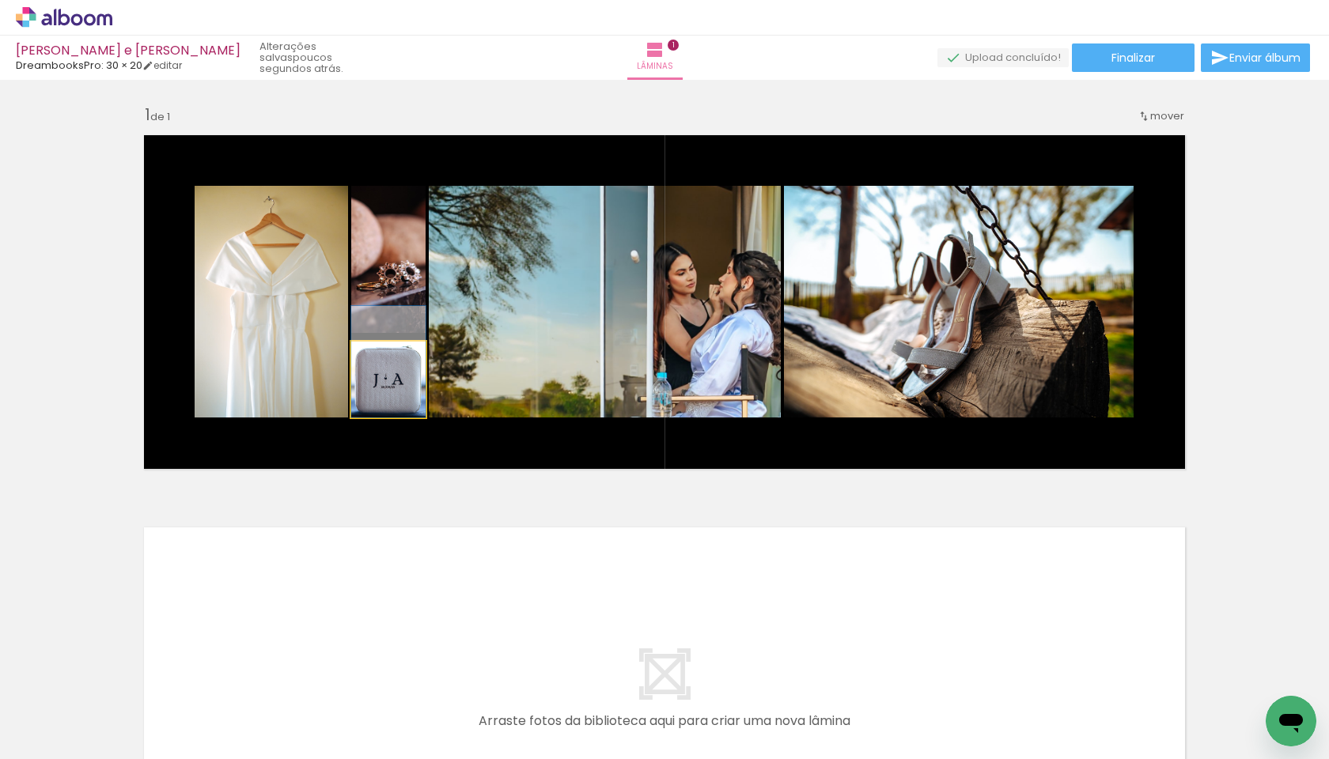
click at [399, 399] on quentale-photo at bounding box center [388, 380] width 74 height 76
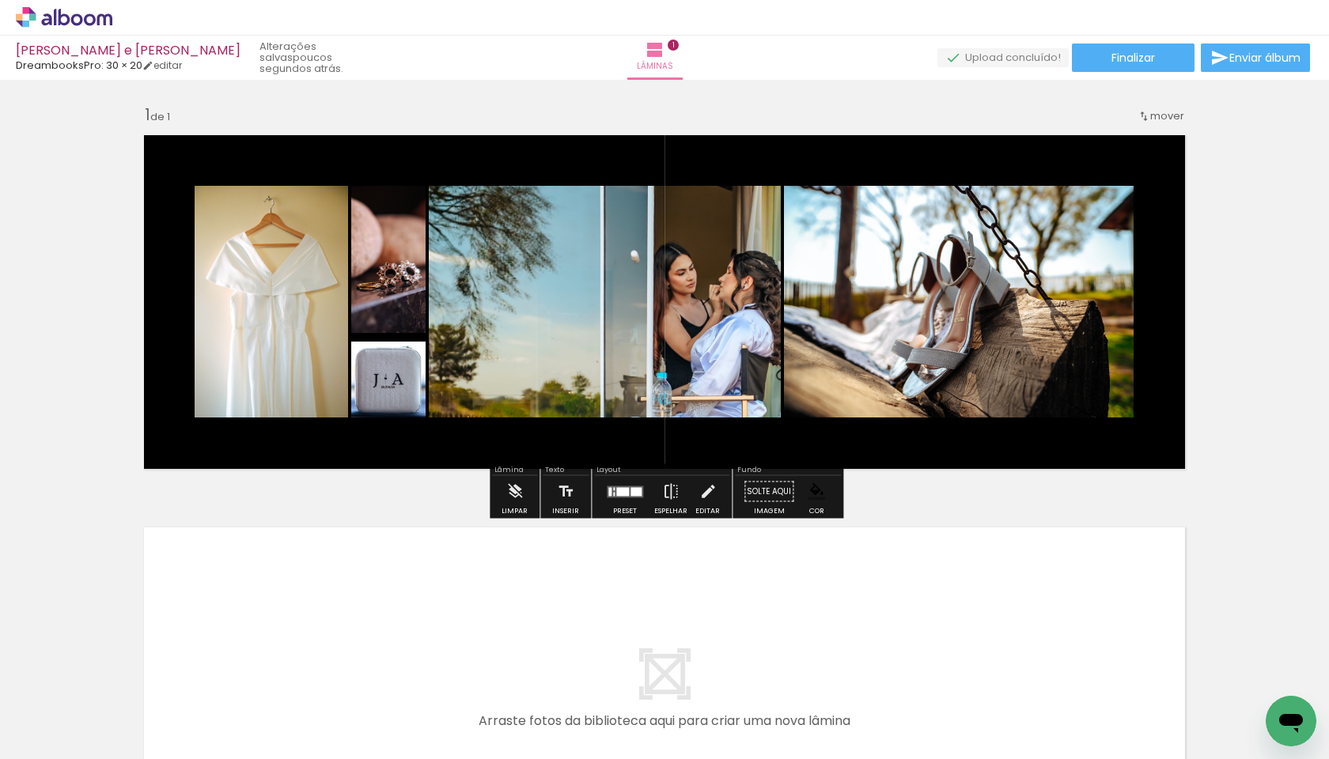
click at [399, 399] on quentale-photo at bounding box center [388, 380] width 74 height 76
click at [399, 417] on quentale-photo at bounding box center [388, 380] width 74 height 76
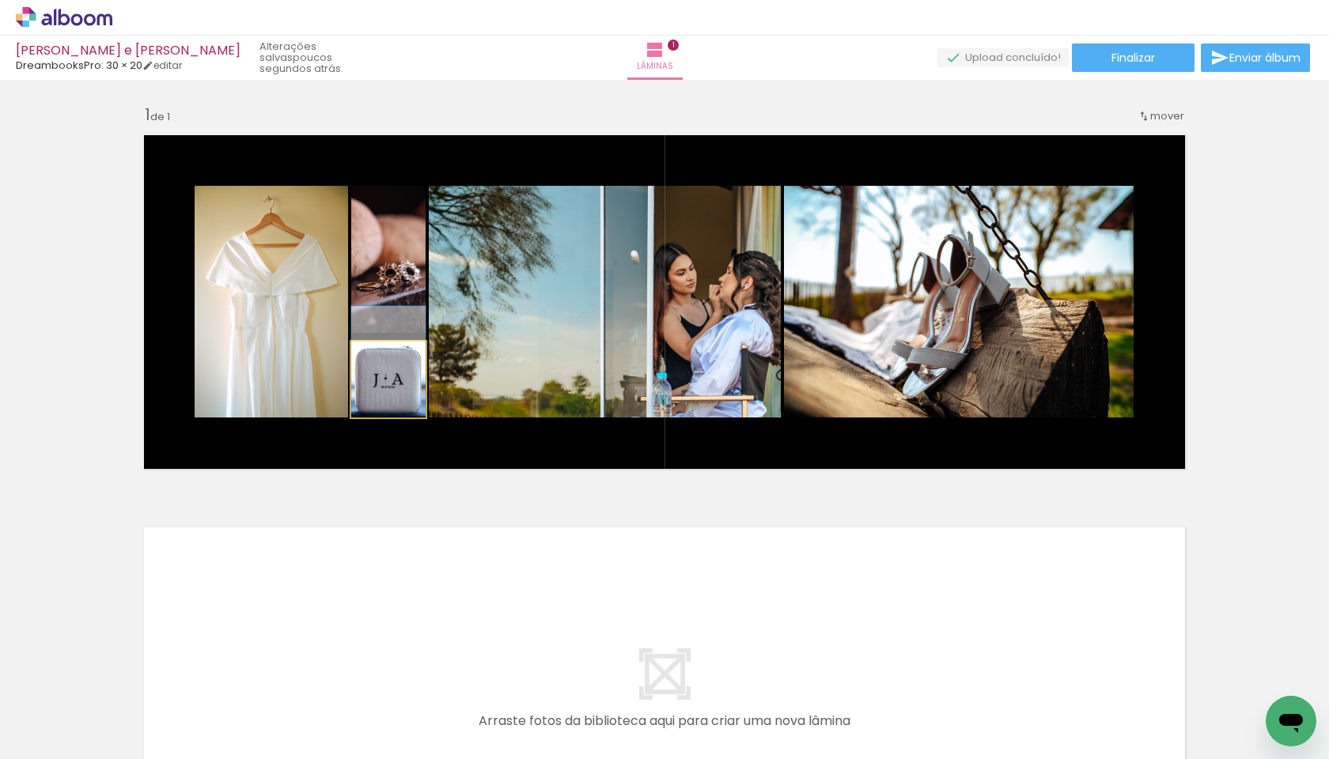
click at [405, 409] on quentale-photo at bounding box center [388, 380] width 74 height 76
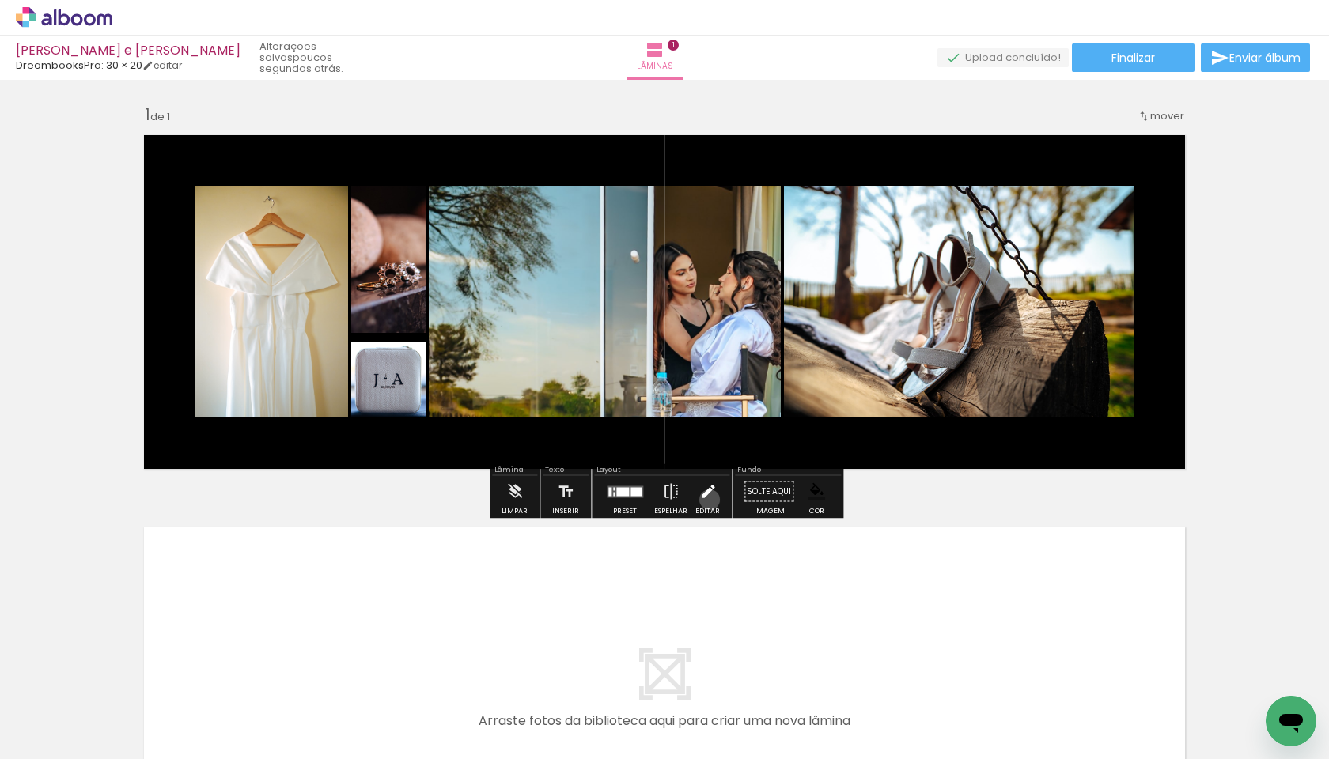
click at [706, 500] on iron-icon at bounding box center [707, 492] width 17 height 32
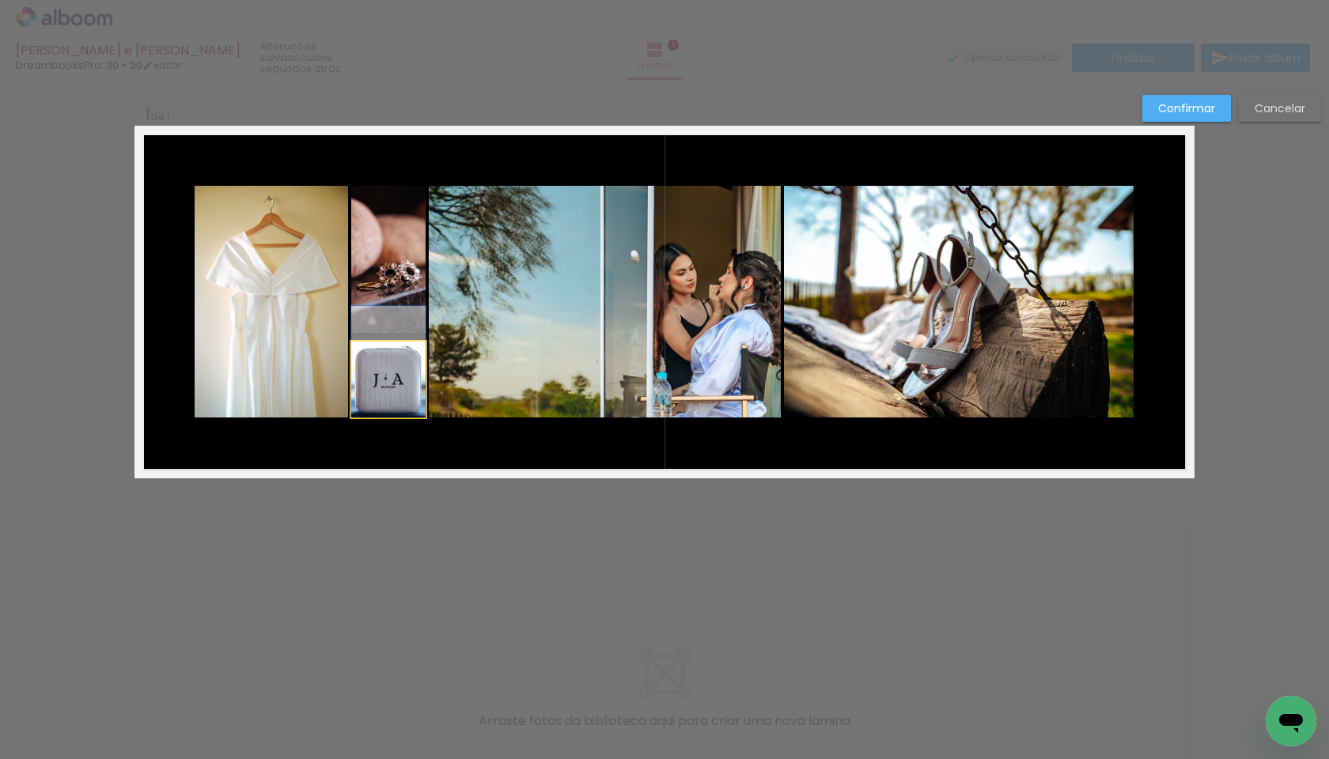
click at [420, 408] on quentale-photo at bounding box center [388, 380] width 74 height 76
drag, startPoint x: 389, startPoint y: 339, endPoint x: 392, endPoint y: 309, distance: 31.0
click at [392, 309] on album-spread "1 de 1" at bounding box center [664, 302] width 1060 height 353
click at [258, 249] on quentale-photo at bounding box center [271, 302] width 153 height 232
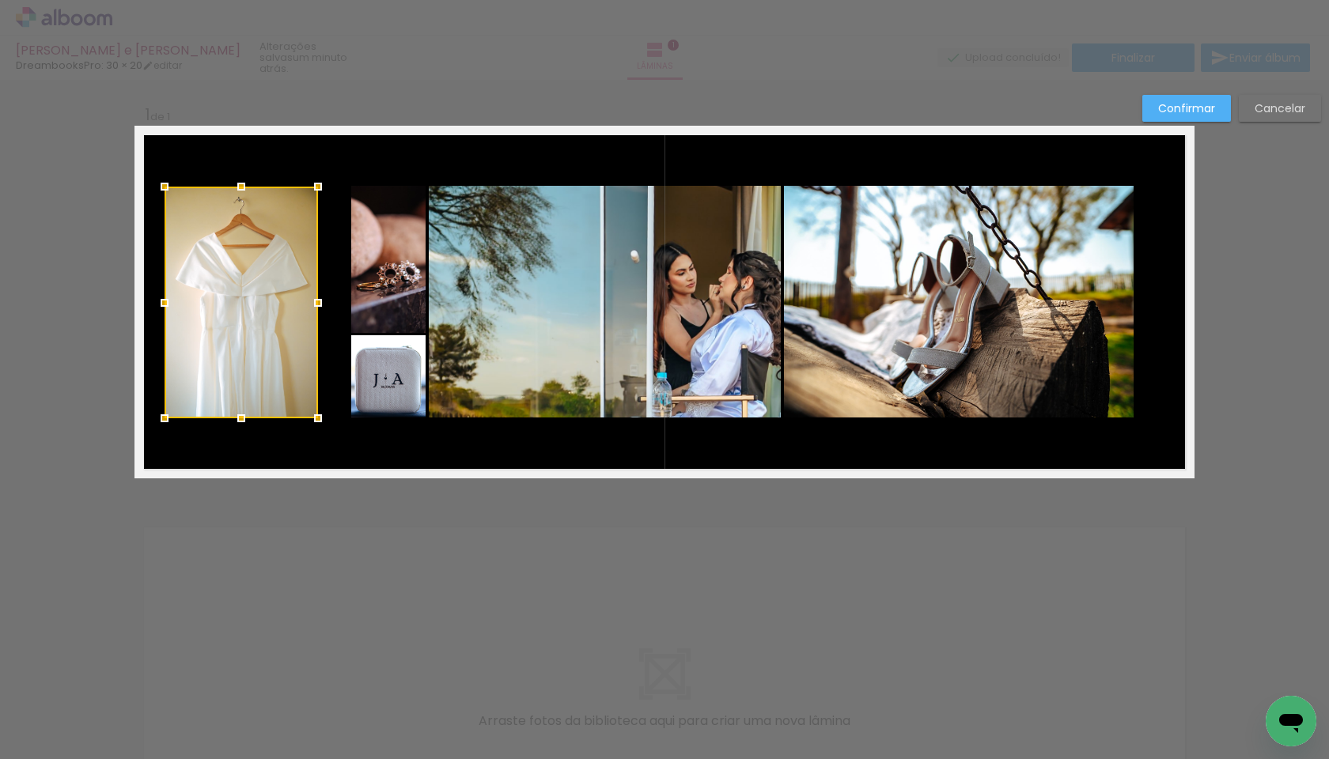
drag, startPoint x: 232, startPoint y: 309, endPoint x: 202, endPoint y: 310, distance: 30.1
click at [202, 310] on div at bounding box center [241, 303] width 153 height 232
click at [406, 311] on quentale-photo at bounding box center [388, 259] width 74 height 147
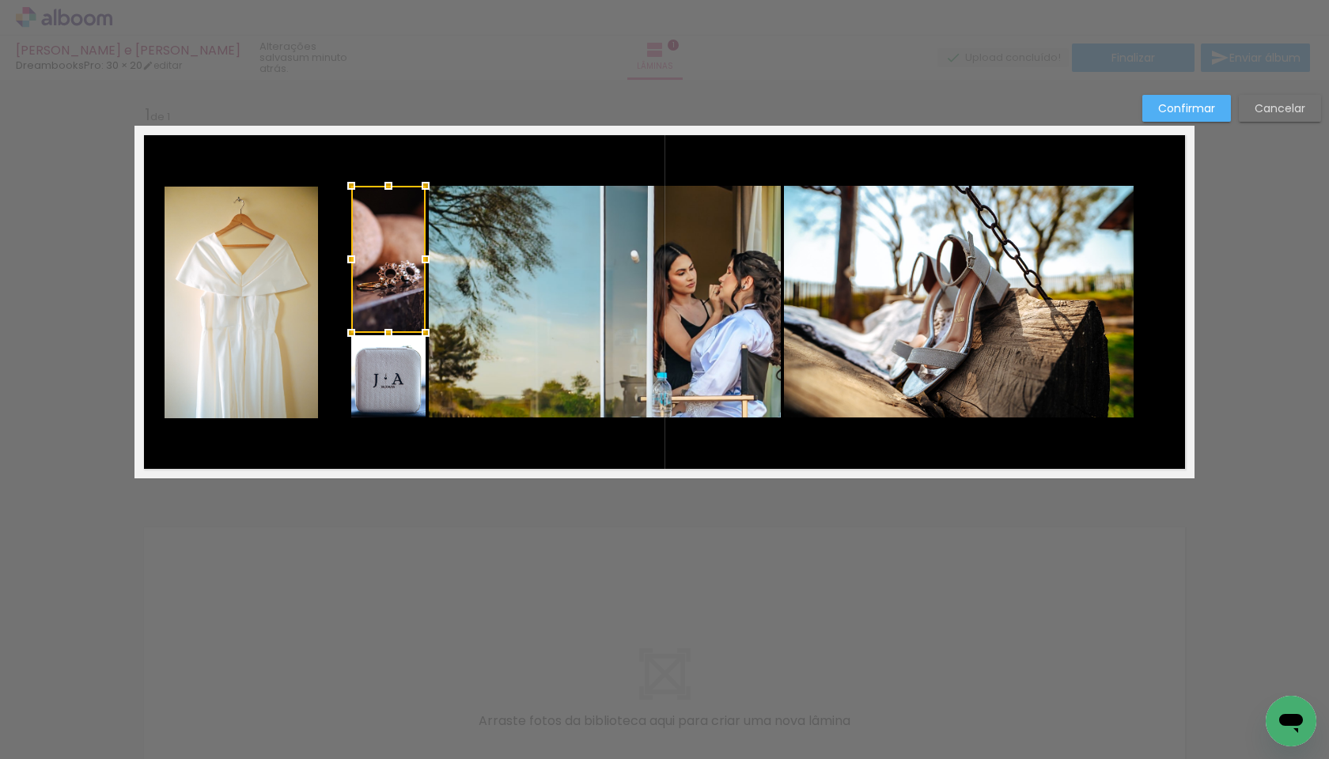
click at [396, 360] on quentale-photo at bounding box center [388, 376] width 74 height 82
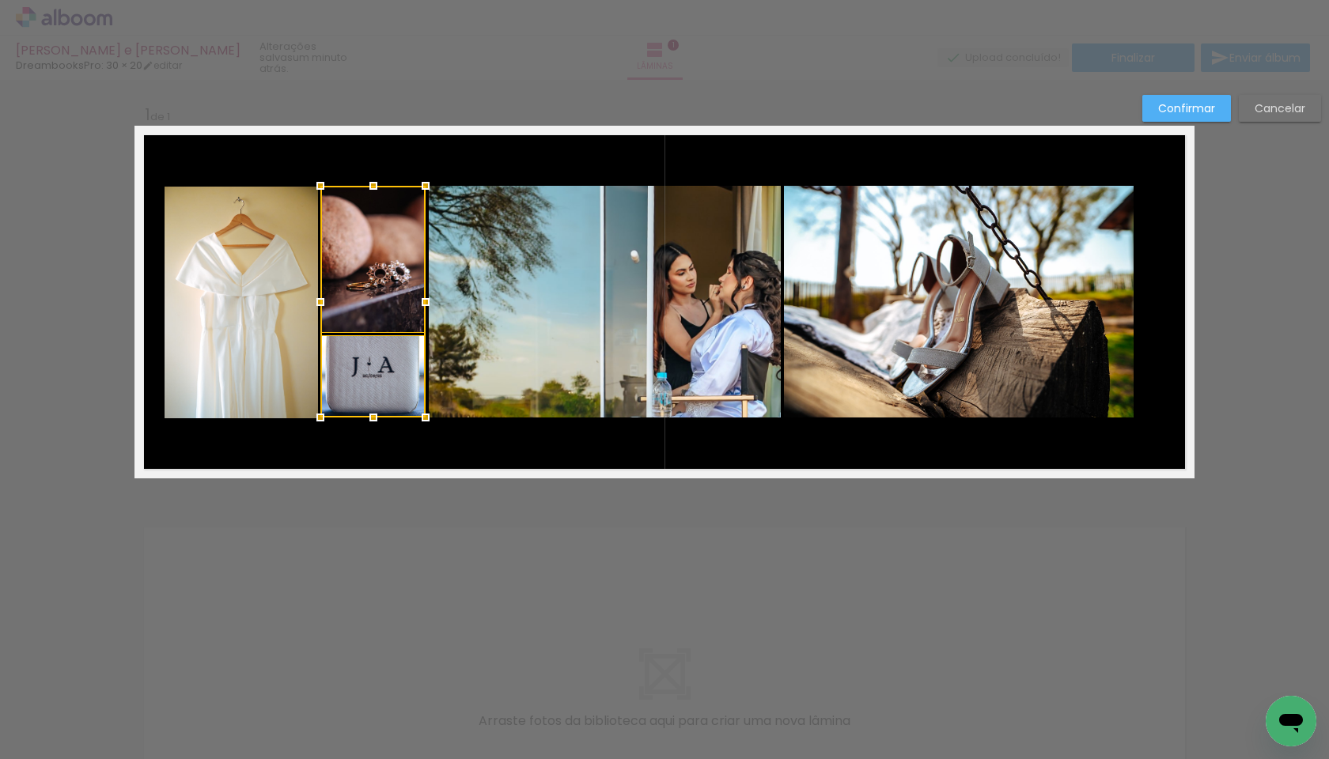
drag, startPoint x: 346, startPoint y: 304, endPoint x: 316, endPoint y: 305, distance: 30.9
click at [316, 305] on div at bounding box center [321, 302] width 32 height 32
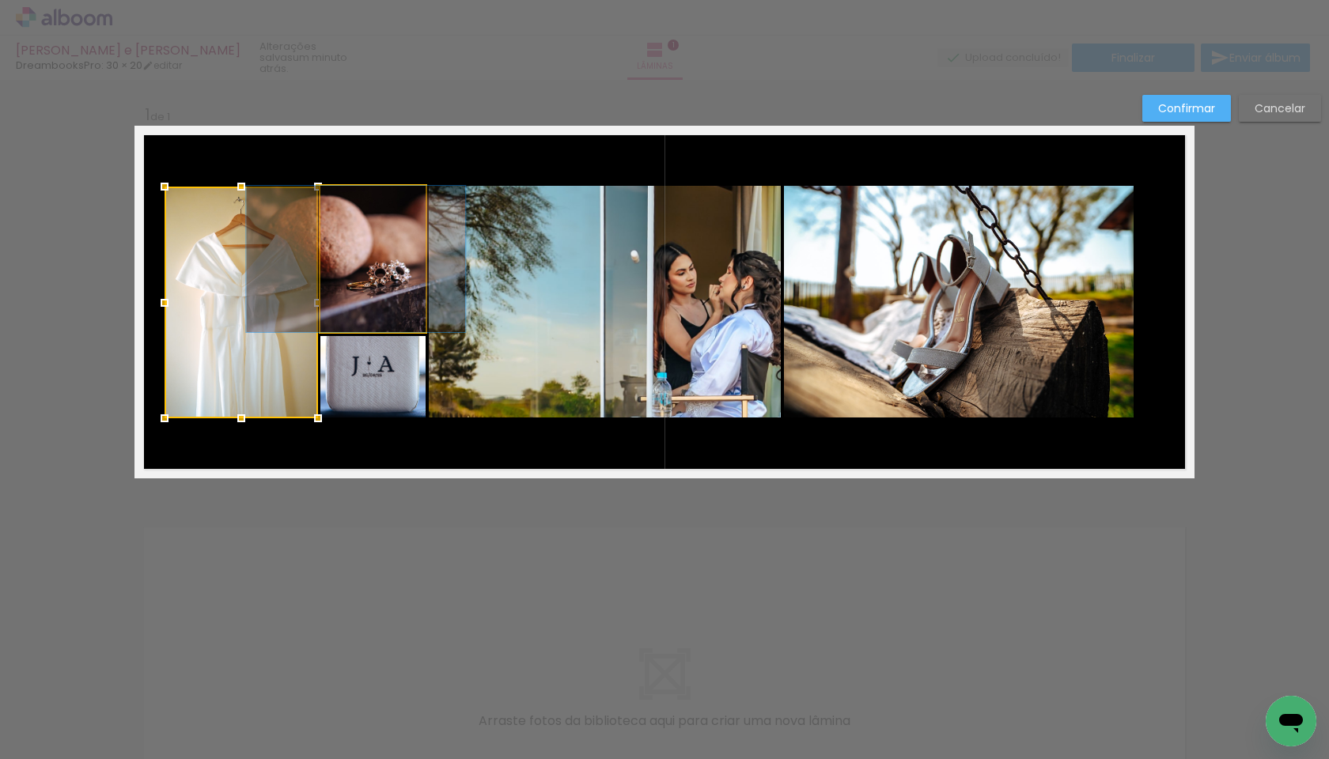
click at [379, 284] on quentale-photo at bounding box center [372, 259] width 105 height 146
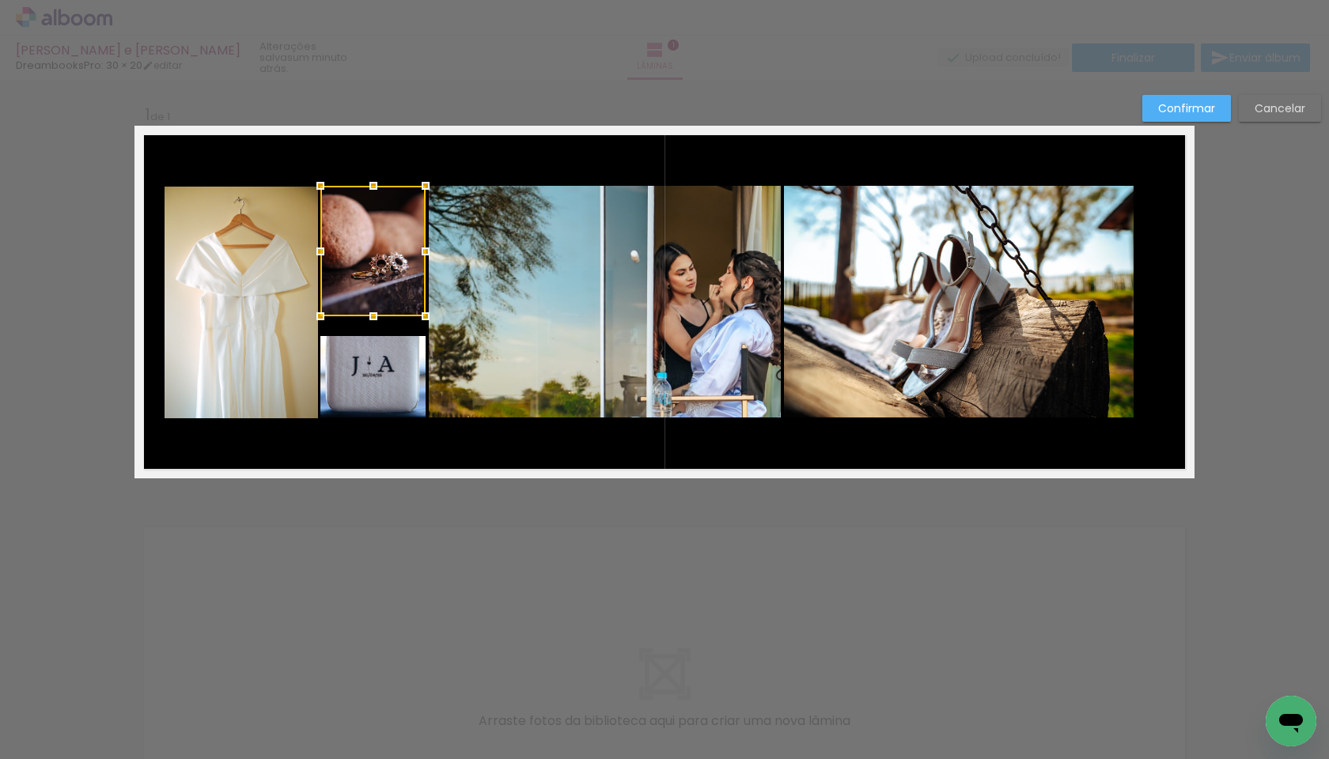
drag, startPoint x: 373, startPoint y: 334, endPoint x: 373, endPoint y: 318, distance: 15.8
click at [373, 318] on div at bounding box center [374, 317] width 32 height 32
click at [373, 354] on quentale-photo at bounding box center [372, 376] width 105 height 81
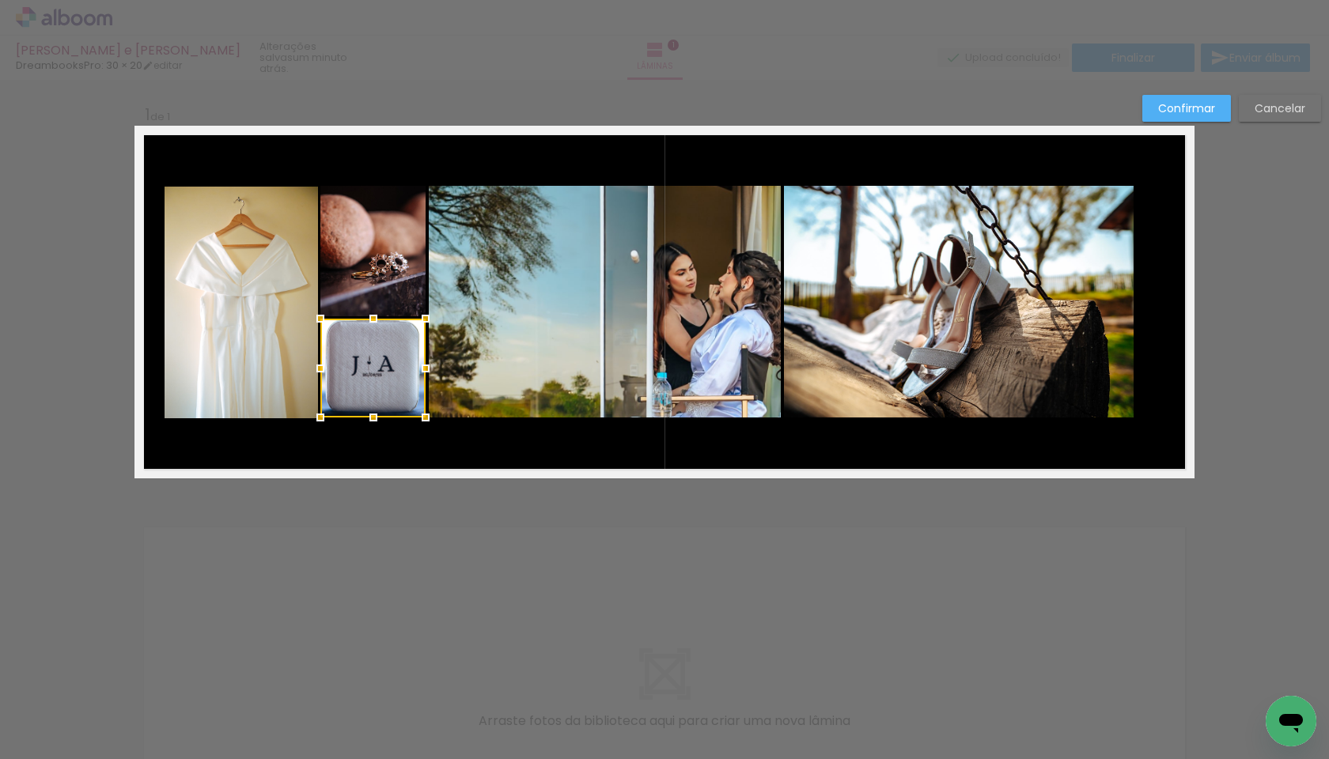
drag, startPoint x: 373, startPoint y: 336, endPoint x: 373, endPoint y: 319, distance: 17.4
click at [373, 319] on div at bounding box center [374, 319] width 32 height 32
click at [392, 349] on div at bounding box center [372, 368] width 105 height 99
click at [392, 354] on div at bounding box center [372, 374] width 105 height 99
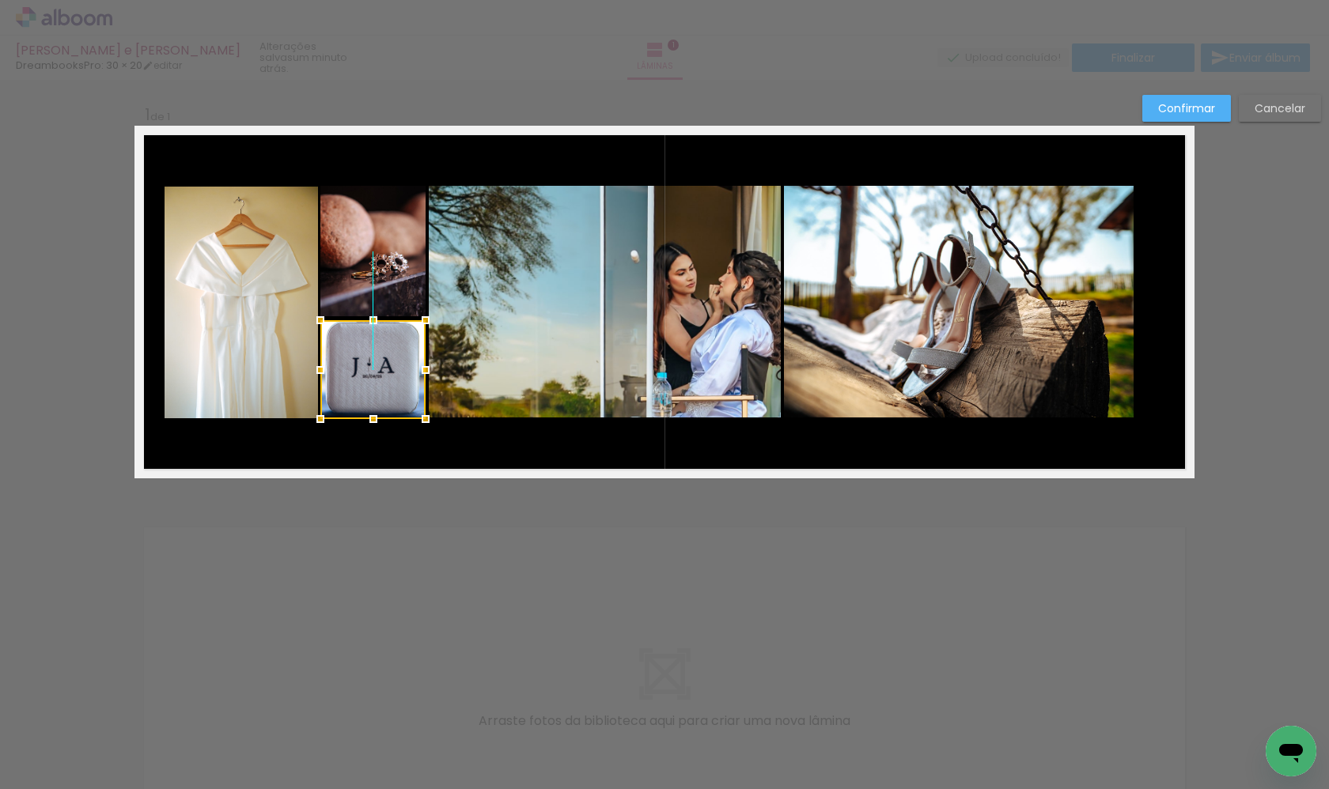
click at [381, 346] on div at bounding box center [372, 369] width 105 height 99
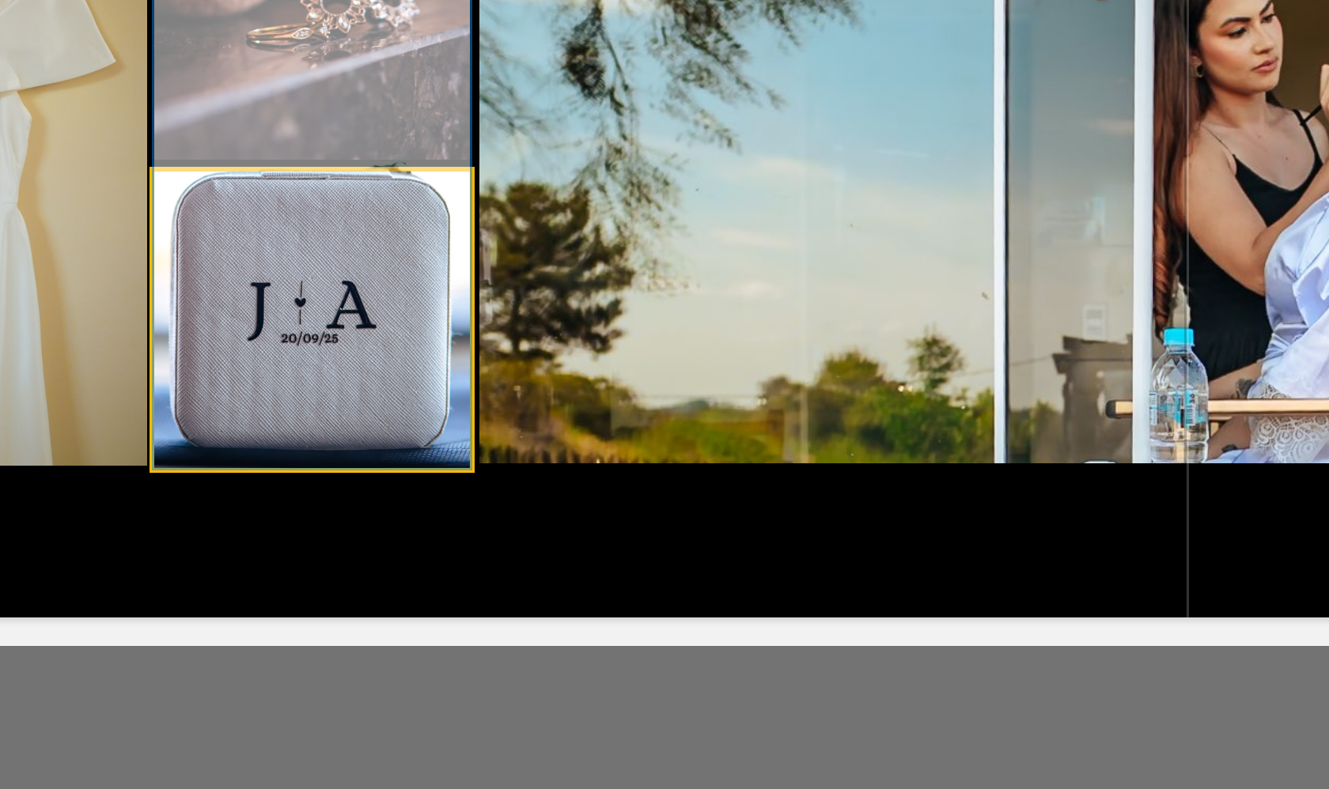
drag, startPoint x: 129, startPoint y: 142, endPoint x: 129, endPoint y: 132, distance: 9.5
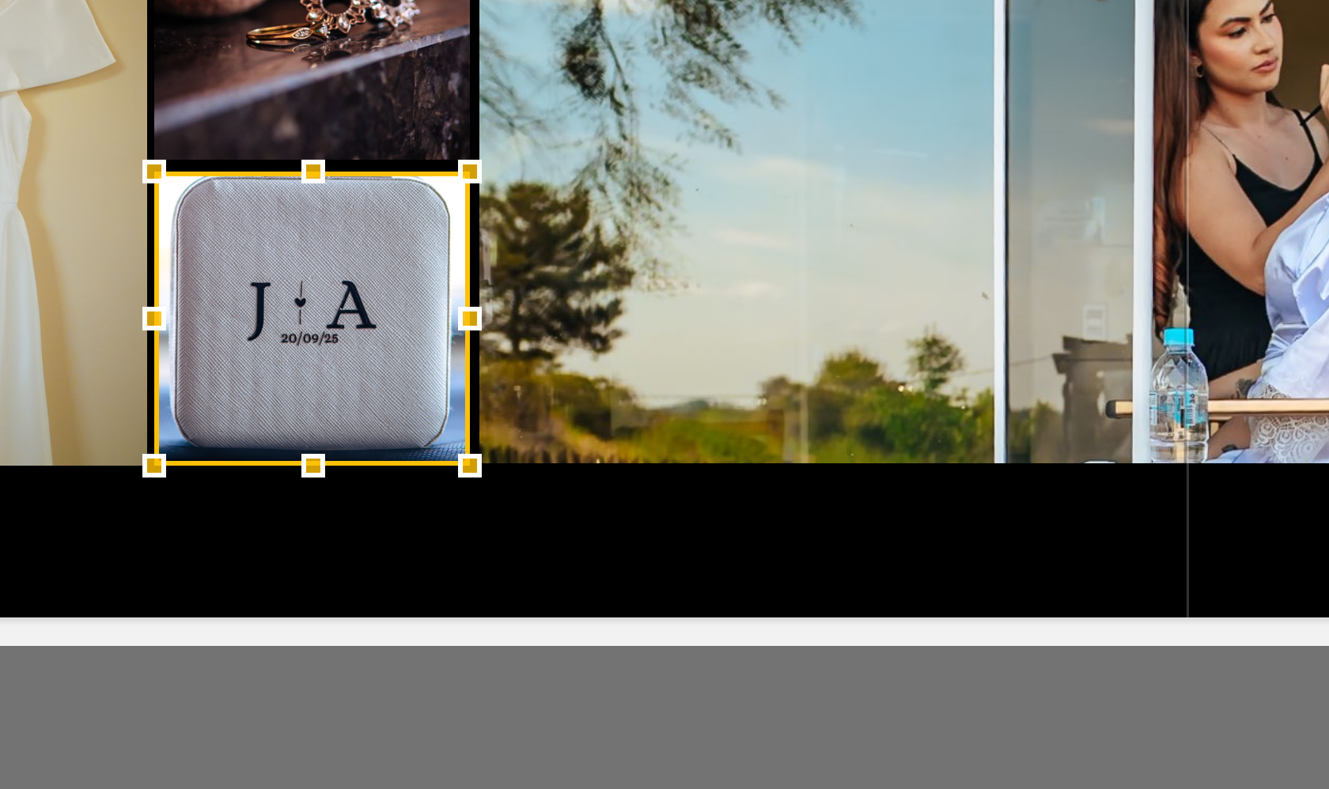
click at [358, 403] on div at bounding box center [374, 419] width 32 height 32
click at [410, 403] on div at bounding box center [426, 419] width 32 height 32
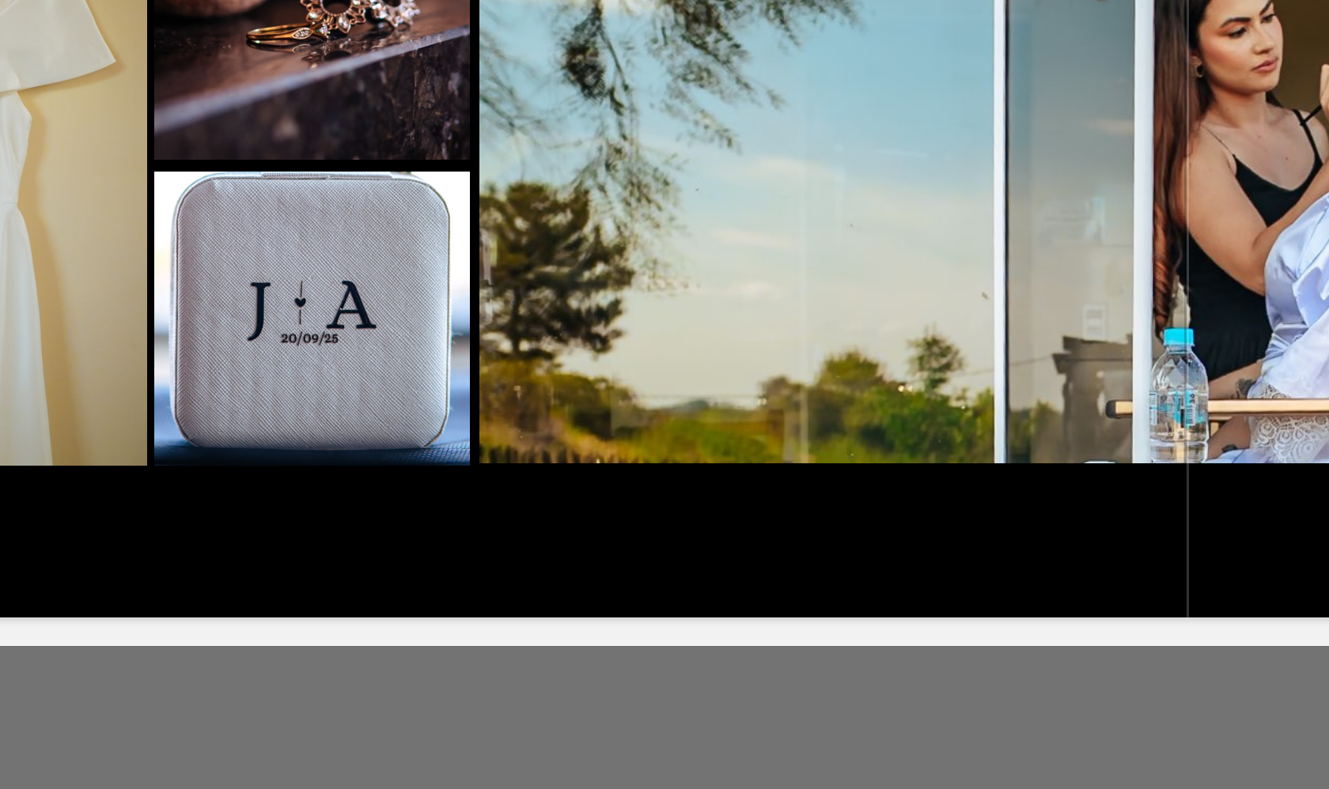
click at [320, 320] on quentale-photo at bounding box center [372, 369] width 105 height 98
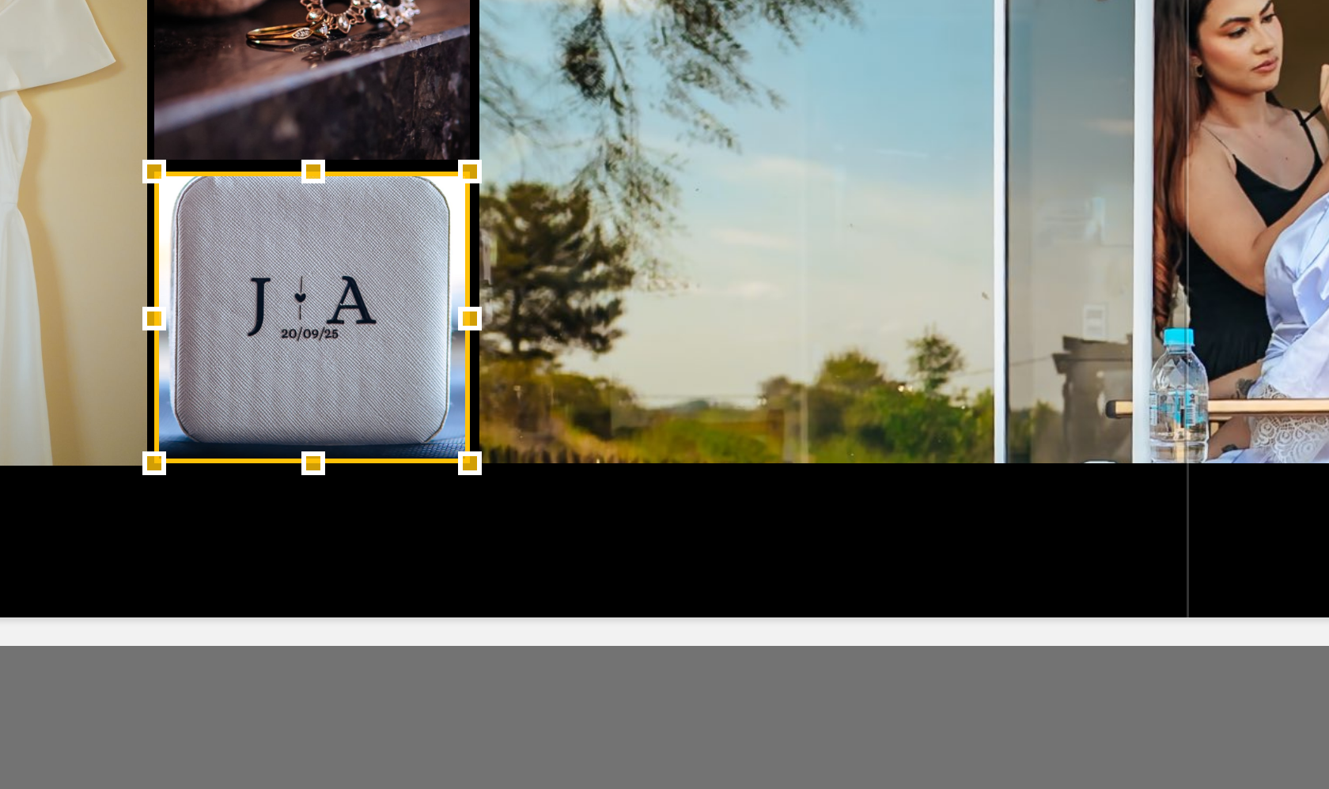
click at [358, 402] on div at bounding box center [374, 418] width 32 height 32
click at [195, 188] on quentale-layouter at bounding box center [664, 302] width 1060 height 353
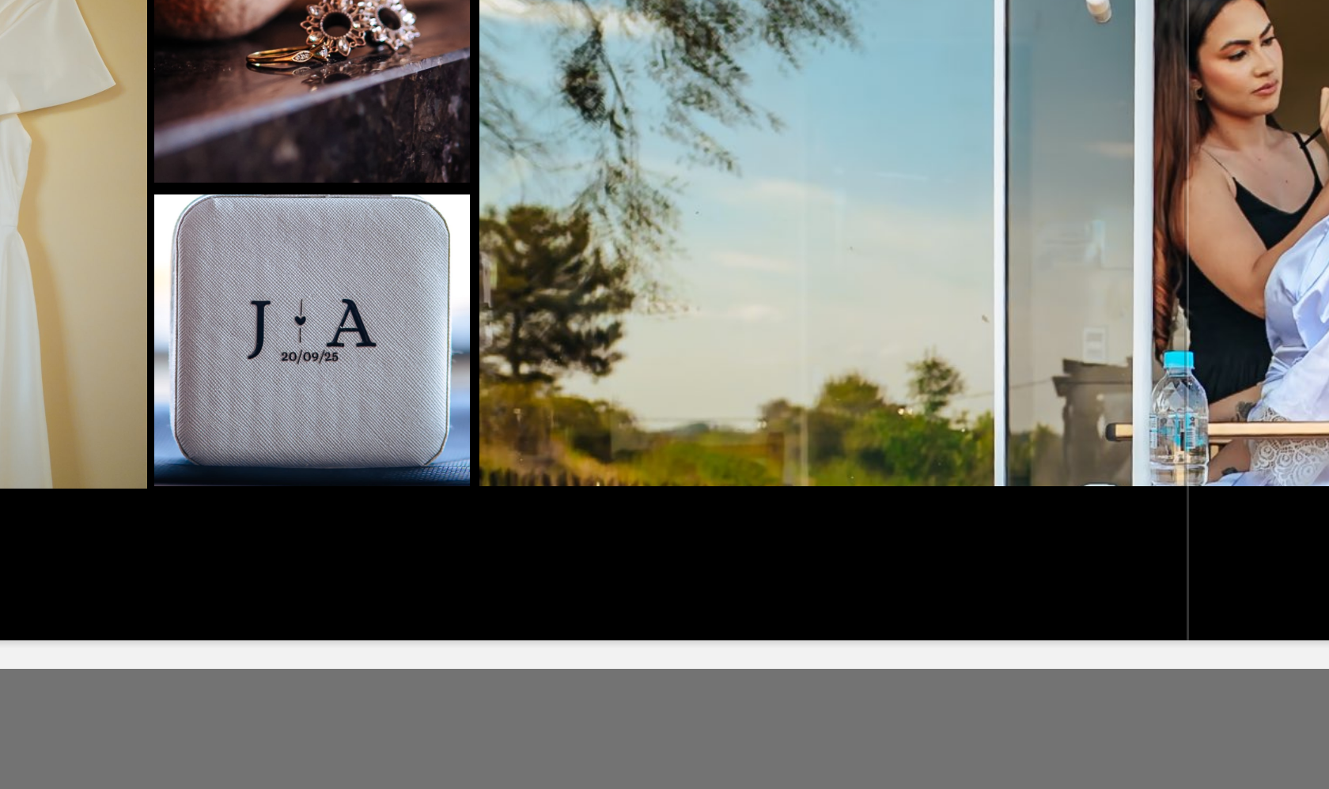
click at [320, 320] on quentale-photo at bounding box center [372, 368] width 105 height 97
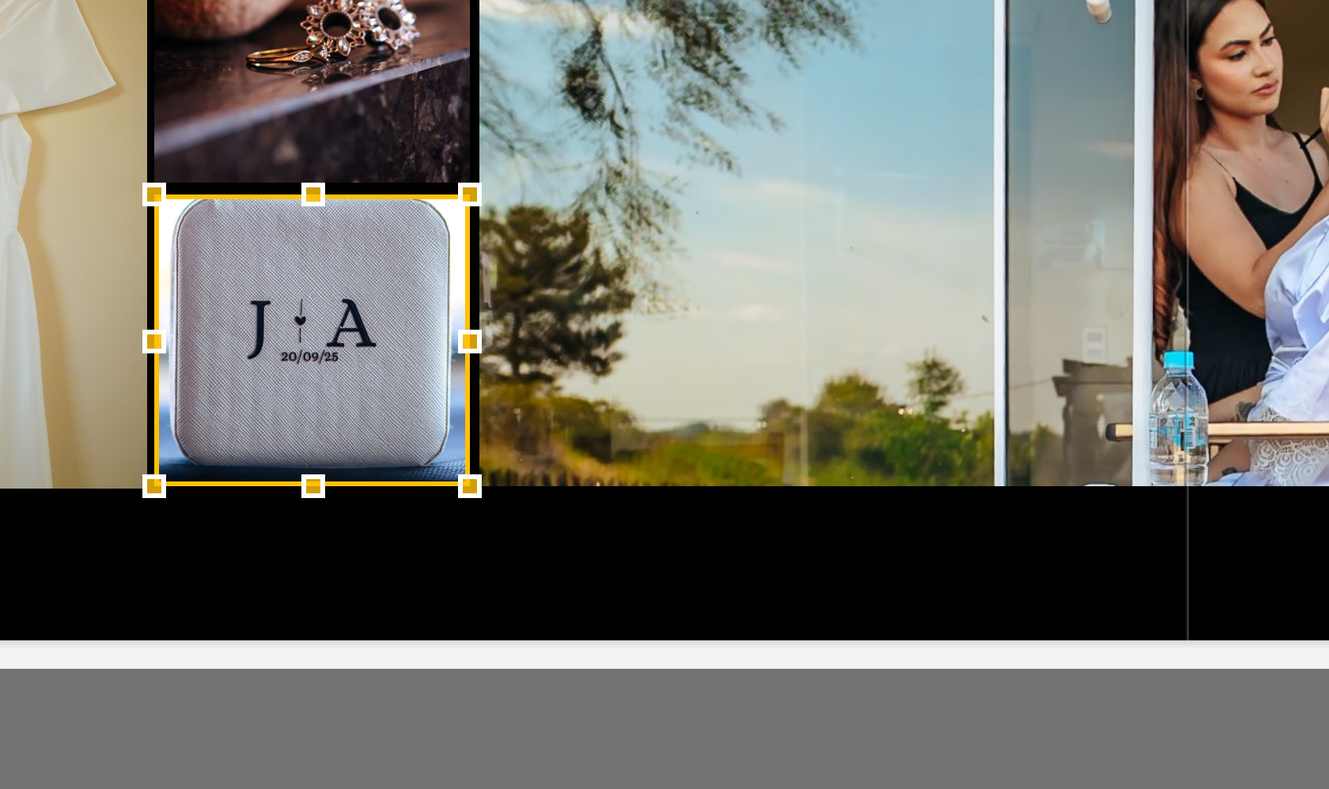
click at [320, 320] on div at bounding box center [372, 368] width 105 height 97
click at [429, 186] on quentale-photo at bounding box center [605, 302] width 352 height 232
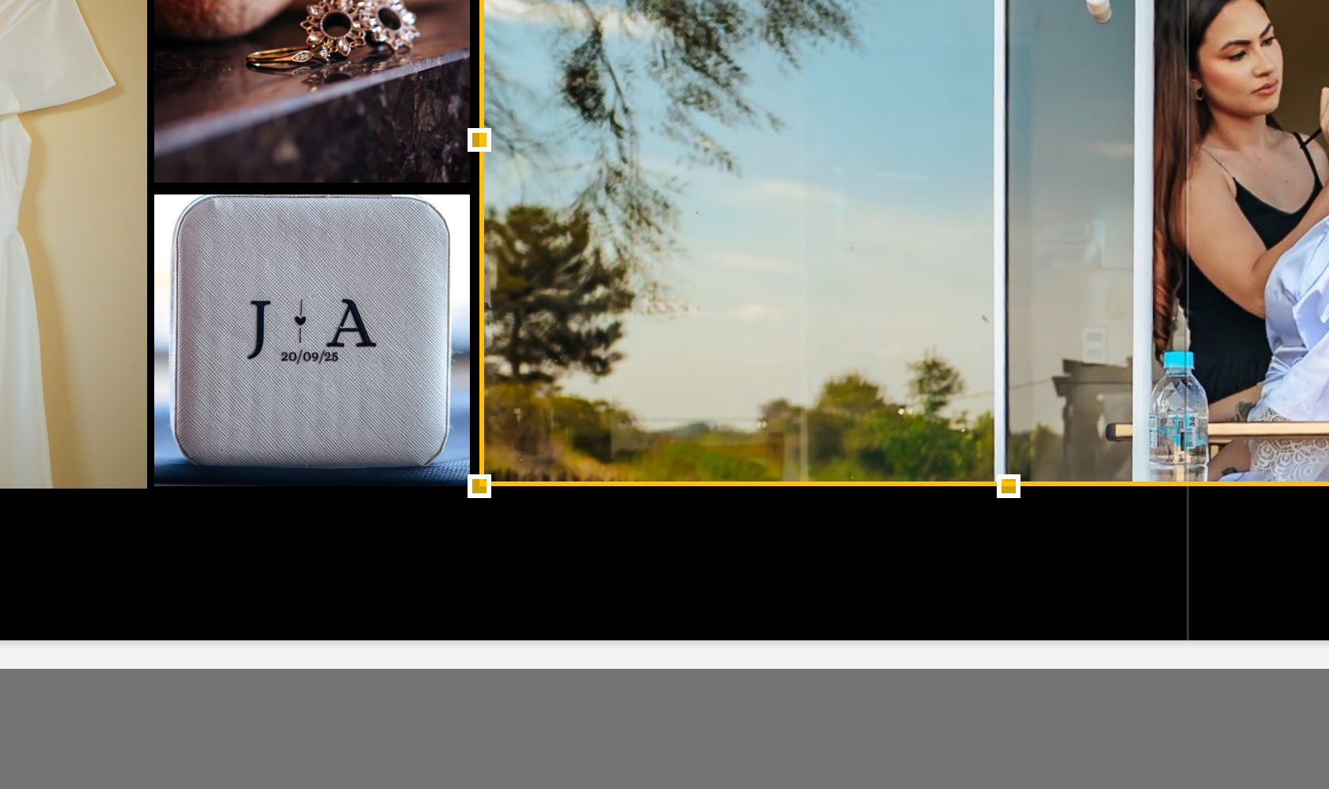
click at [320, 186] on quentale-photo at bounding box center [372, 251] width 105 height 131
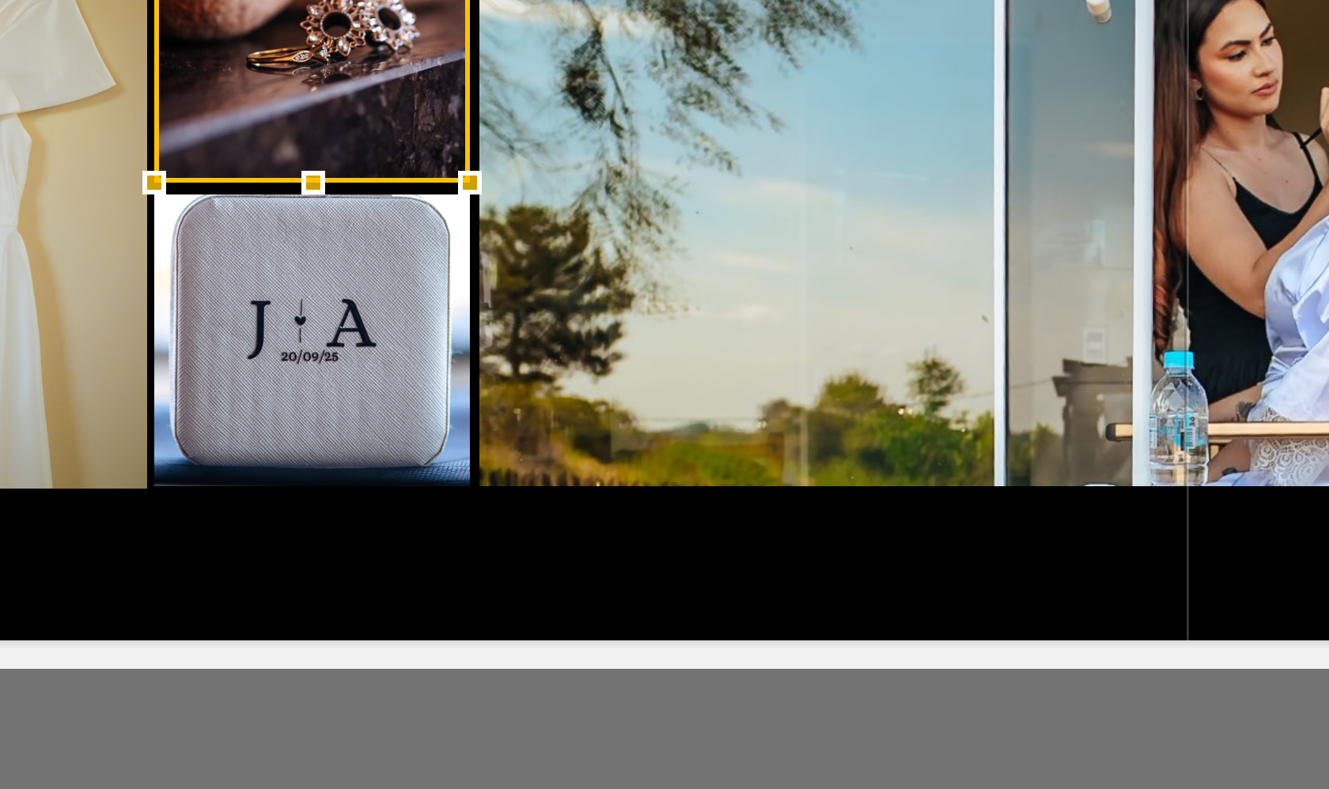
click at [320, 320] on quentale-photo at bounding box center [372, 368] width 105 height 97
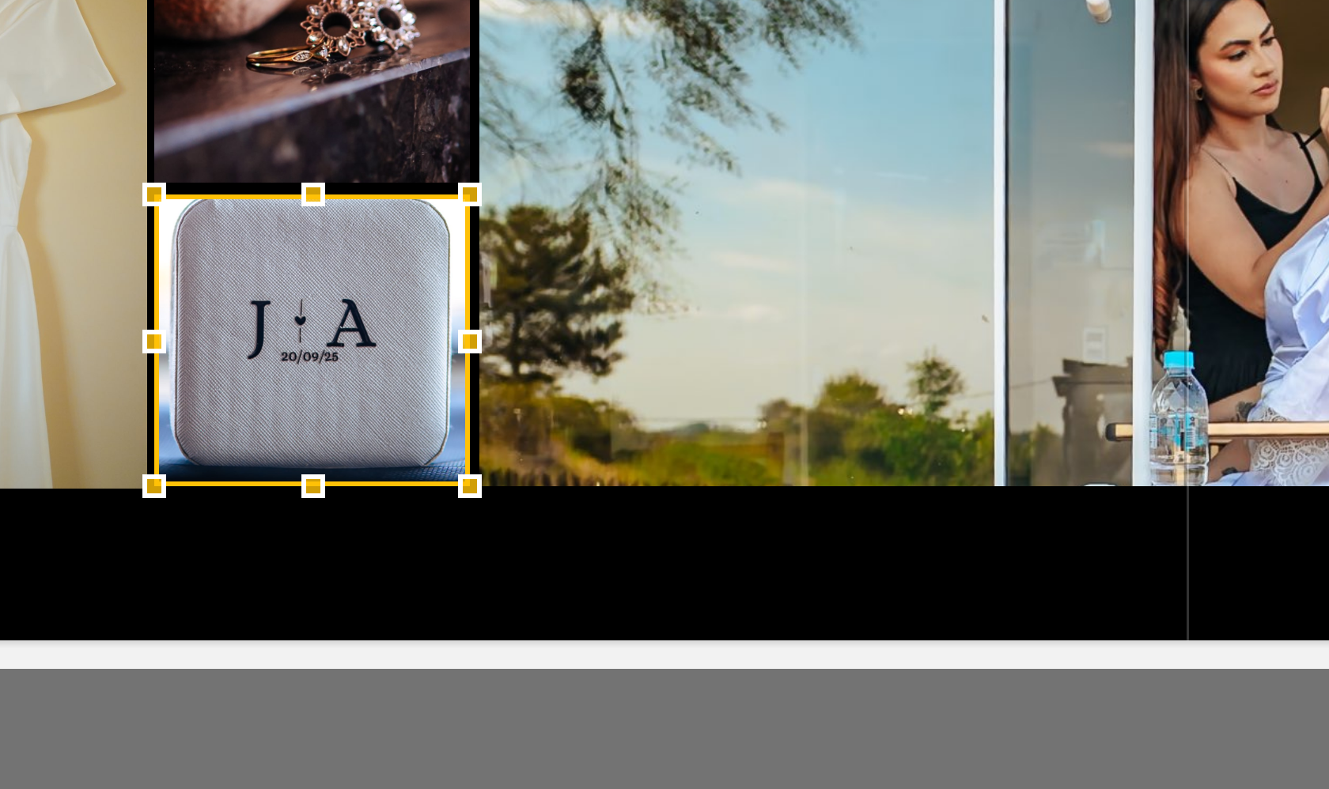
click at [184, 187] on quentale-layouter at bounding box center [664, 302] width 1060 height 353
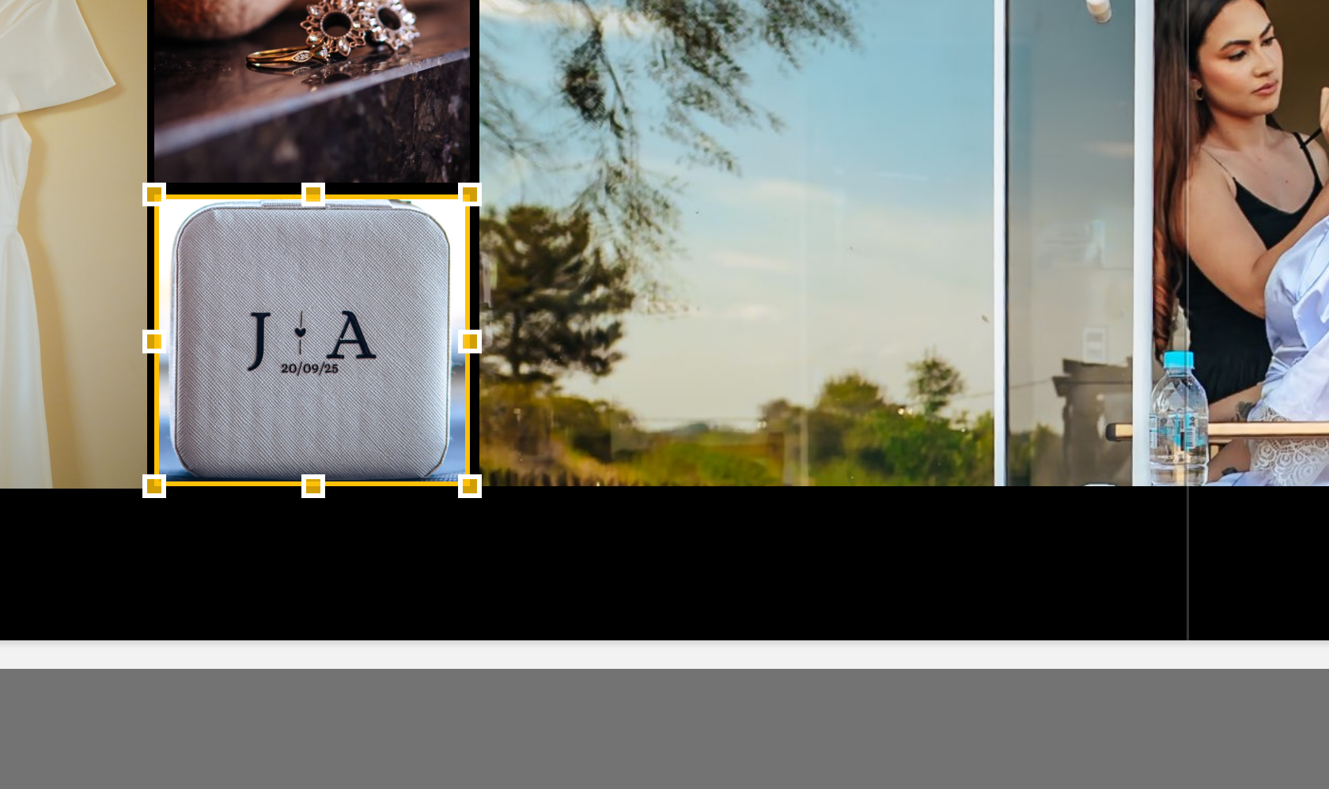
click at [214, 208] on quentale-layouter at bounding box center [664, 302] width 1060 height 353
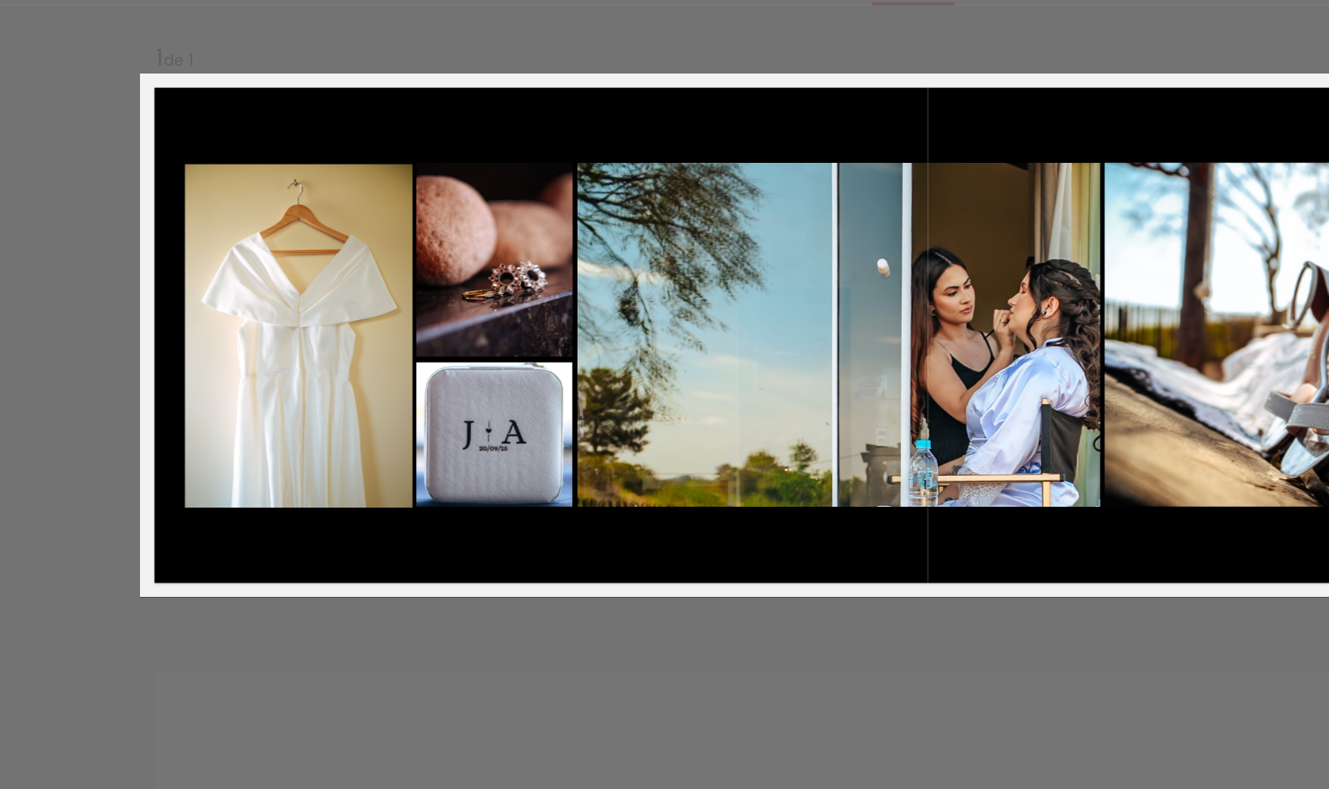
click at [453, 355] on quentale-layouter at bounding box center [664, 302] width 1060 height 353
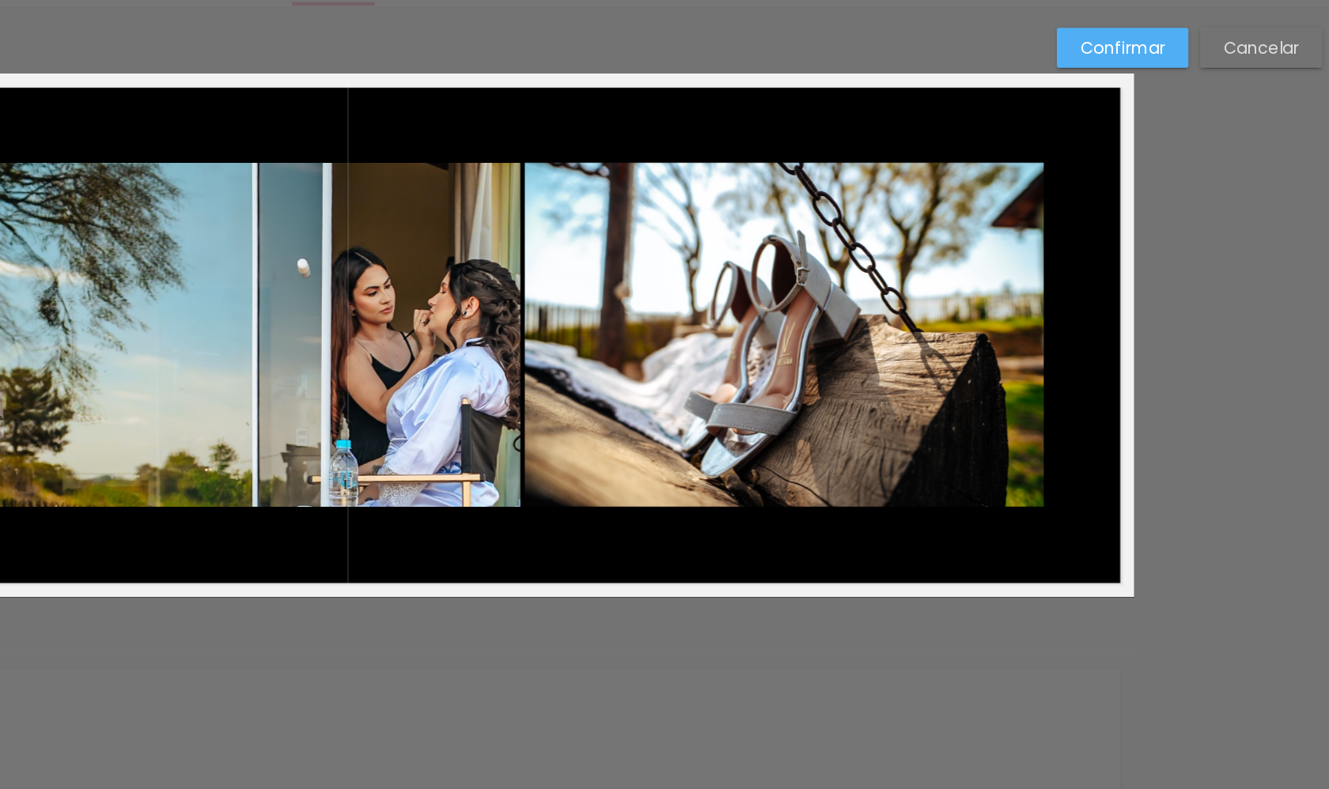
click at [429, 256] on quentale-photo at bounding box center [605, 302] width 352 height 232
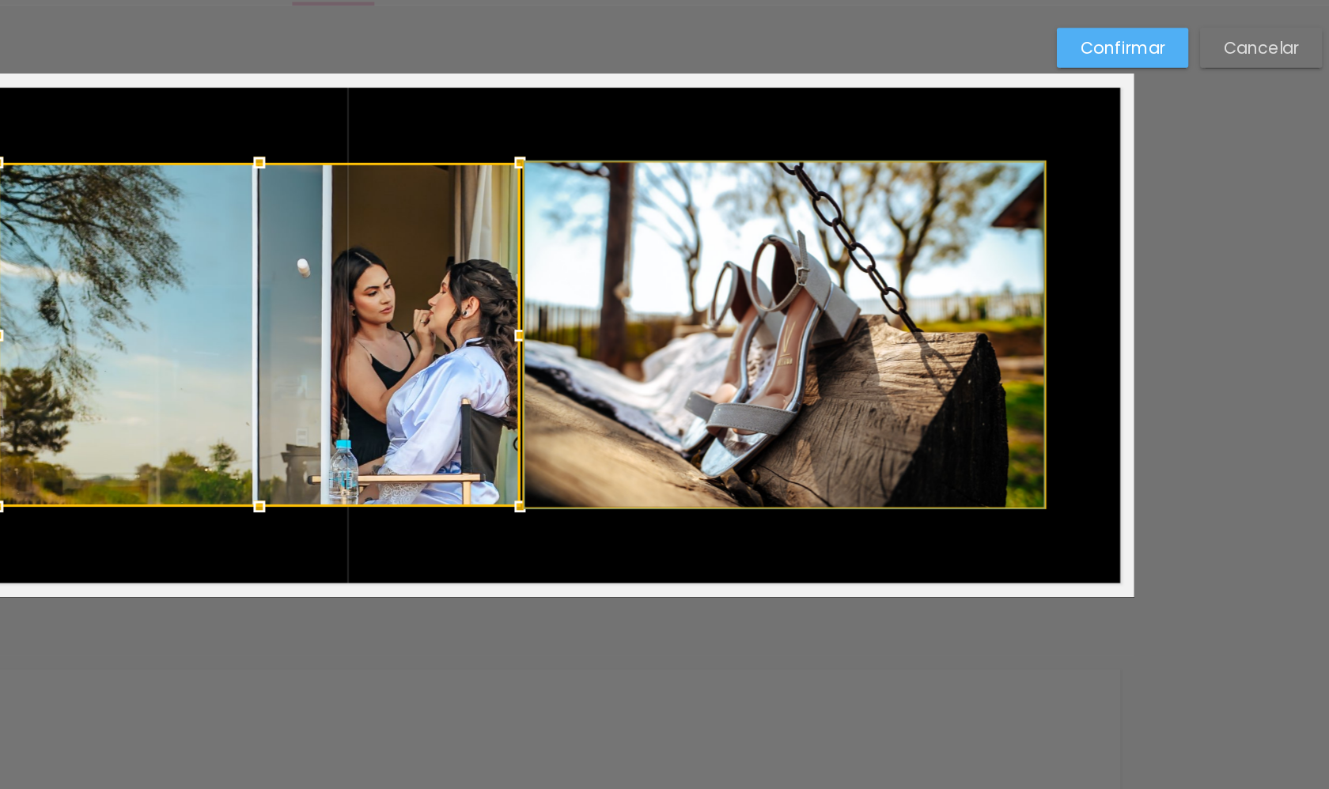
click at [784, 251] on quentale-photo at bounding box center [959, 302] width 350 height 232
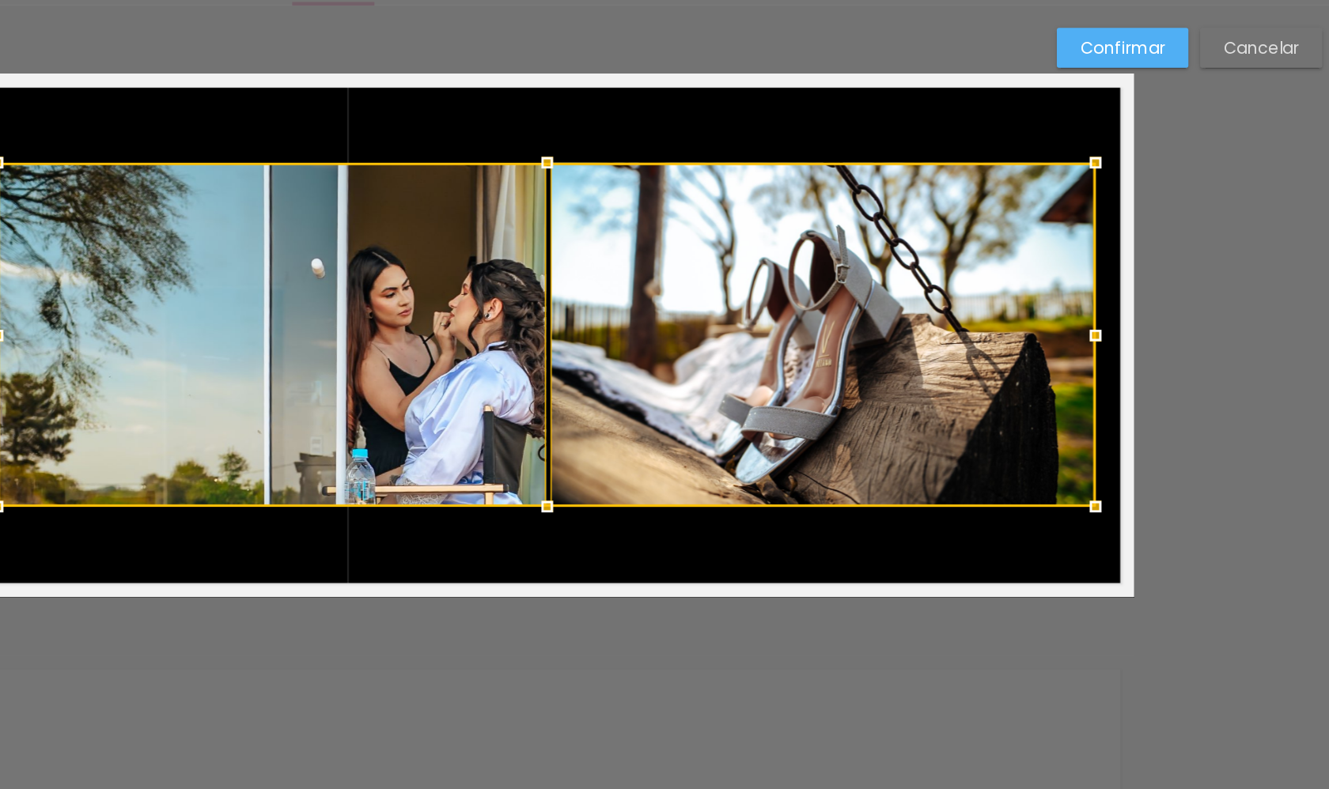
drag, startPoint x: 705, startPoint y: 226, endPoint x: 739, endPoint y: 226, distance: 34.0
click at [991, 286] on div at bounding box center [1169, 302] width 32 height 32
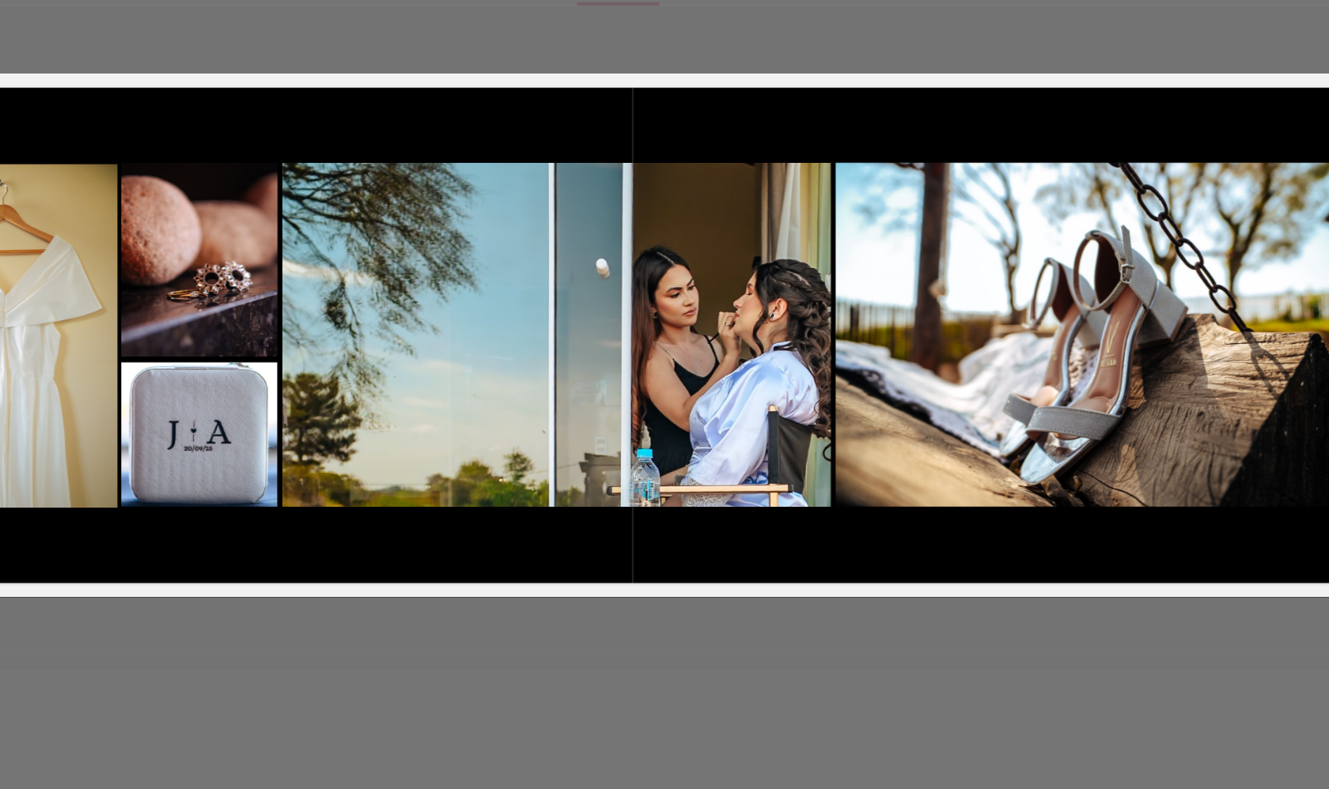
click at [480, 231] on quentale-photo at bounding box center [613, 302] width 369 height 232
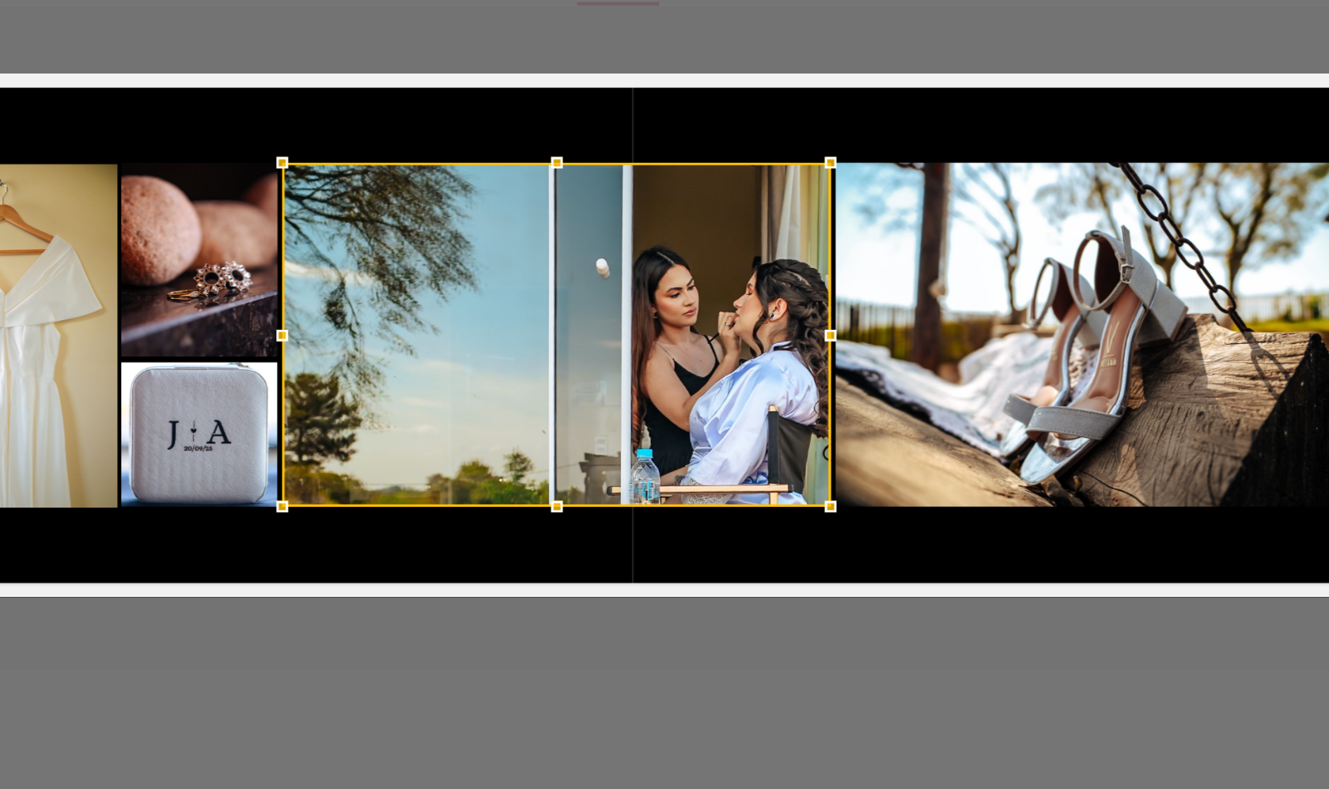
click at [479, 231] on div at bounding box center [613, 302] width 369 height 232
click at [556, 395] on quentale-layouter at bounding box center [664, 302] width 1060 height 353
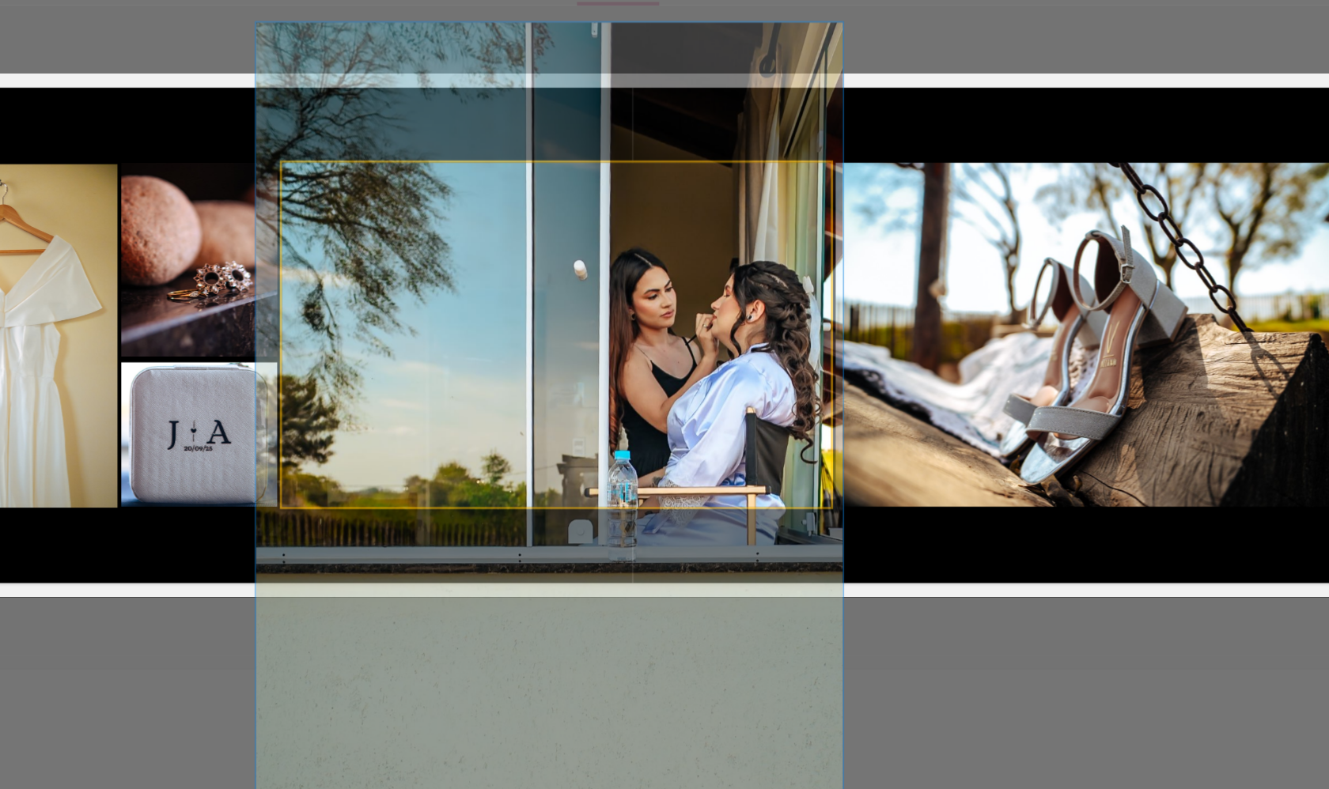
drag, startPoint x: 512, startPoint y: 237, endPoint x: 497, endPoint y: 238, distance: 15.1
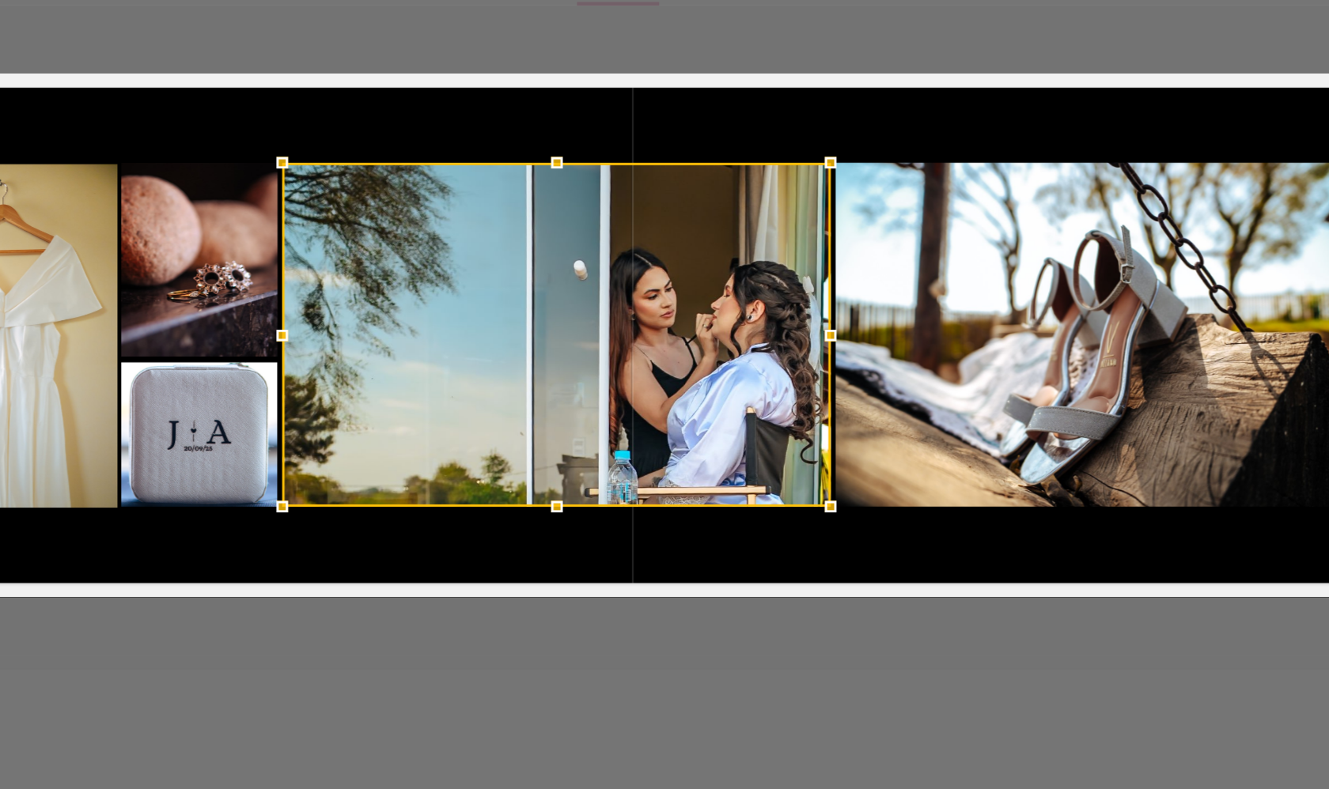
click at [596, 372] on quentale-layouter at bounding box center [664, 302] width 1060 height 353
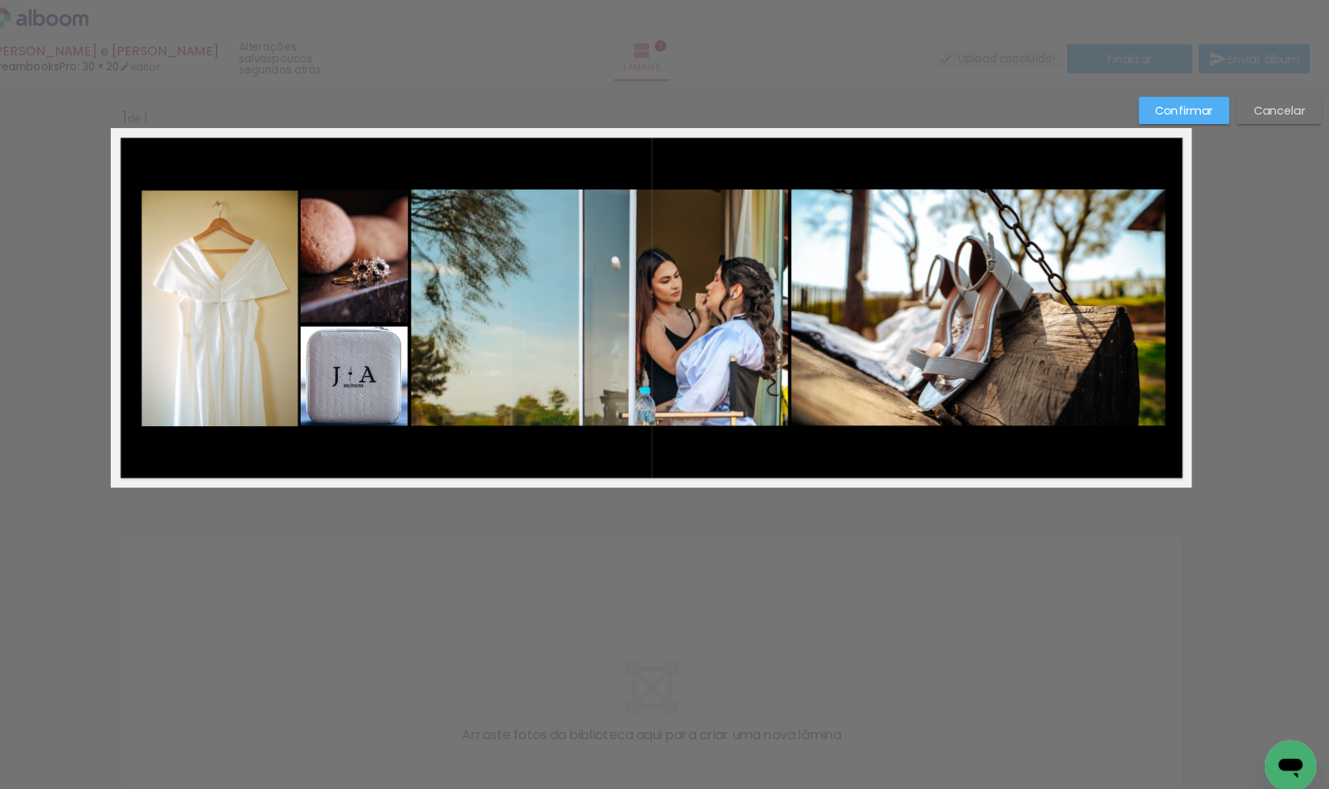
click at [211, 244] on quentale-photo at bounding box center [241, 303] width 153 height 232
click at [320, 252] on quentale-photo at bounding box center [372, 251] width 105 height 131
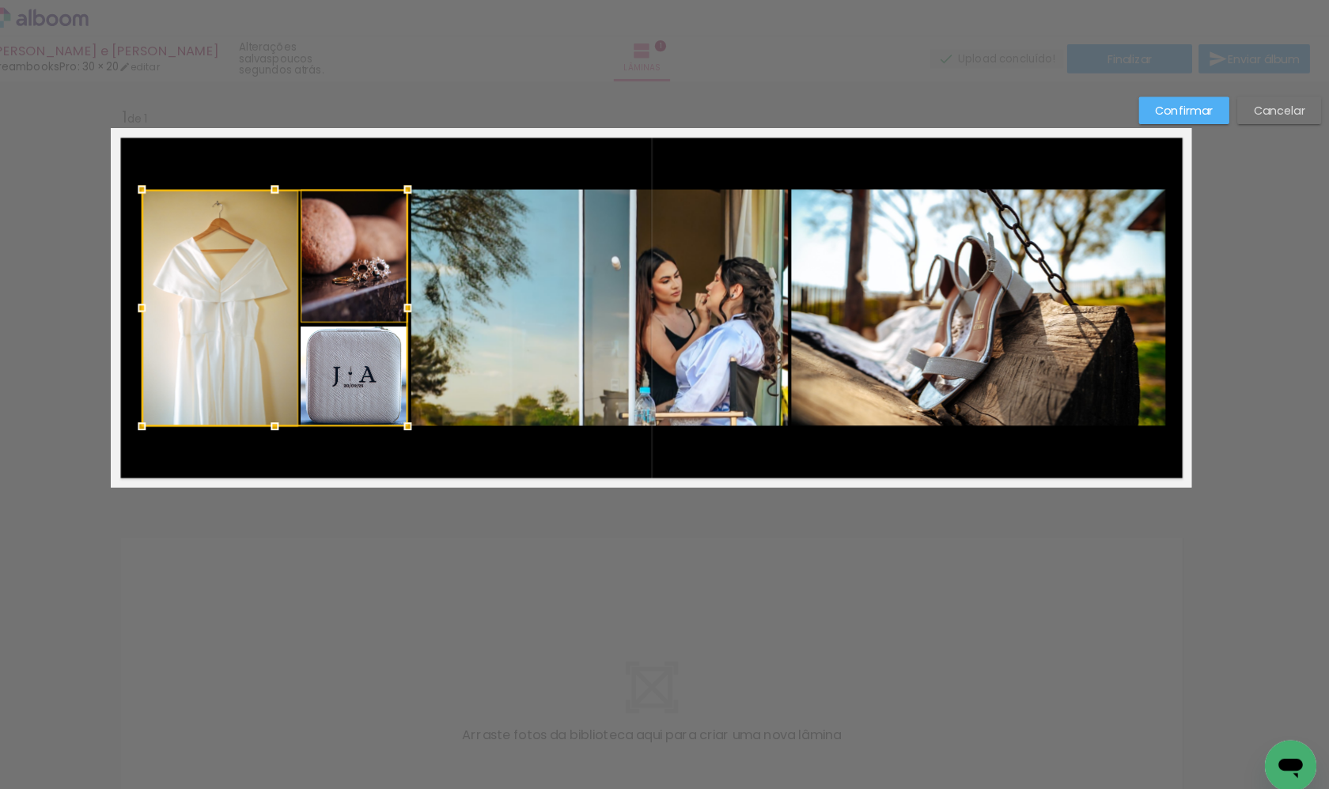
click at [331, 356] on div at bounding box center [295, 302] width 261 height 233
click at [521, 355] on quentale-photo at bounding box center [613, 302] width 369 height 232
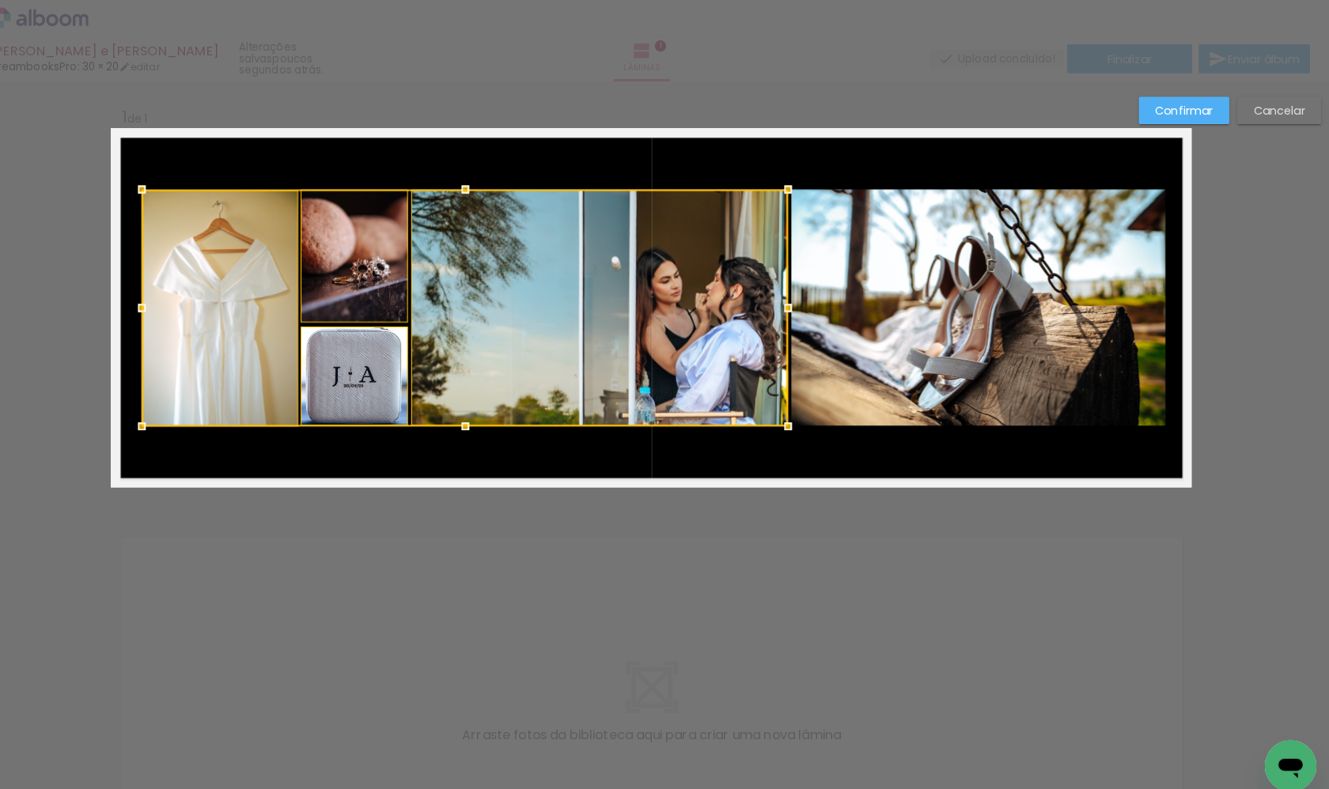
click at [812, 350] on quentale-photo at bounding box center [984, 302] width 367 height 232
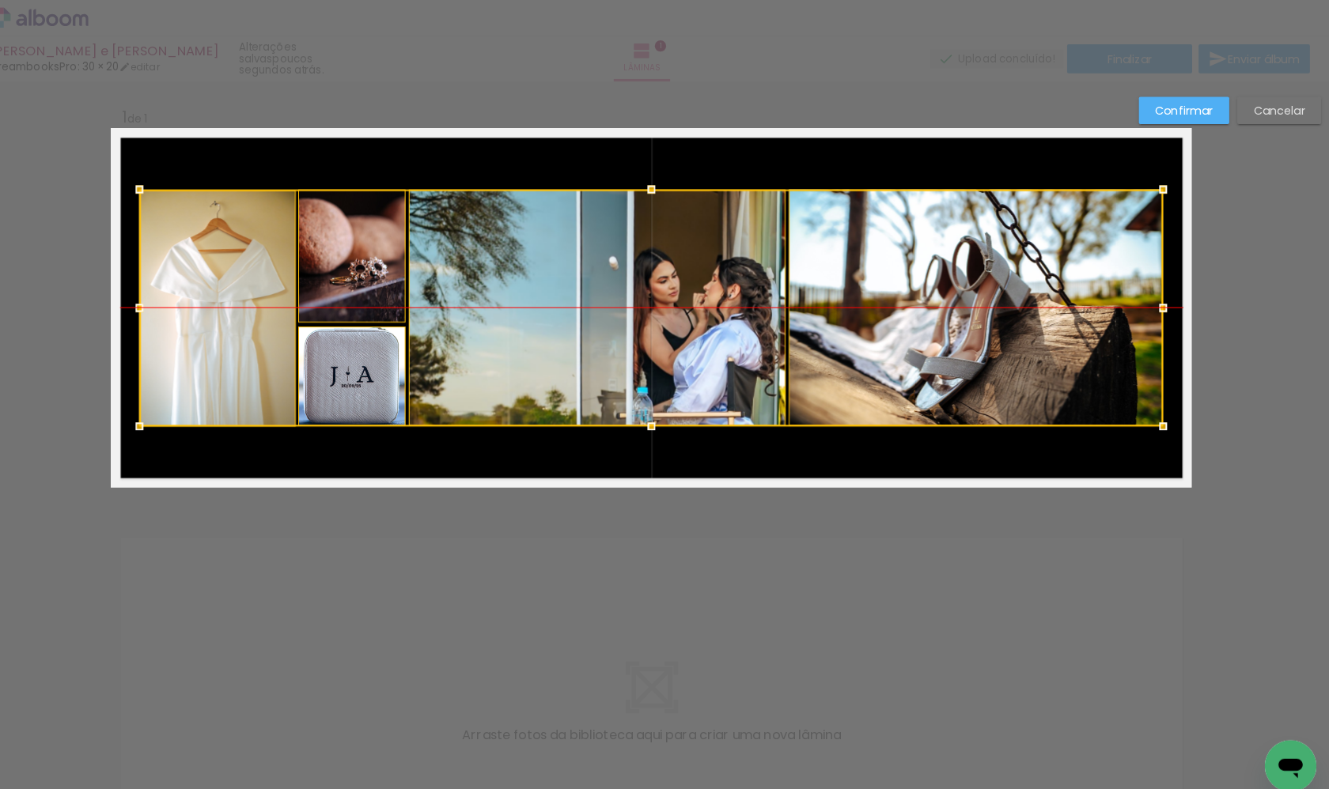
click at [701, 300] on div at bounding box center [664, 302] width 1004 height 233
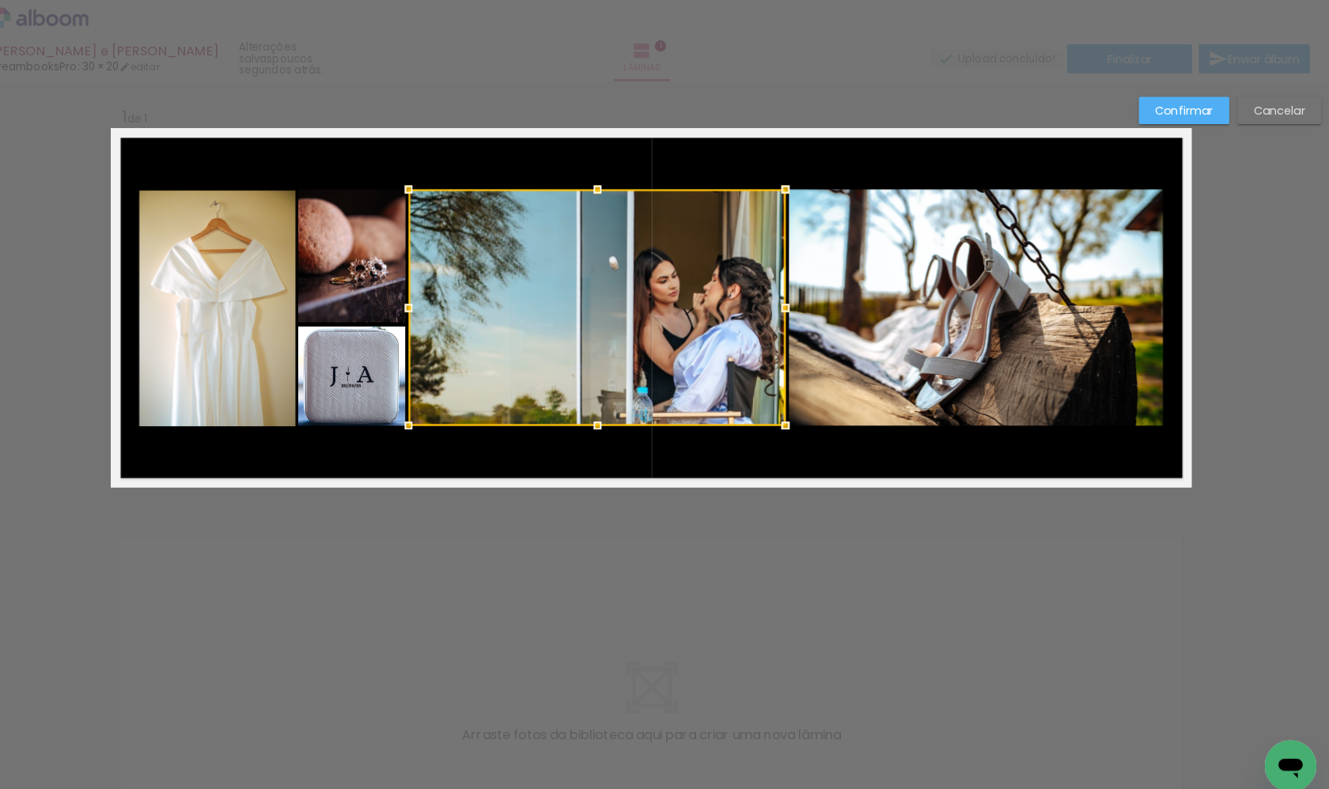
click at [482, 144] on quentale-layouter at bounding box center [664, 302] width 1060 height 353
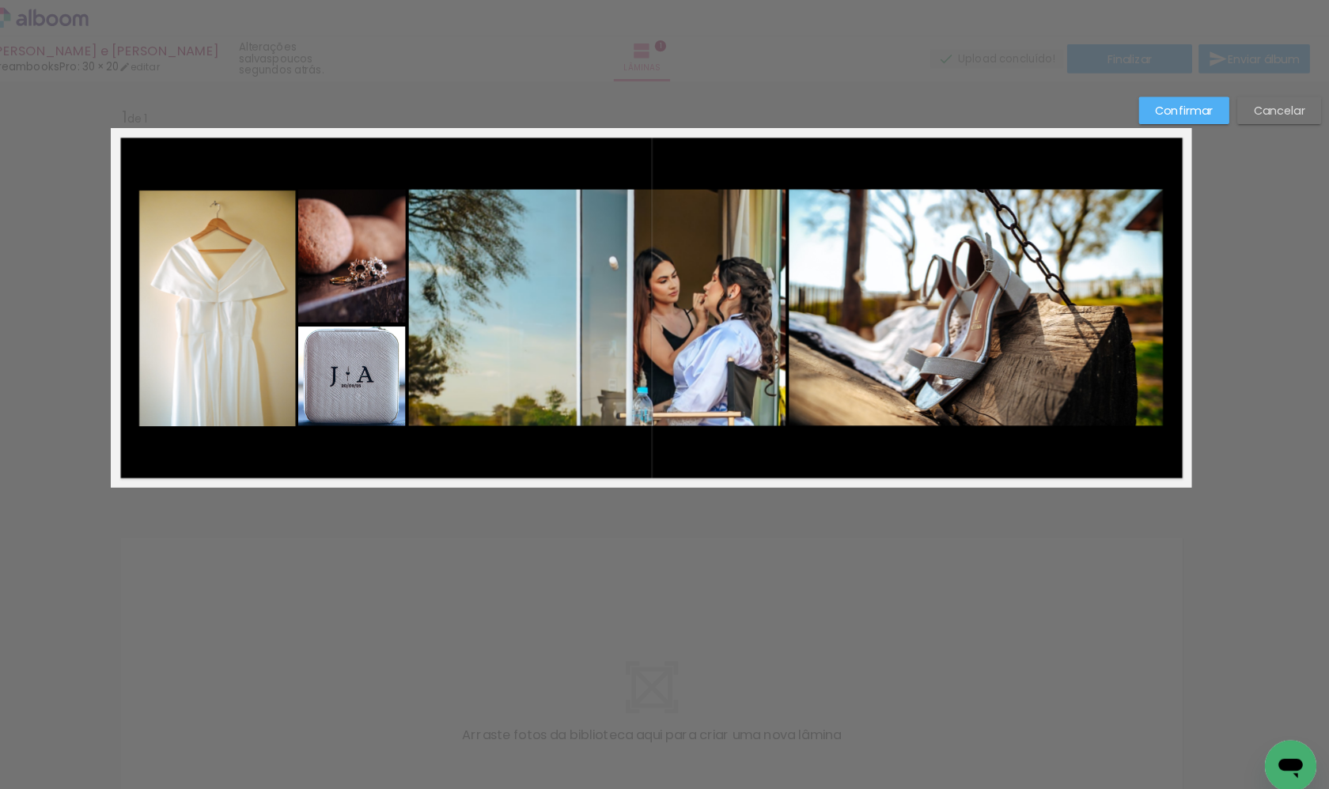
click at [198, 213] on quentale-photo at bounding box center [238, 303] width 153 height 232
click at [381, 242] on quentale-photo at bounding box center [370, 251] width 105 height 131
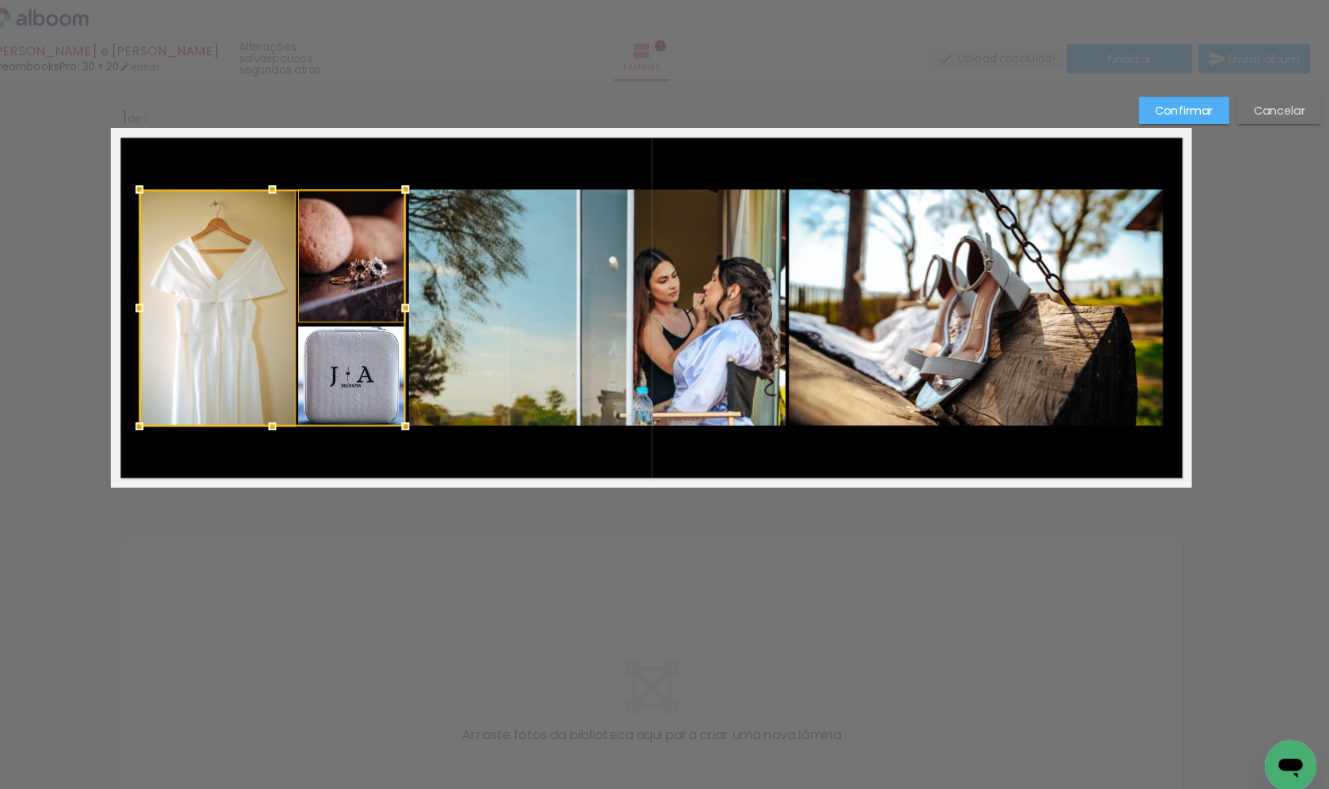
click at [351, 388] on div at bounding box center [292, 302] width 261 height 233
click at [466, 353] on quentale-photo at bounding box center [610, 302] width 369 height 232
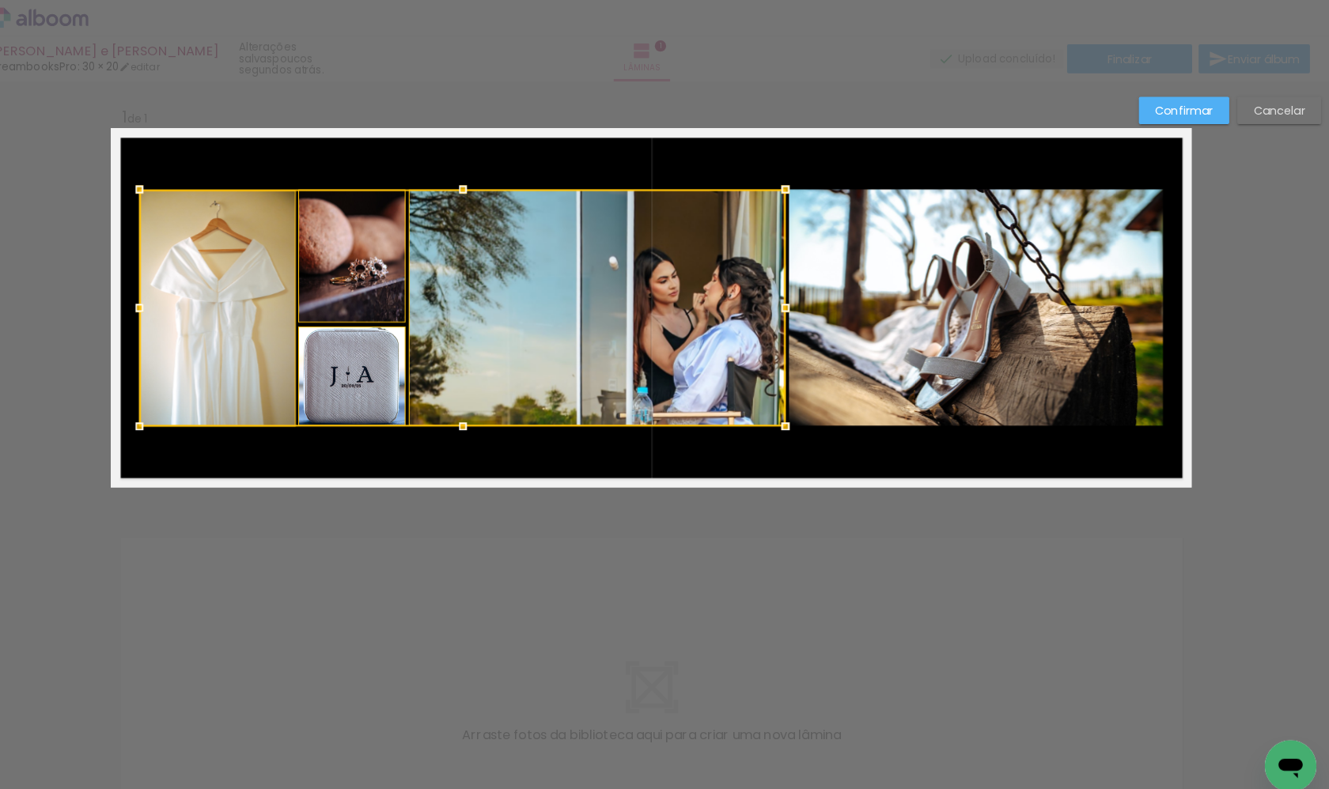
click at [836, 344] on quentale-photo at bounding box center [982, 302] width 367 height 232
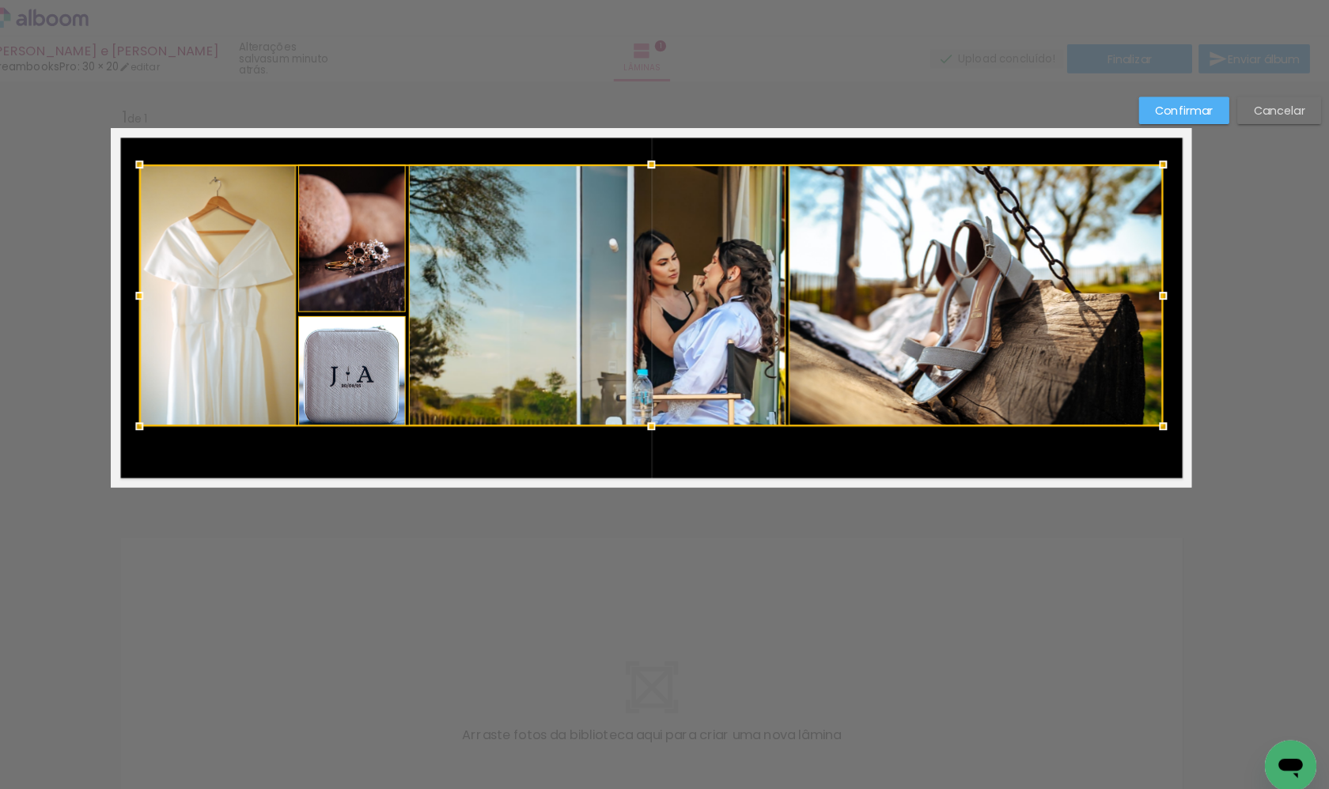
drag, startPoint x: 639, startPoint y: 187, endPoint x: 627, endPoint y: 161, distance: 28.3
click at [649, 161] on div at bounding box center [665, 162] width 32 height 32
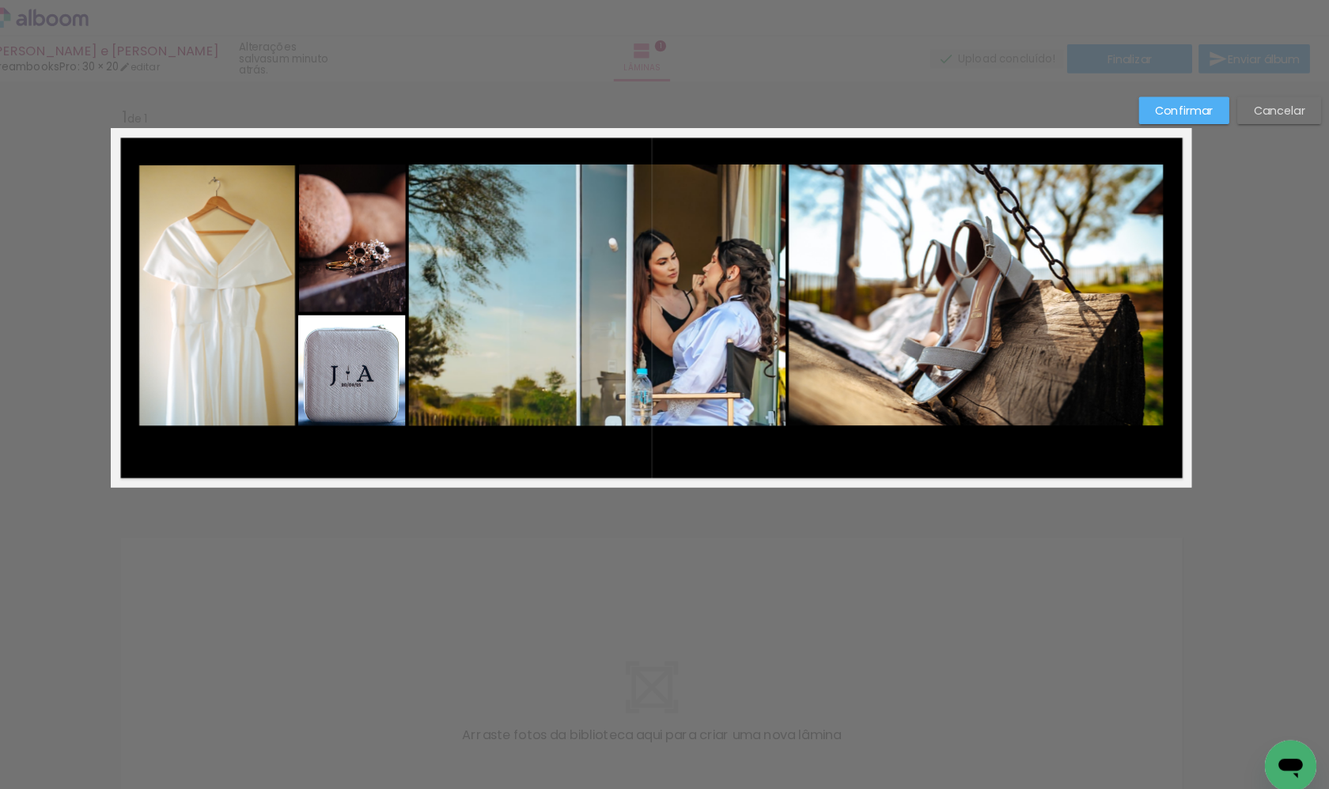
drag, startPoint x: 157, startPoint y: 453, endPoint x: 390, endPoint y: 384, distance: 243.3
click at [390, 384] on album-spread "1 de 1" at bounding box center [664, 302] width 1060 height 353
click at [233, 362] on quentale-photo at bounding box center [238, 290] width 153 height 256
click at [358, 358] on quentale-photo at bounding box center [370, 363] width 105 height 108
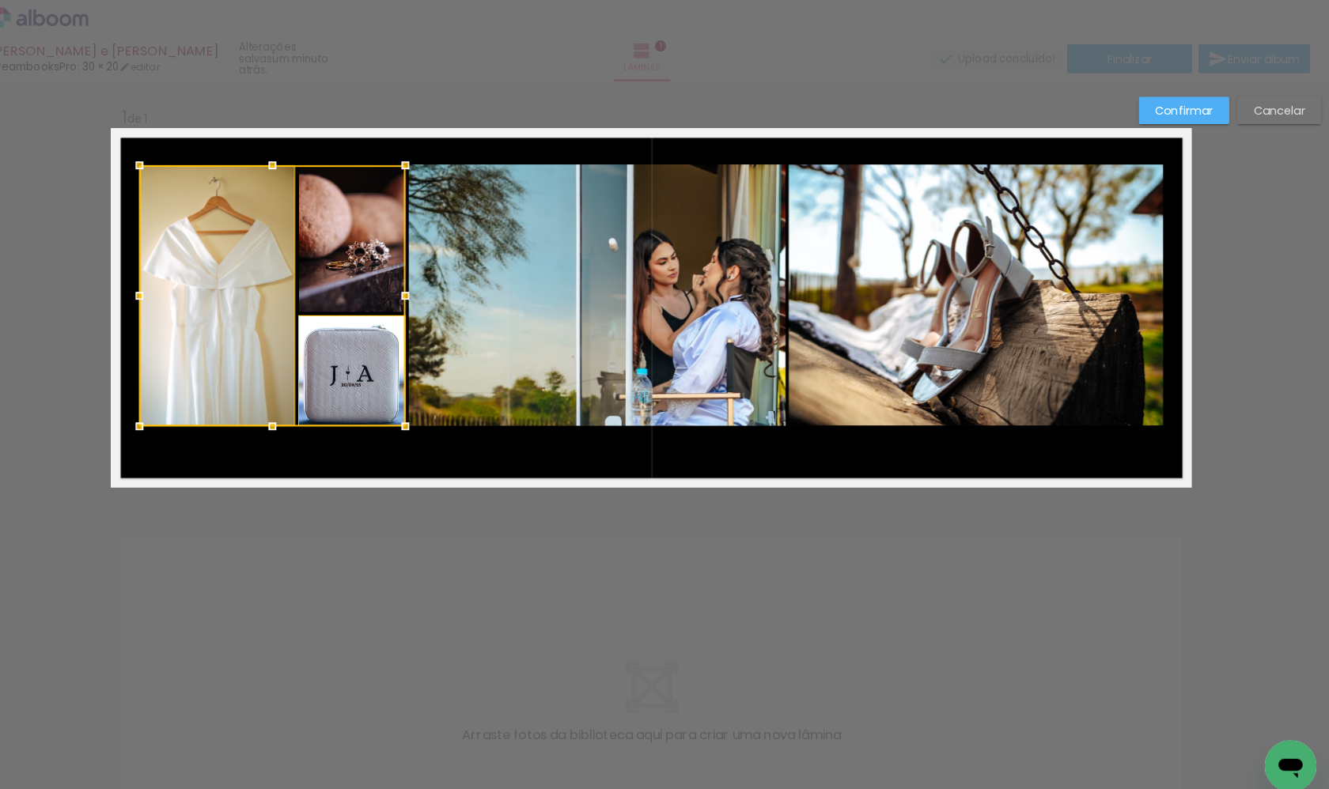
click at [349, 226] on div at bounding box center [292, 290] width 261 height 256
click at [471, 277] on quentale-photo at bounding box center [610, 289] width 369 height 256
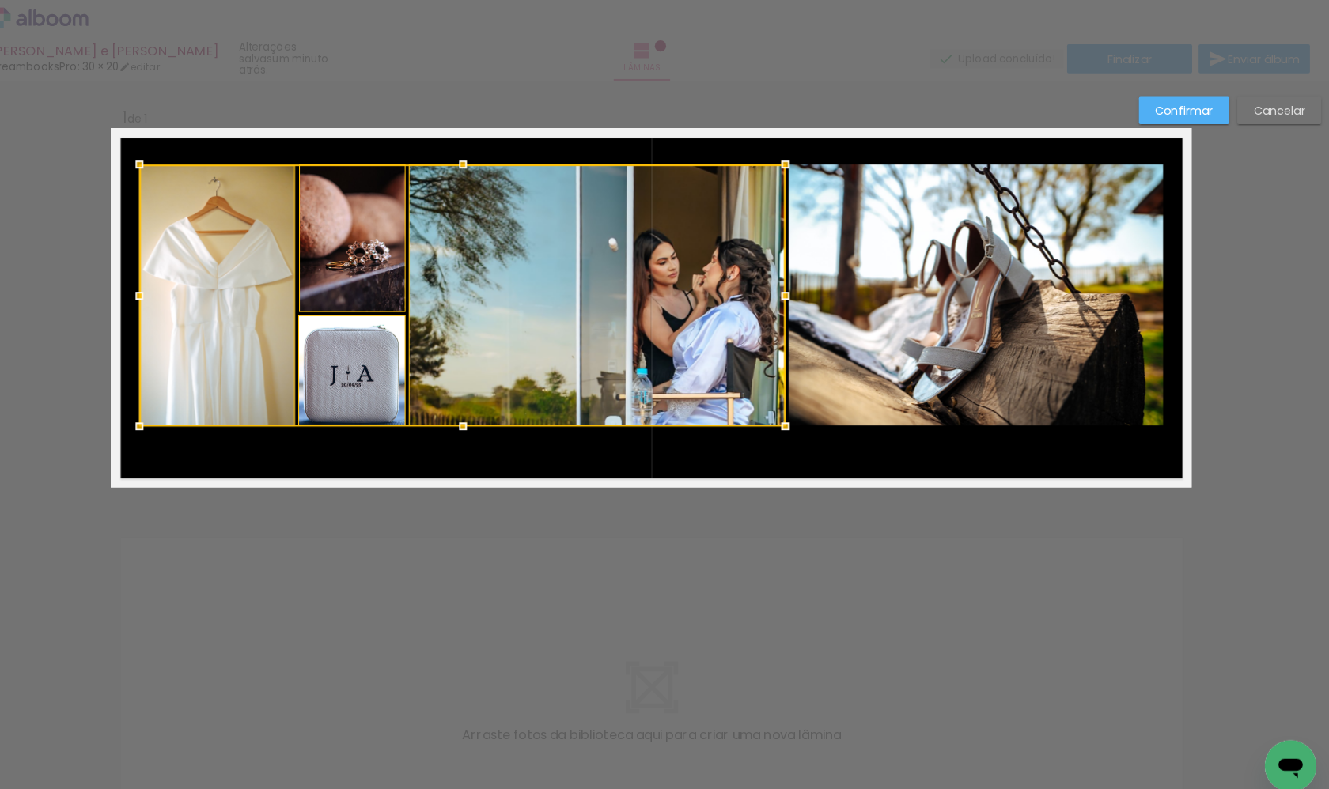
click at [857, 361] on quentale-photo at bounding box center [982, 289] width 367 height 256
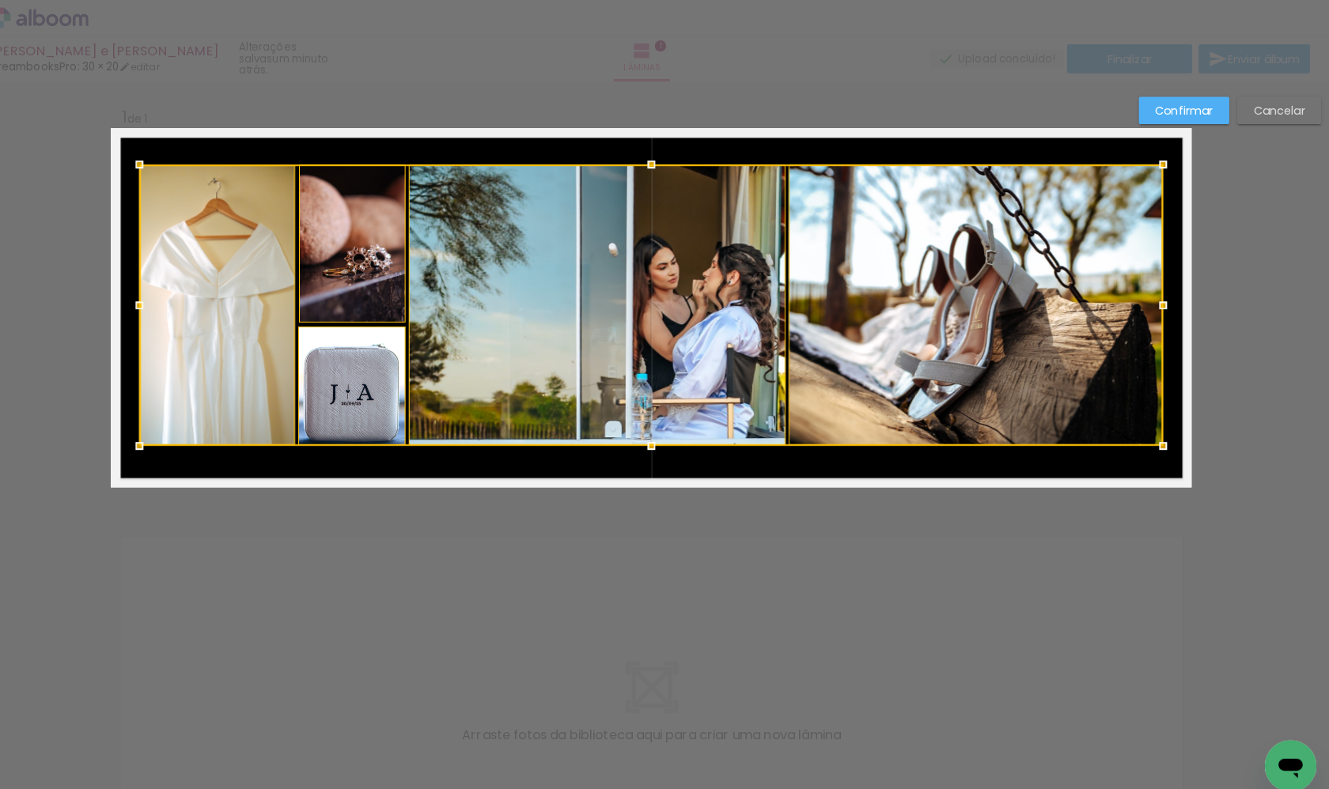
drag, startPoint x: 638, startPoint y: 416, endPoint x: 638, endPoint y: 435, distance: 19.0
click at [649, 435] on div at bounding box center [665, 438] width 32 height 32
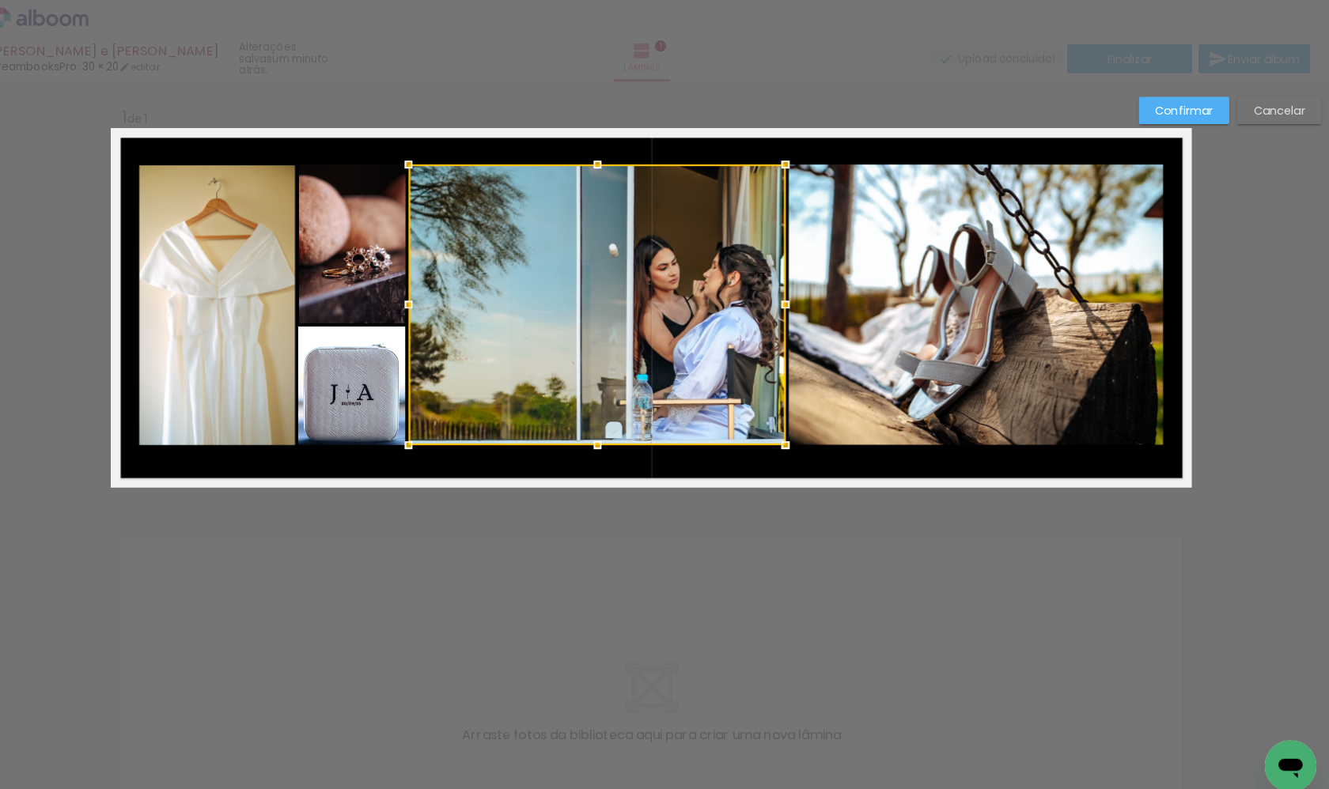
click at [0, 0] on slot "Confirmar" at bounding box center [0, 0] width 0 height 0
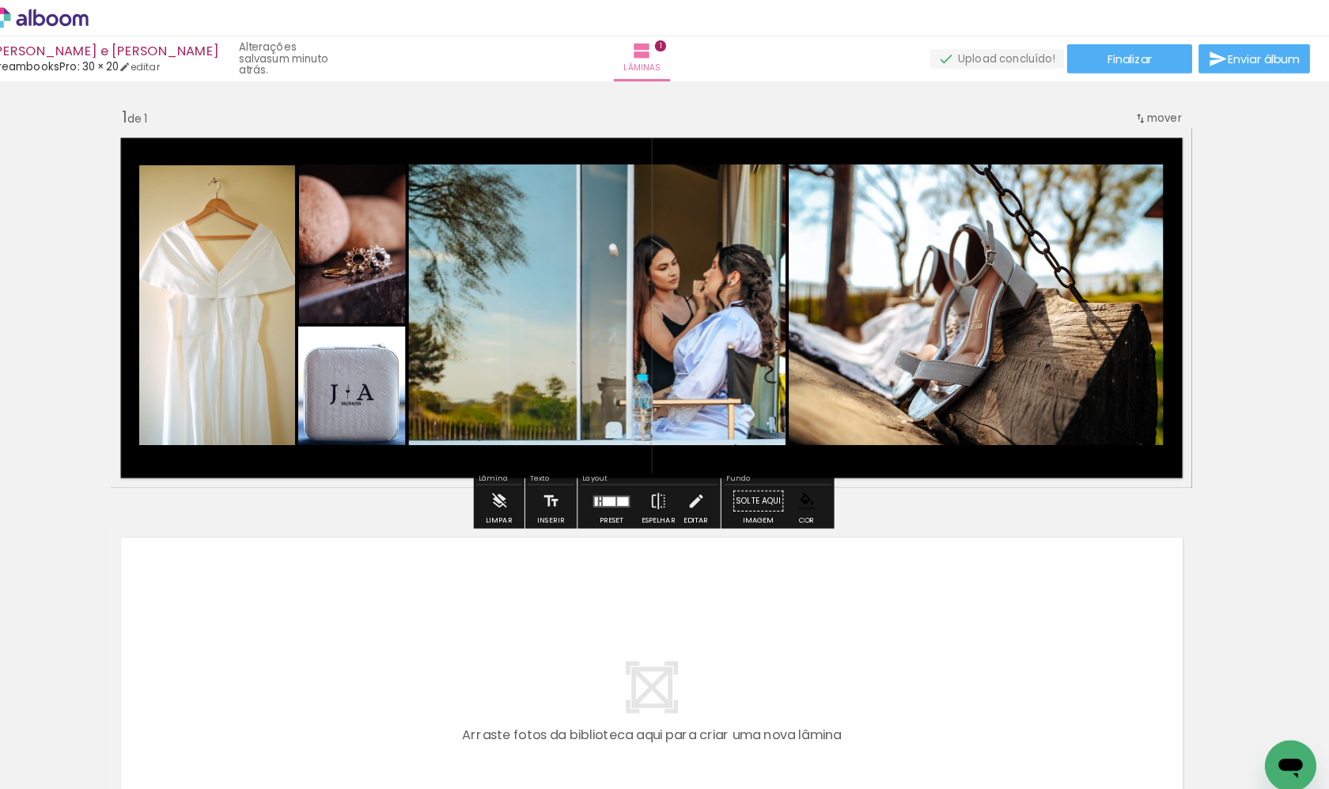
click at [683, 614] on quentale-layouter at bounding box center [664, 694] width 1060 height 353
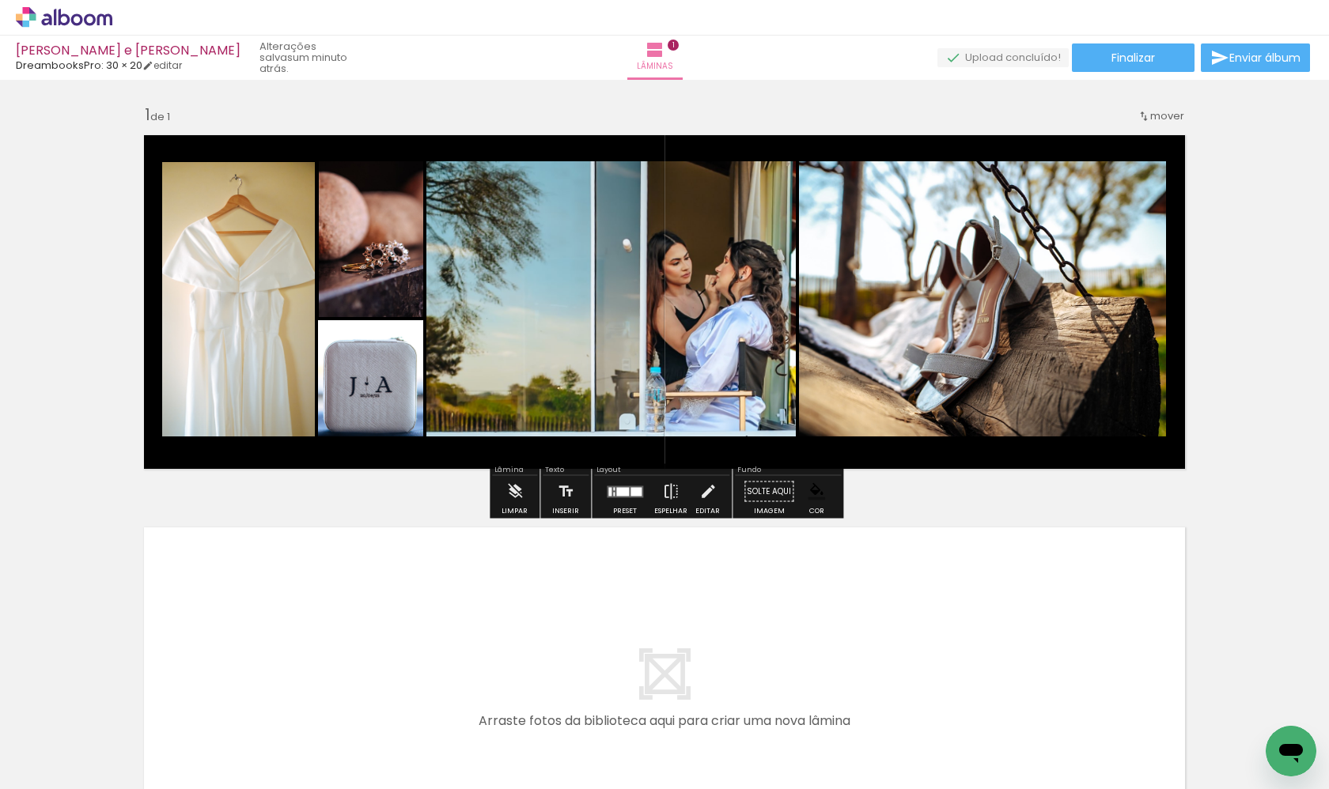
click at [698, 614] on quentale-layouter at bounding box center [664, 694] width 1060 height 353
click at [778, 608] on quentale-layouter at bounding box center [664, 694] width 1060 height 353
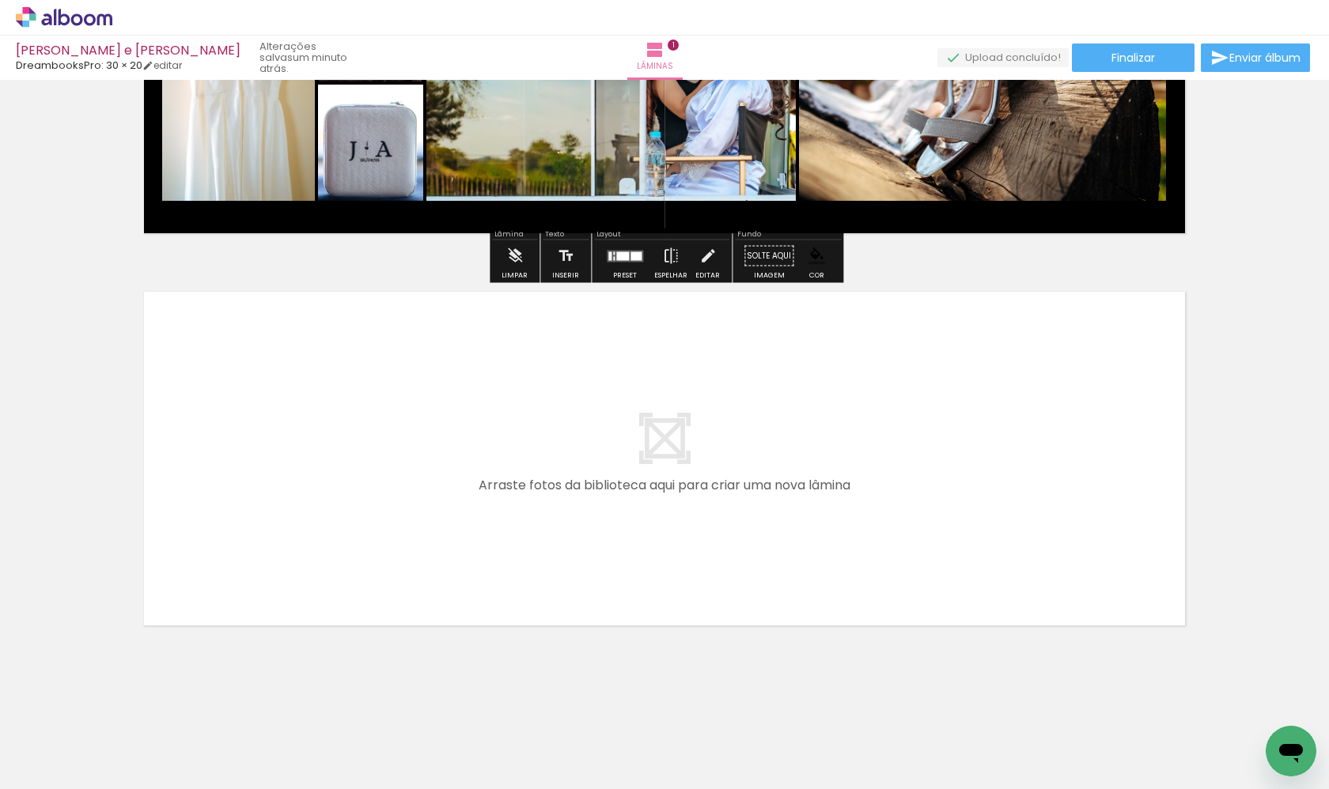
scroll to position [0, 0]
click at [604, 614] on div at bounding box center [601, 736] width 78 height 52
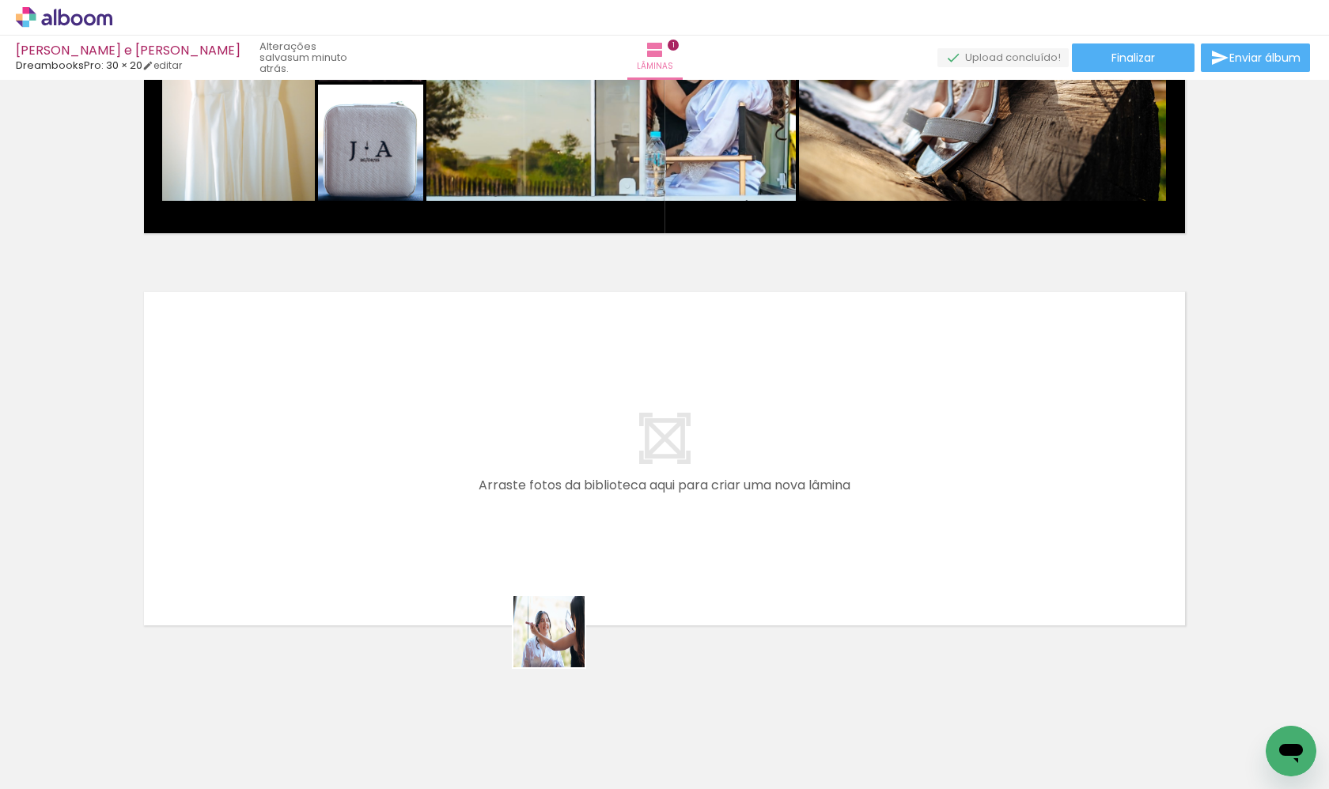
drag, startPoint x: 628, startPoint y: 755, endPoint x: 522, endPoint y: 528, distance: 251.3
click at [522, 528] on quentale-workspace at bounding box center [664, 394] width 1329 height 789
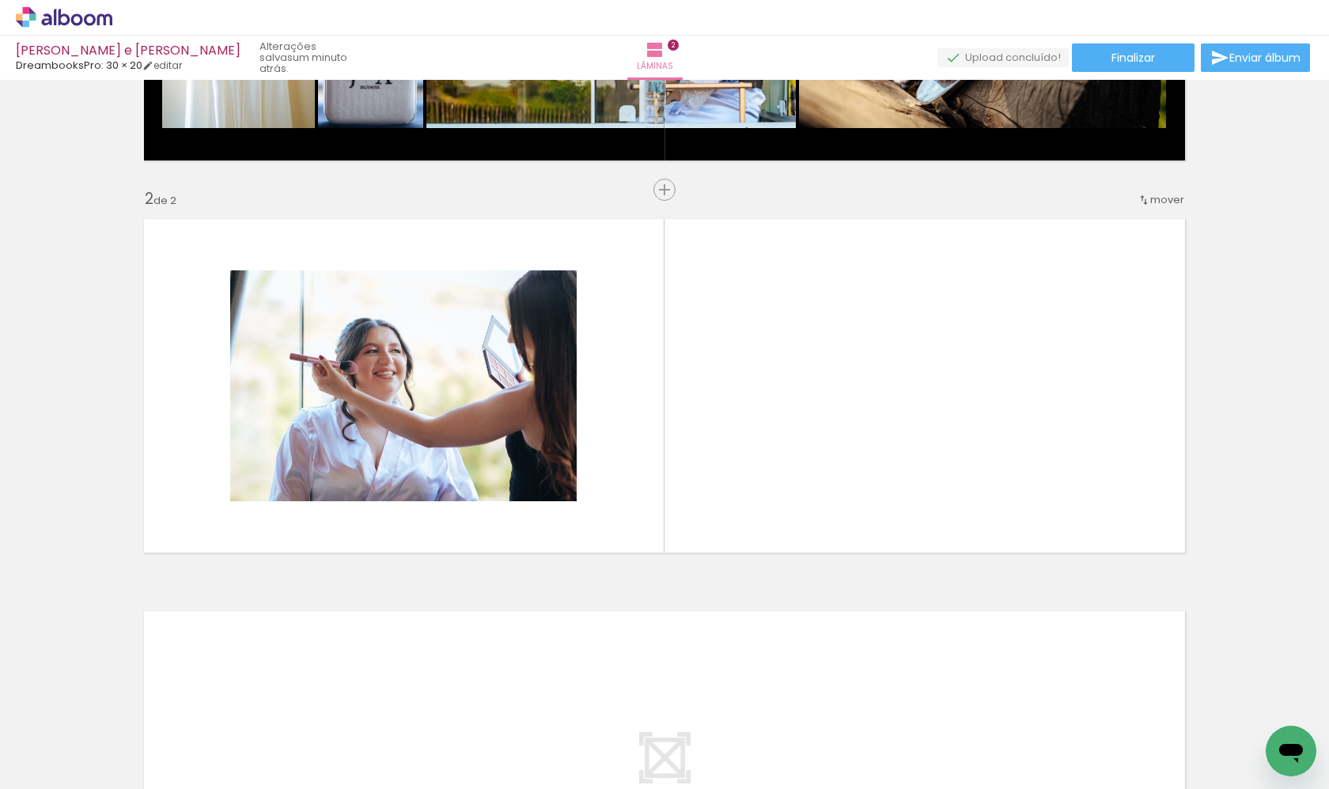
scroll to position [309, 0]
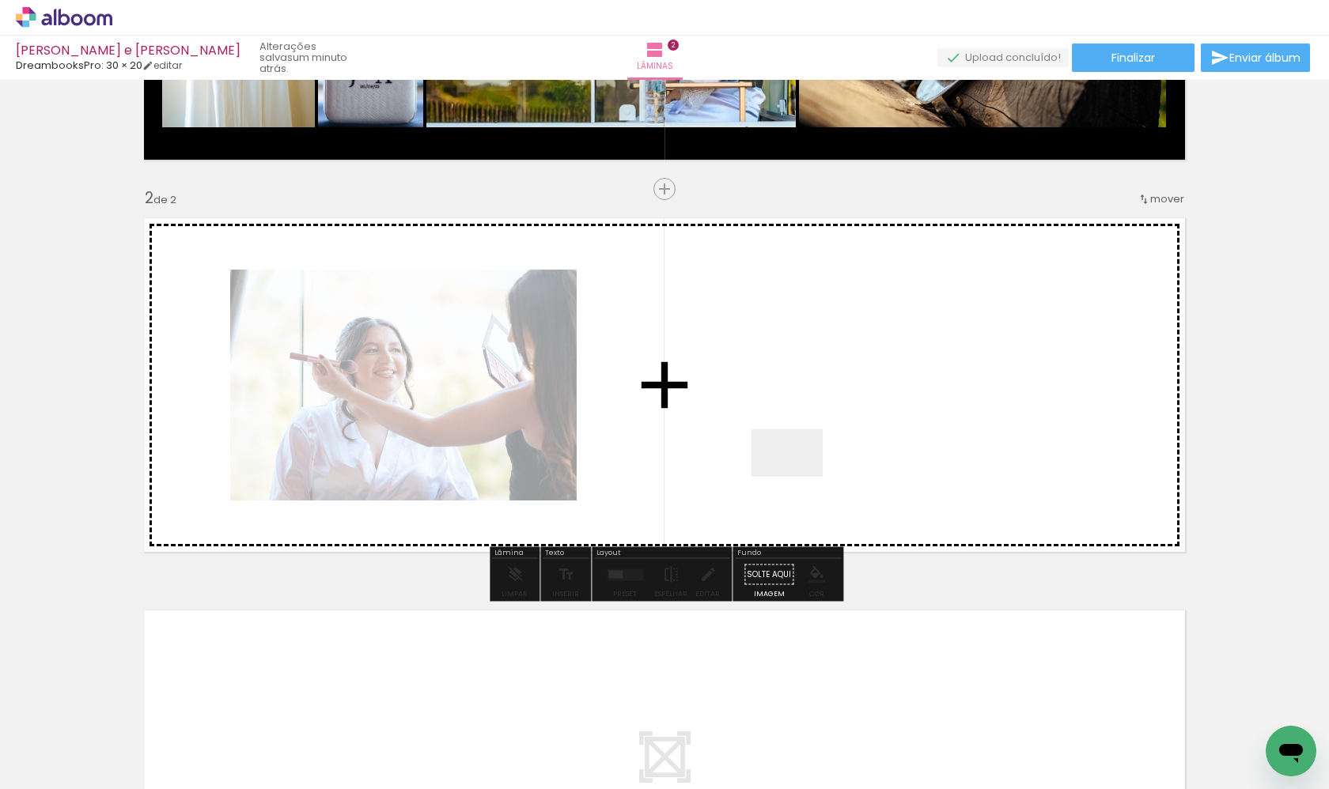
drag, startPoint x: 690, startPoint y: 746, endPoint x: 799, endPoint y: 477, distance: 290.3
click at [799, 477] on quentale-workspace at bounding box center [664, 394] width 1329 height 789
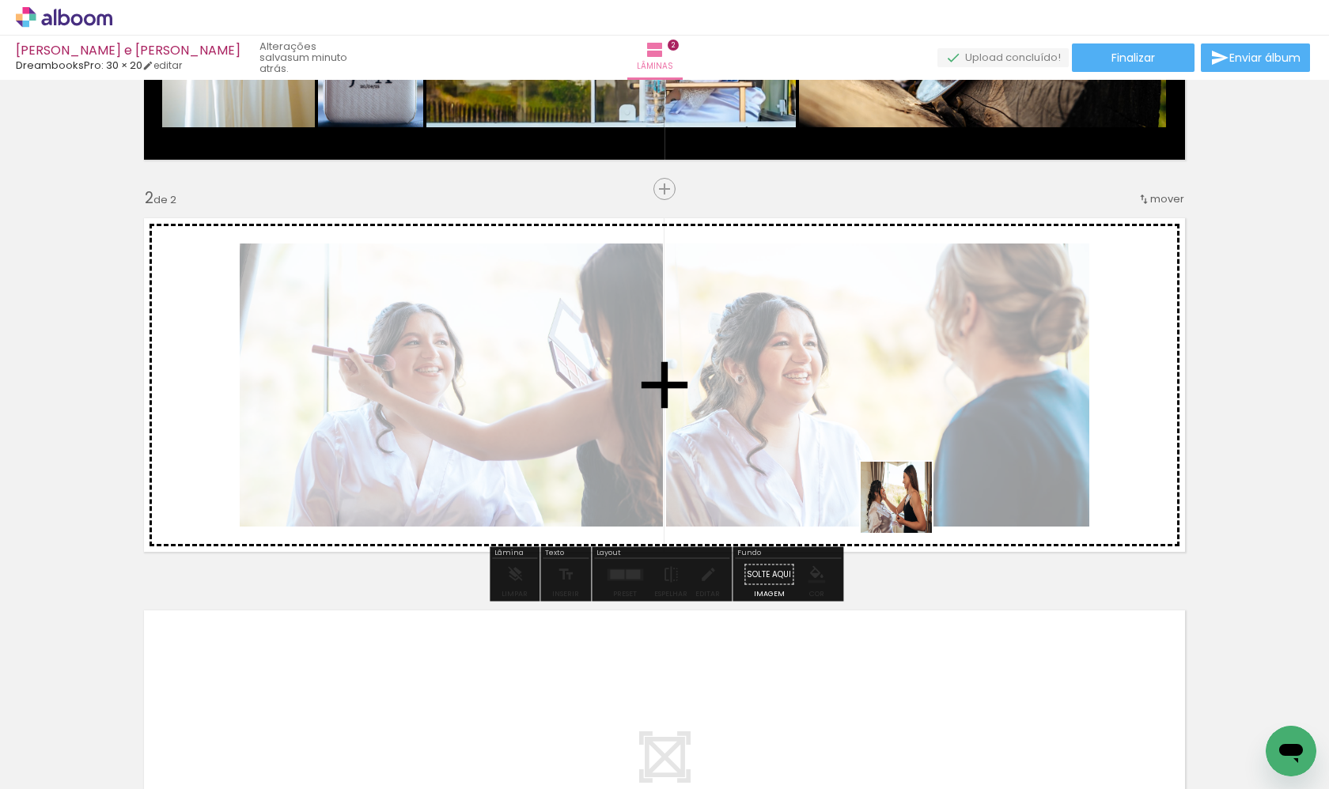
drag, startPoint x: 772, startPoint y: 736, endPoint x: 911, endPoint y: 508, distance: 266.6
click at [911, 508] on quentale-workspace at bounding box center [664, 394] width 1329 height 789
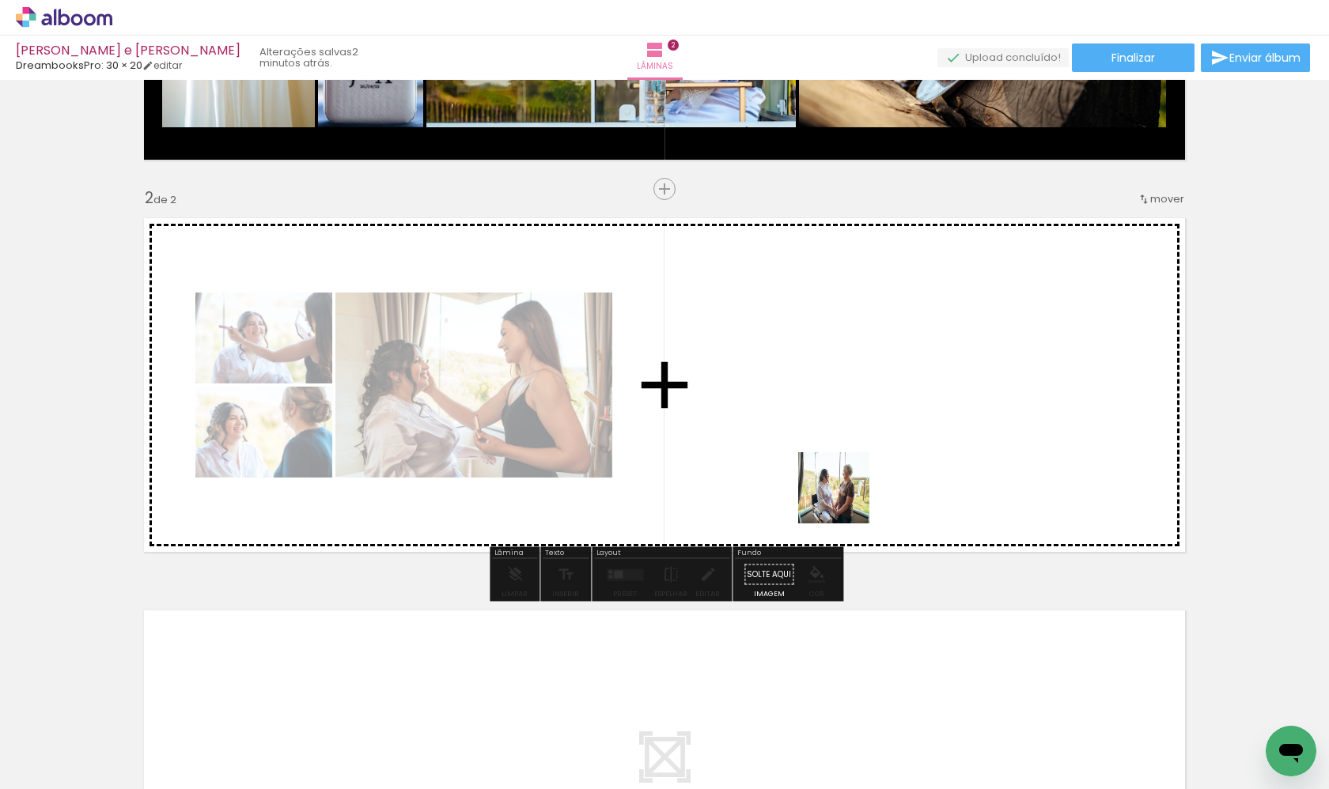
drag, startPoint x: 846, startPoint y: 744, endPoint x: 846, endPoint y: 500, distance: 243.7
click at [846, 500] on quentale-workspace at bounding box center [664, 394] width 1329 height 789
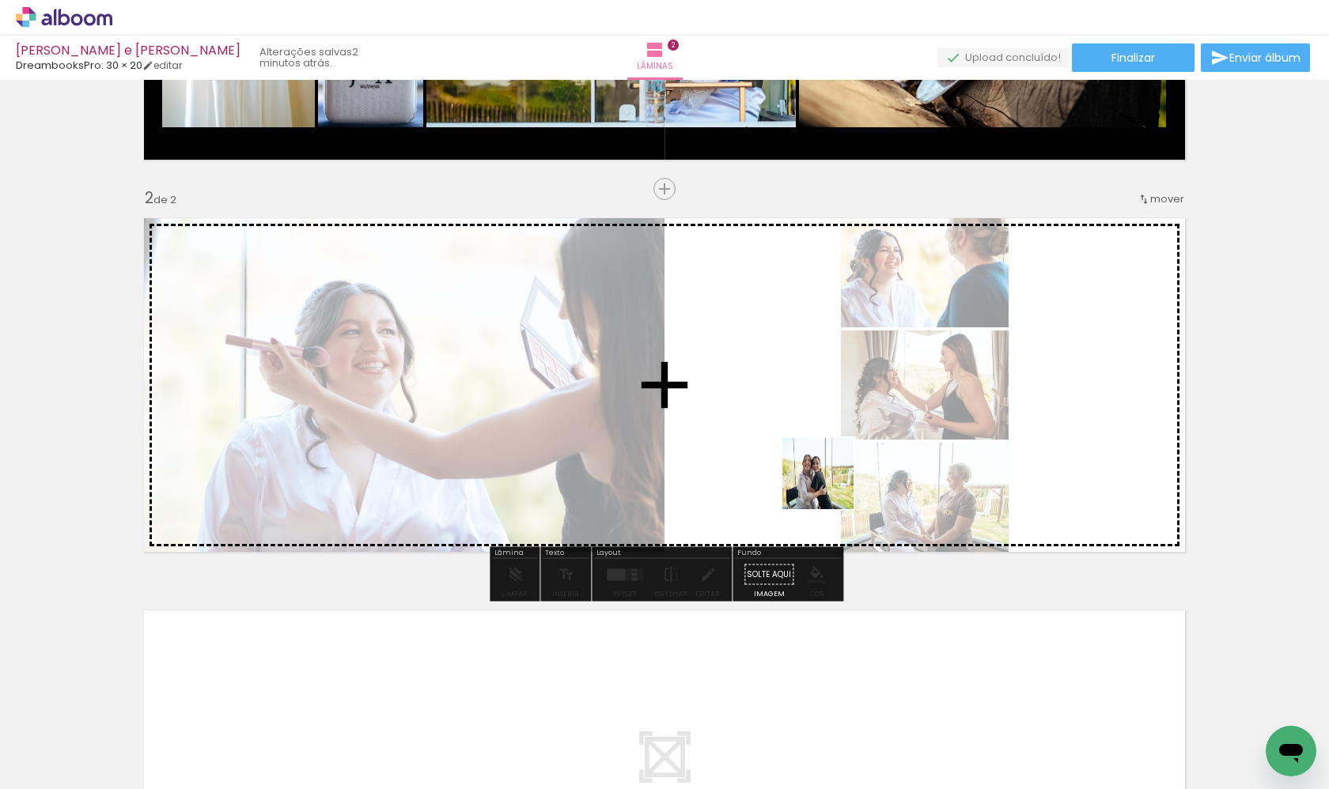
drag, startPoint x: 953, startPoint y: 744, endPoint x: 820, endPoint y: 475, distance: 300.4
click at [820, 475] on quentale-workspace at bounding box center [664, 394] width 1329 height 789
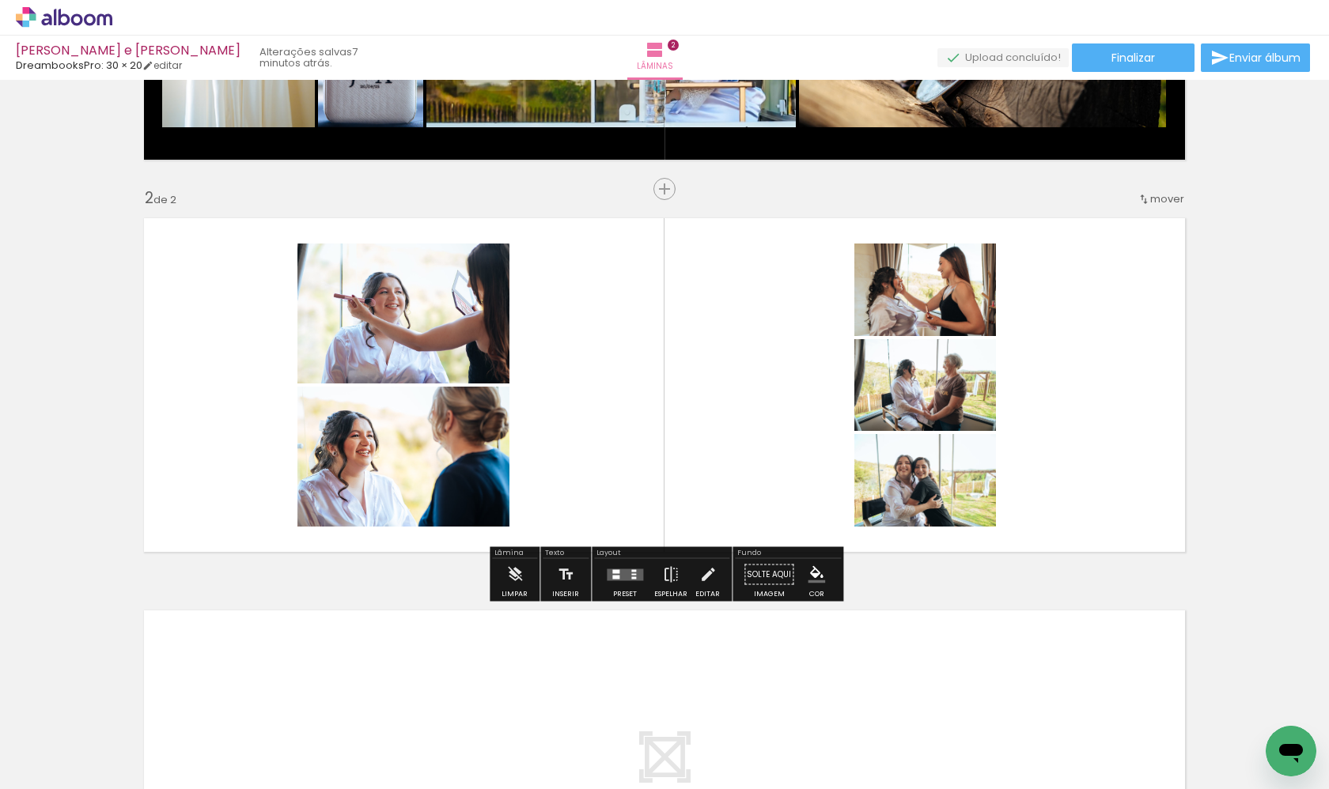
click at [991, 398] on div "Inserir lâmina 1 de 2 Inserir lâmina 2 de 2 O Designbox precisará aumentar a su…" at bounding box center [664, 365] width 1329 height 1178
